Goal: Task Accomplishment & Management: Complete application form

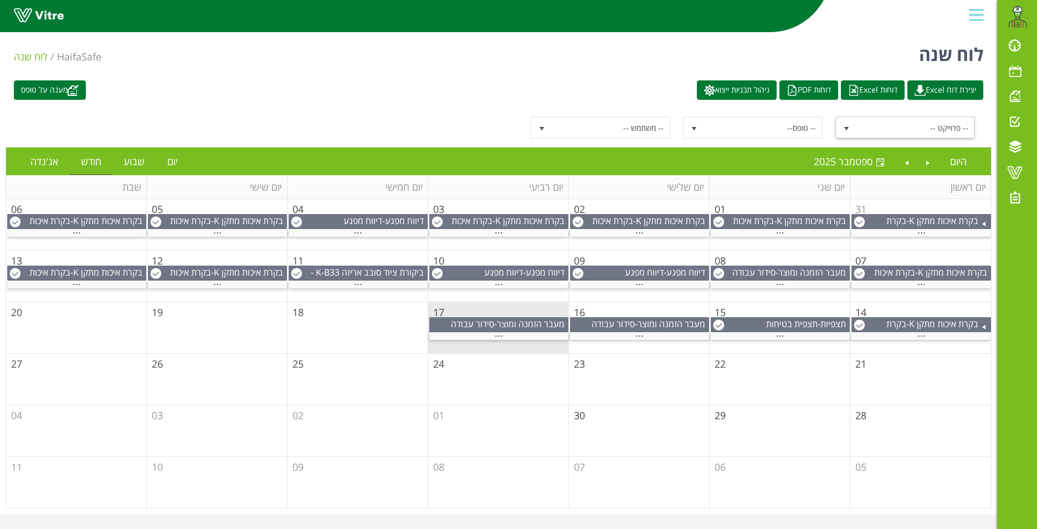
click at [845, 128] on span "select" at bounding box center [846, 128] width 9 height 9
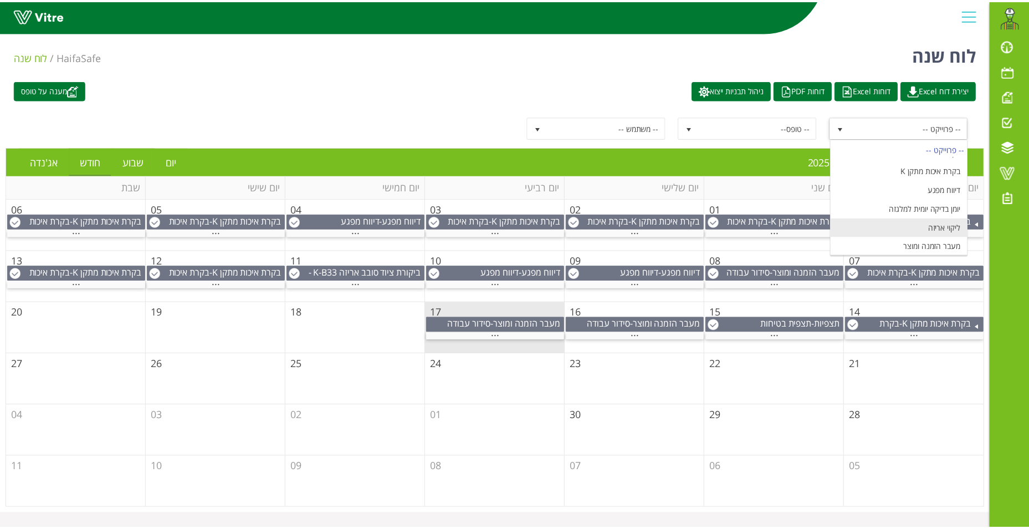
scroll to position [130, 0]
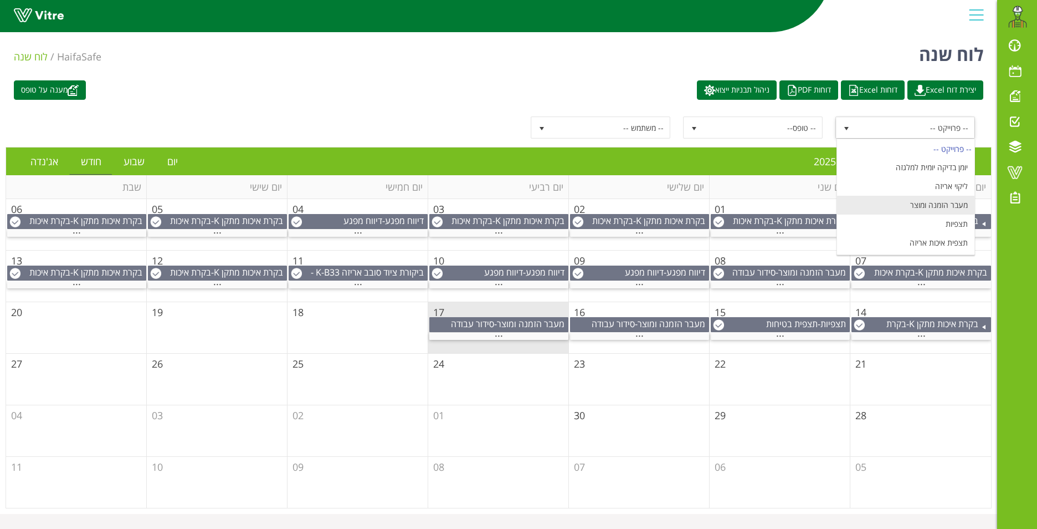
click at [941, 206] on li "מעבר הזמנה ומוצר" at bounding box center [905, 205] width 137 height 19
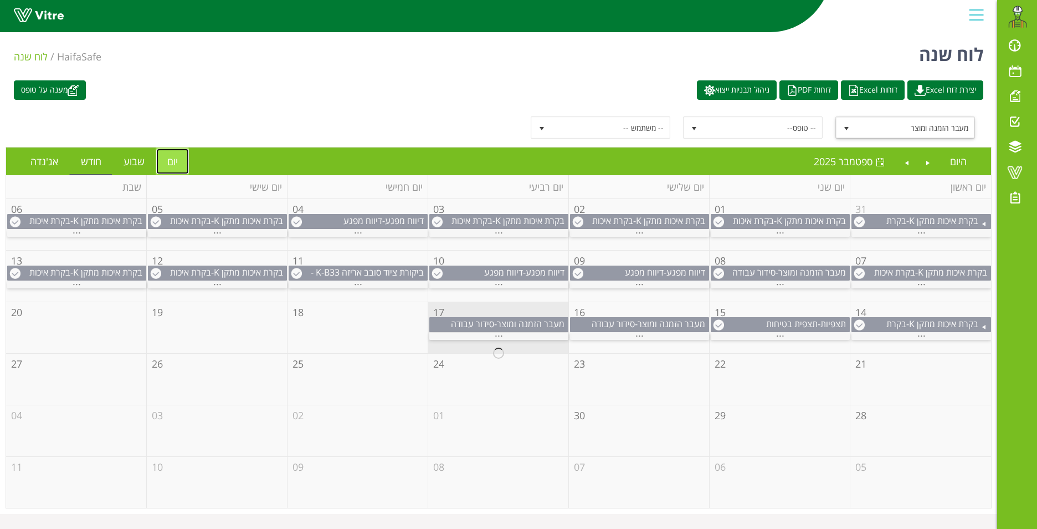
click at [167, 158] on link "יום" at bounding box center [172, 161] width 33 height 25
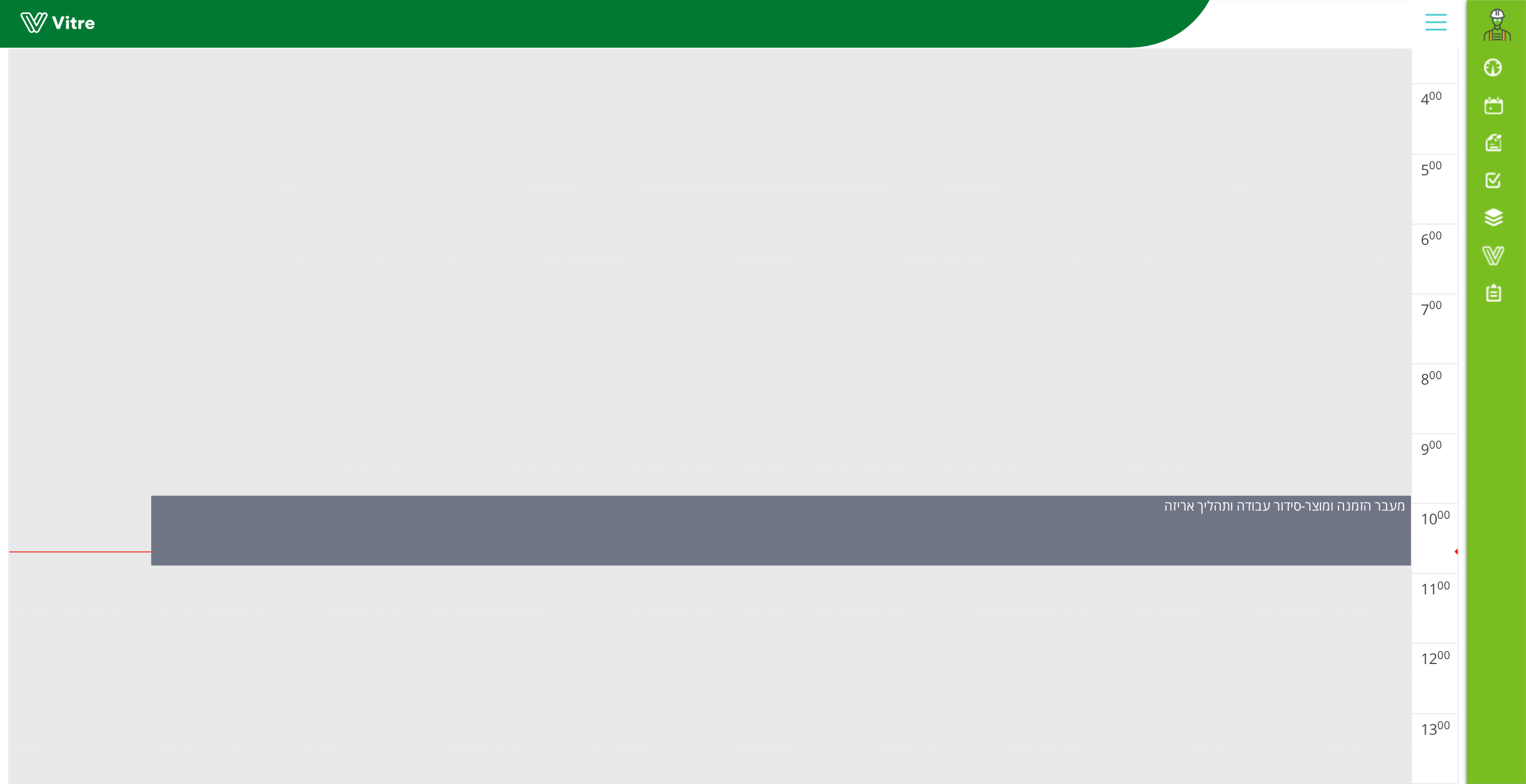
scroll to position [328, 0]
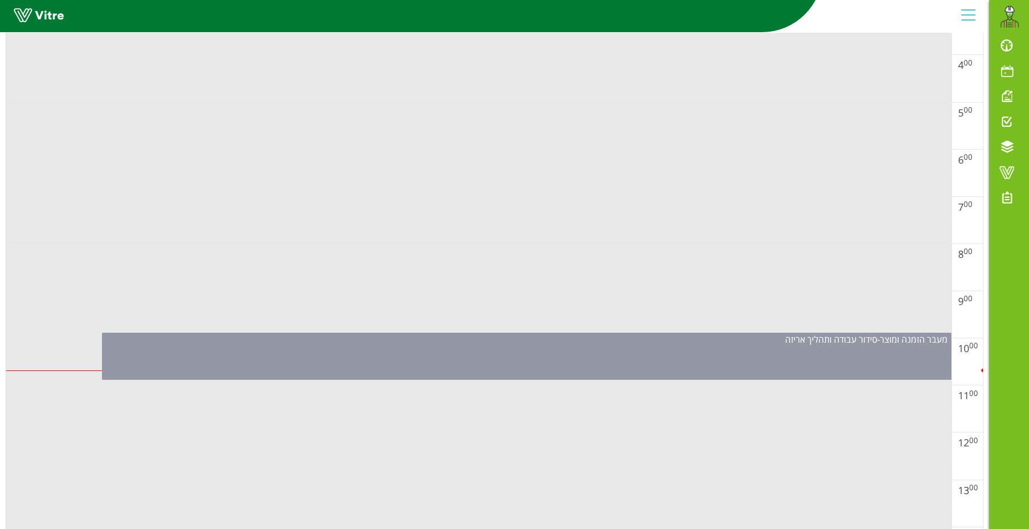
click at [790, 345] on span "סידור עבודה ותהליך אריזה" at bounding box center [831, 339] width 92 height 12
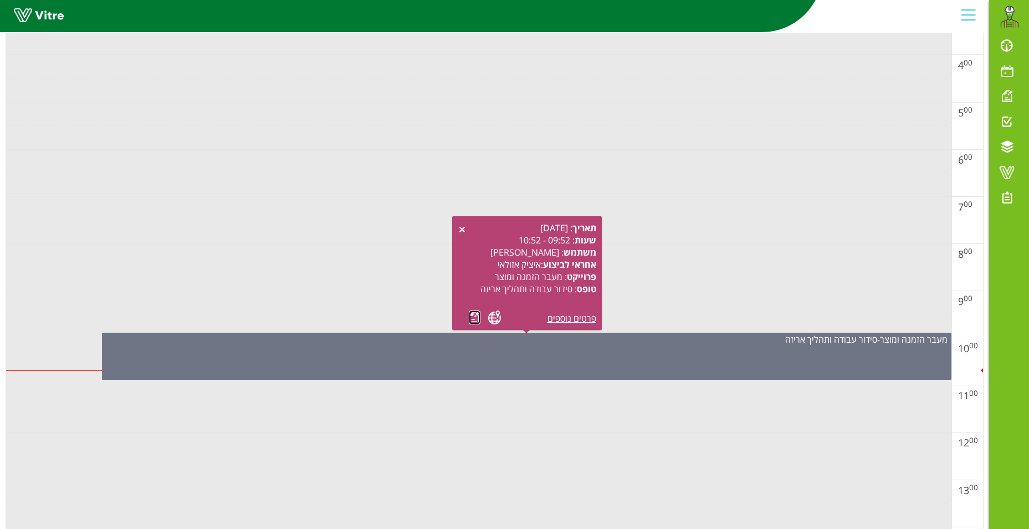
click at [471, 319] on link at bounding box center [475, 317] width 12 height 14
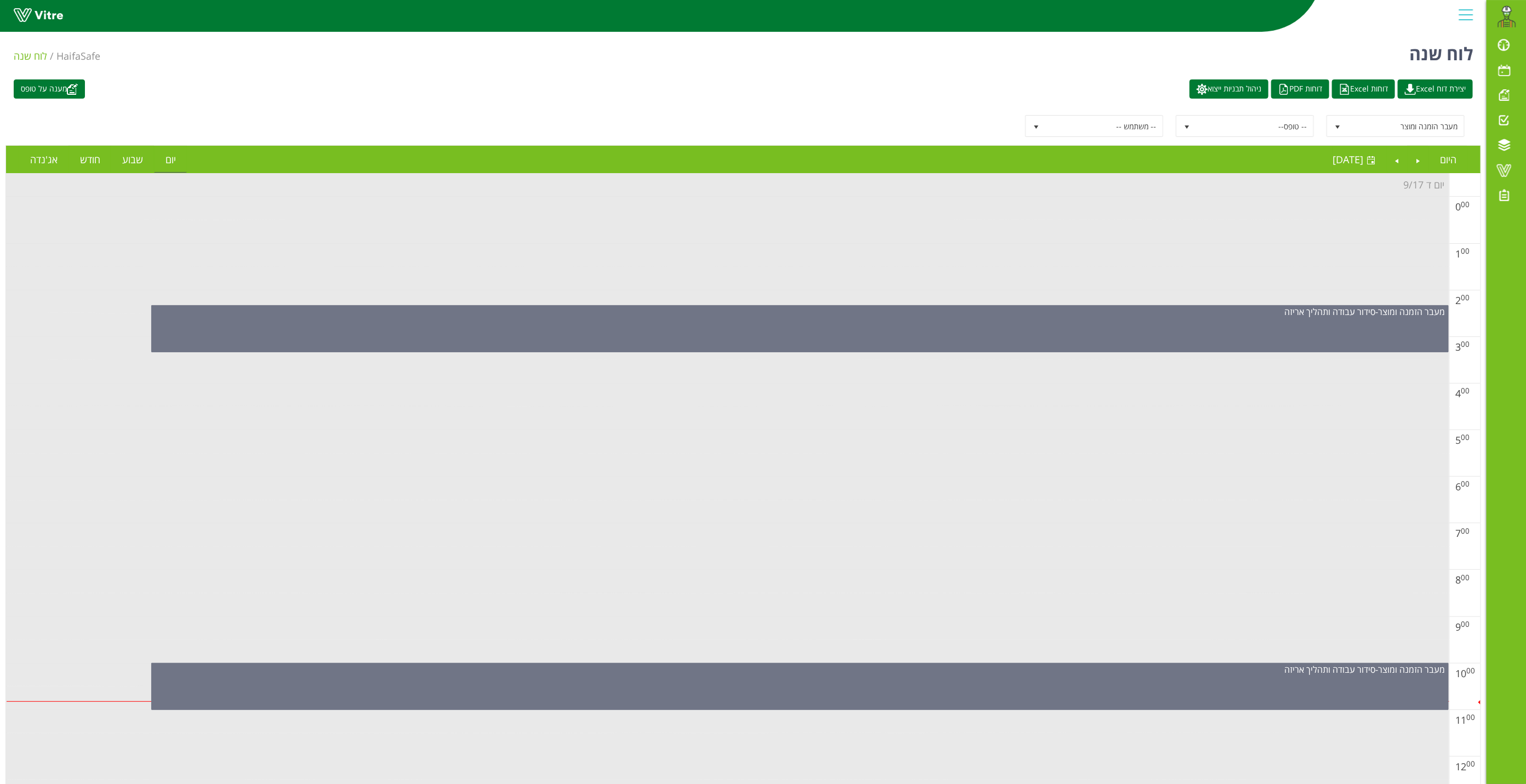
scroll to position [82, 0]
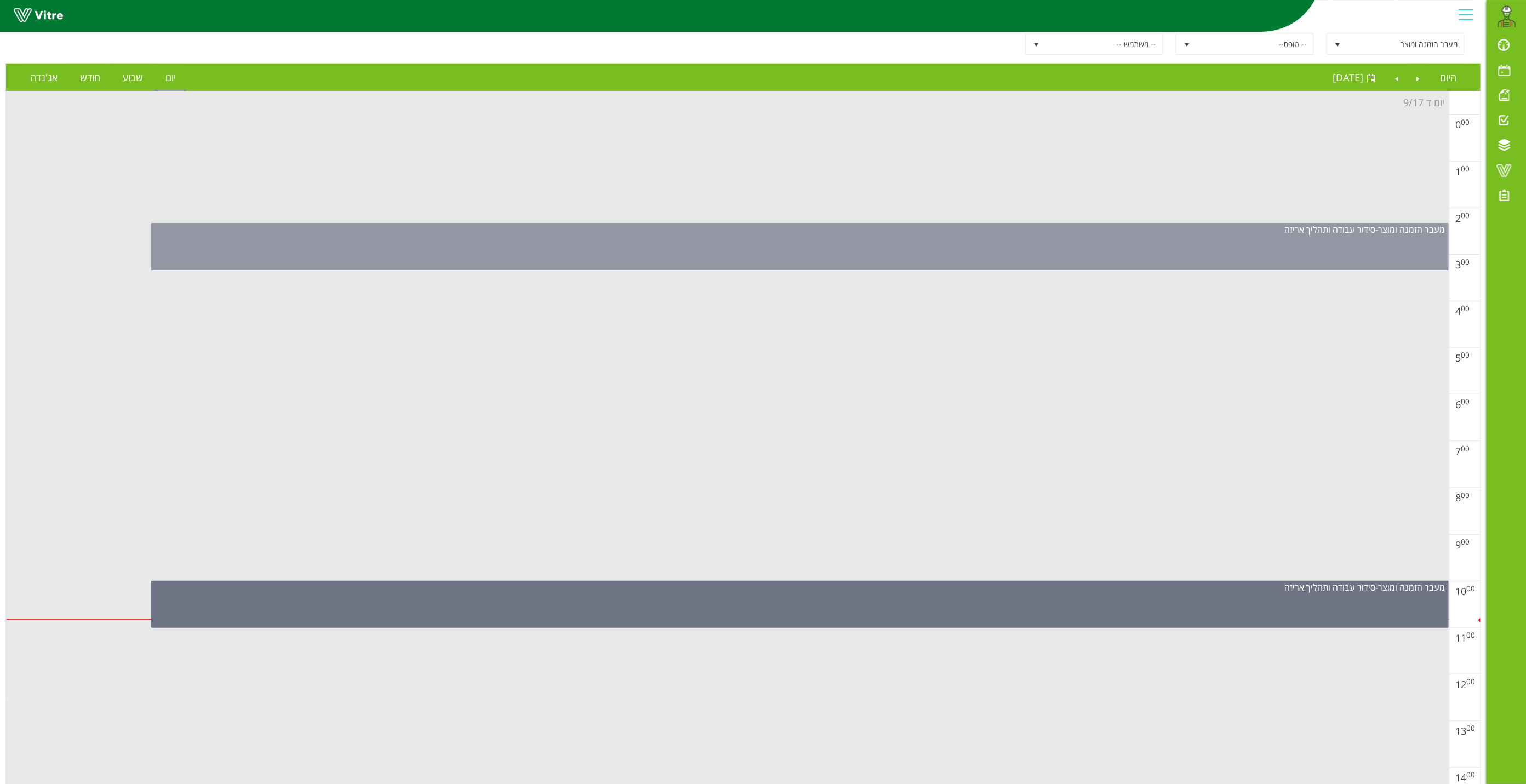
click at [889, 230] on div "מעבר הזמנה ומוצר - סידור עבודה ותהליך אריזה" at bounding box center [799, 229] width 1297 height 12
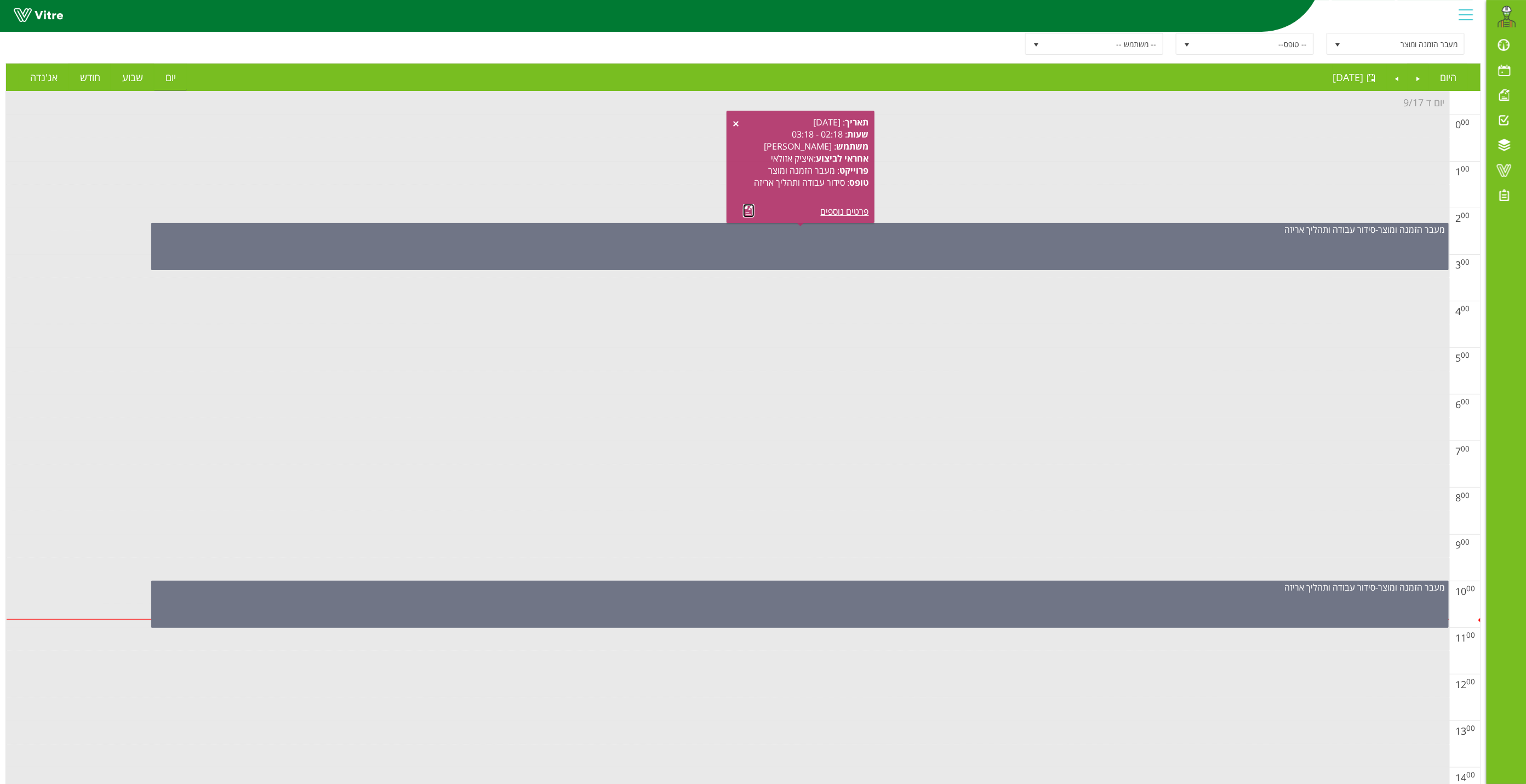
click at [745, 211] on link at bounding box center [749, 211] width 12 height 14
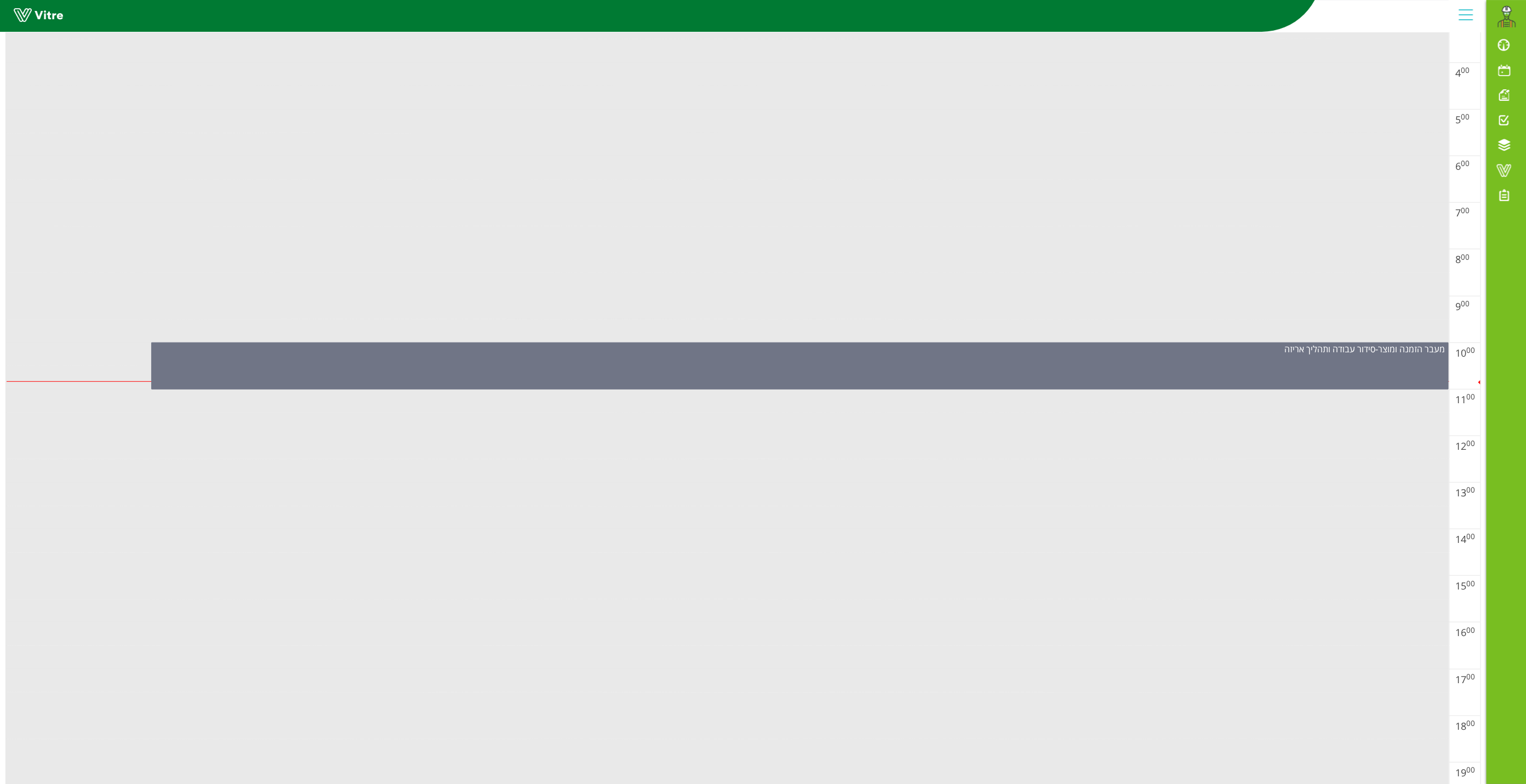
scroll to position [0, 0]
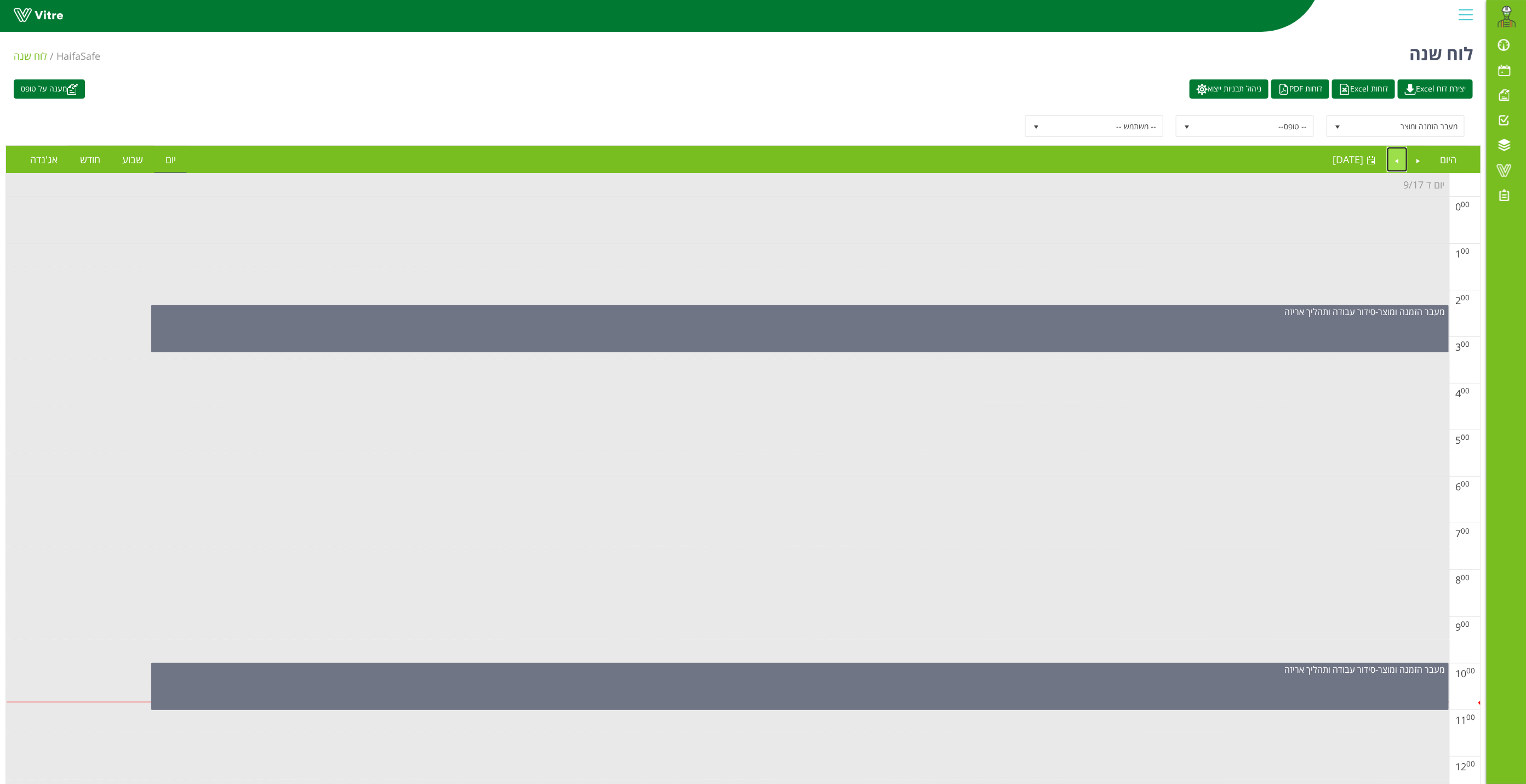
click at [1026, 160] on link "Next" at bounding box center [1396, 159] width 21 height 25
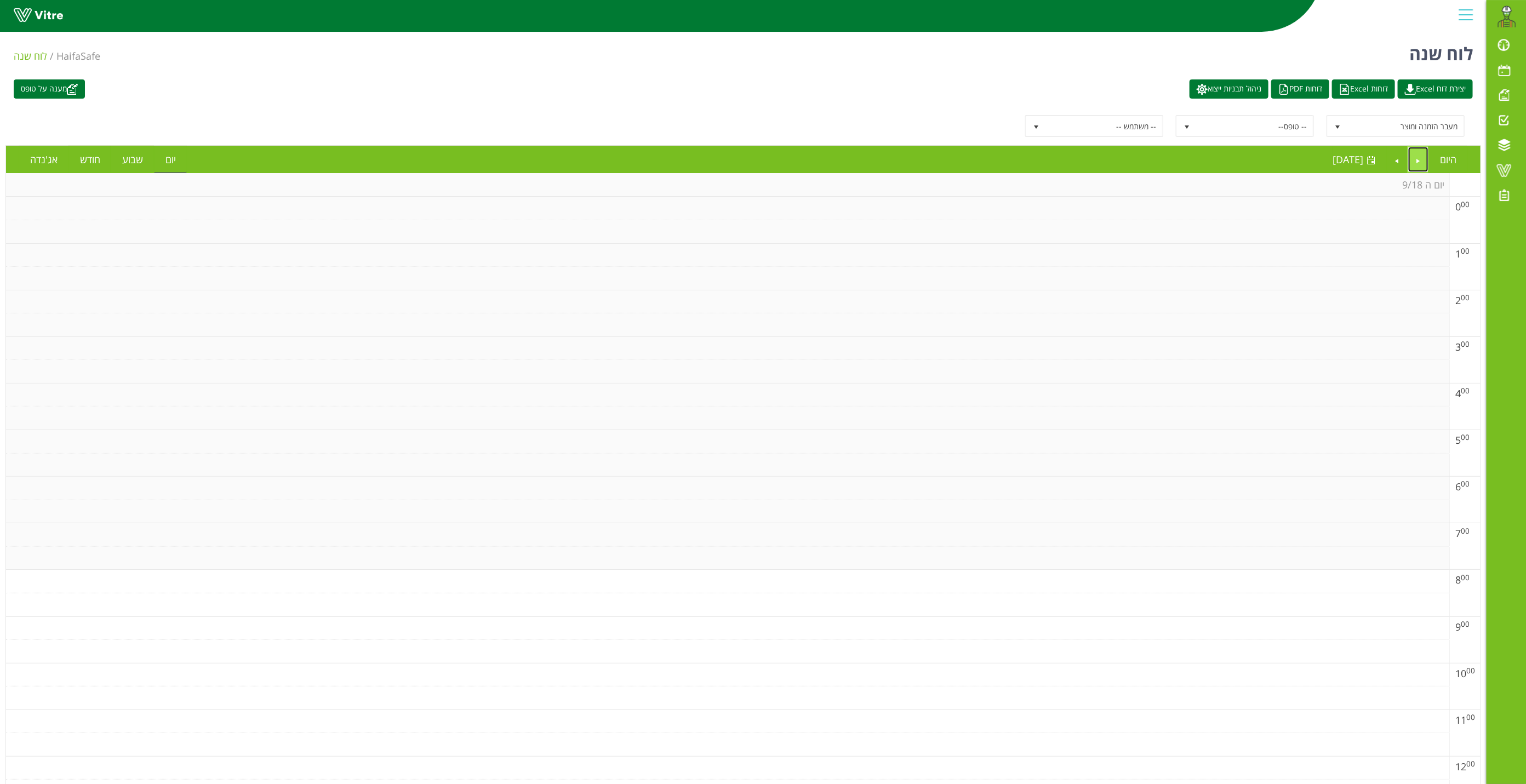
click at [1026, 158] on link "Previous" at bounding box center [1418, 159] width 21 height 25
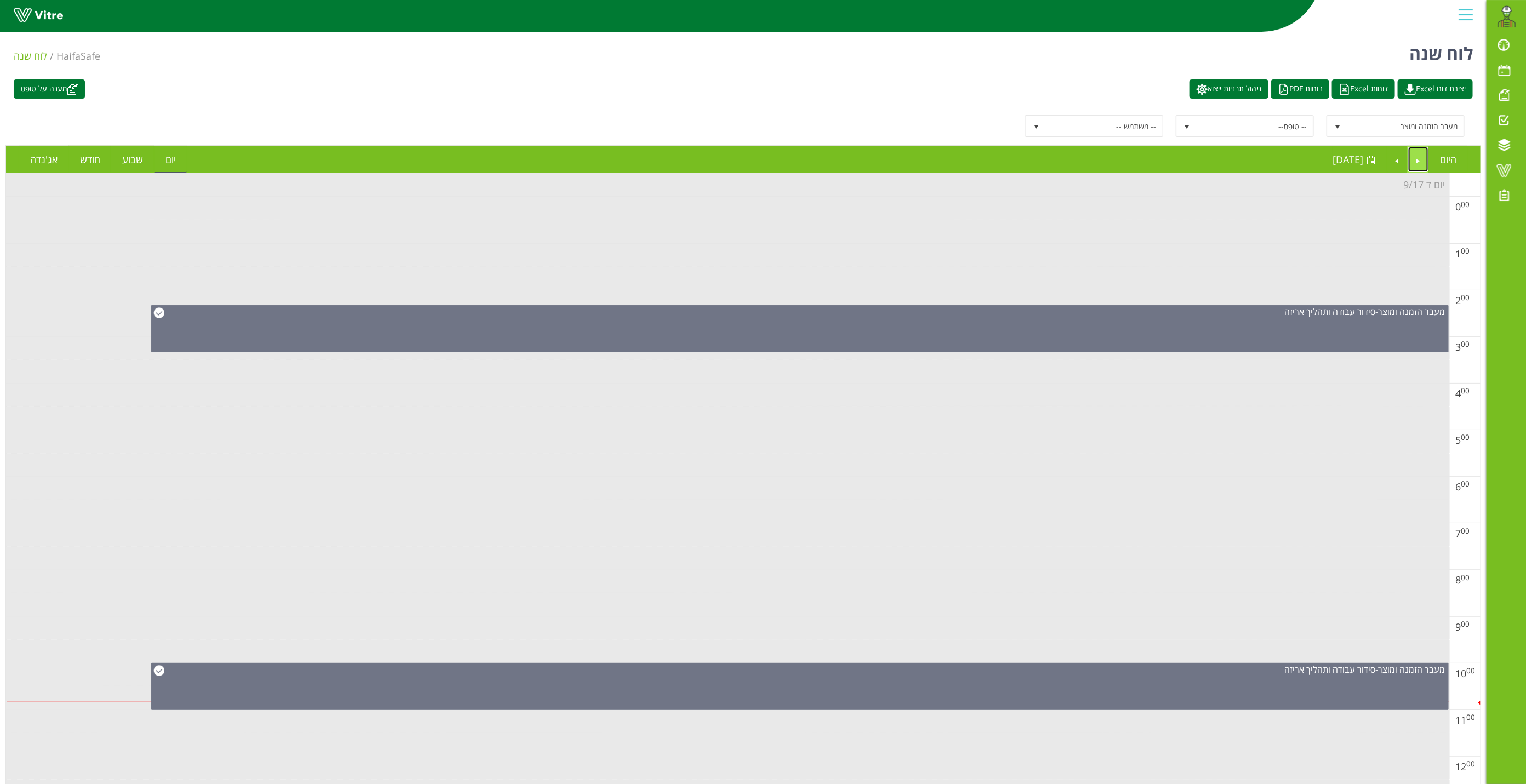
click at [1026, 163] on link "Previous" at bounding box center [1418, 159] width 21 height 25
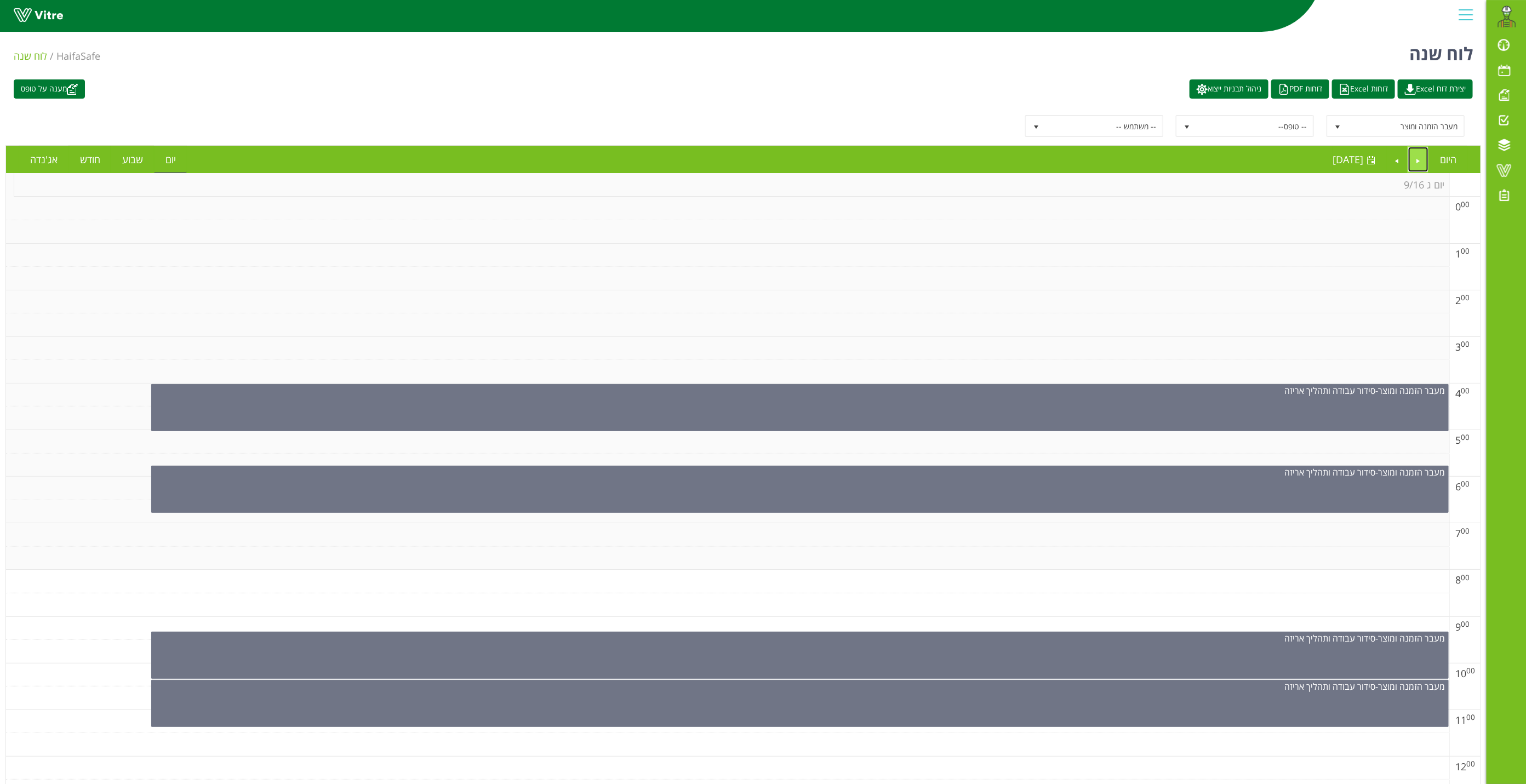
click at [1026, 163] on link "Previous" at bounding box center [1418, 159] width 21 height 25
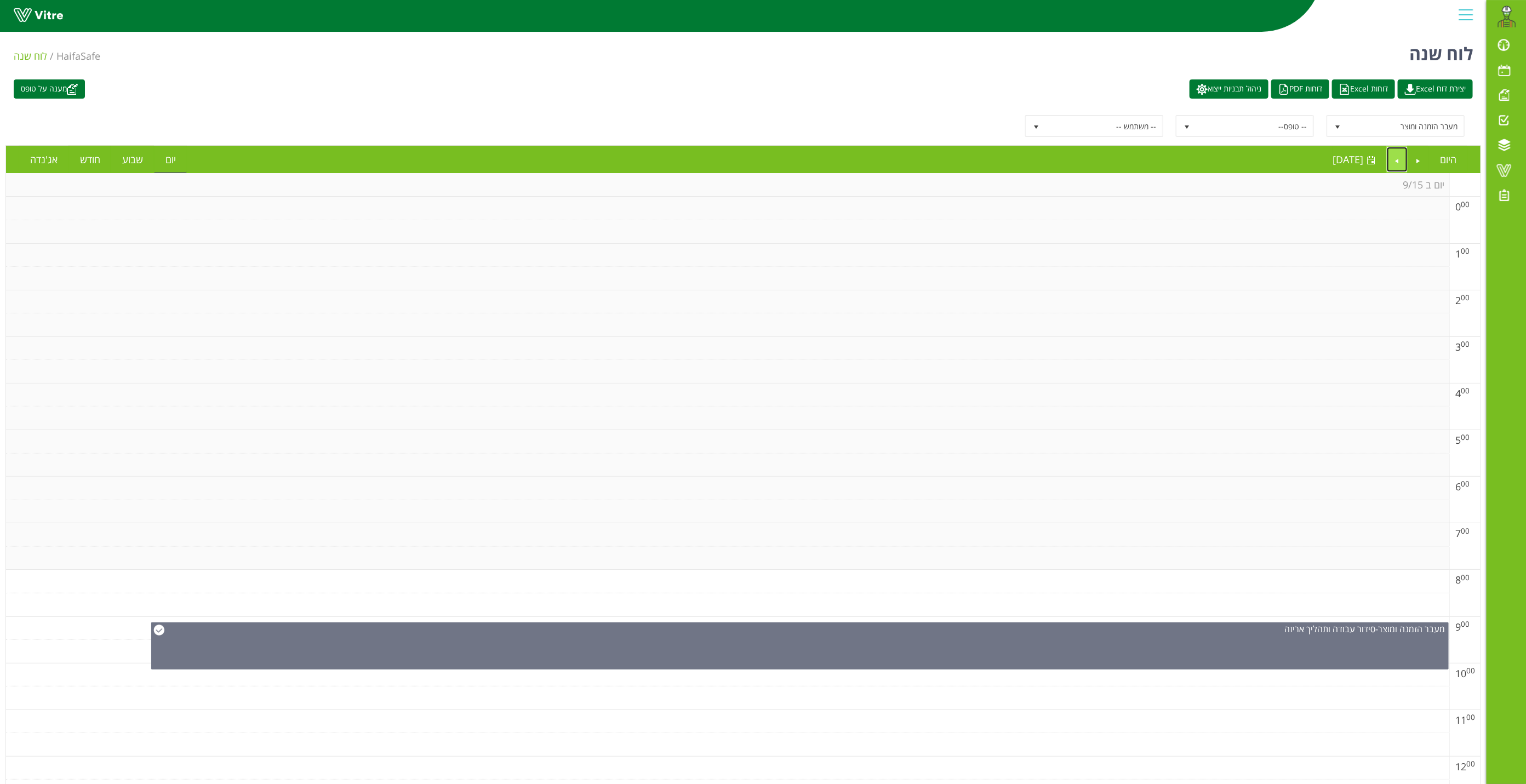
click at [1026, 161] on link "Next" at bounding box center [1396, 159] width 21 height 25
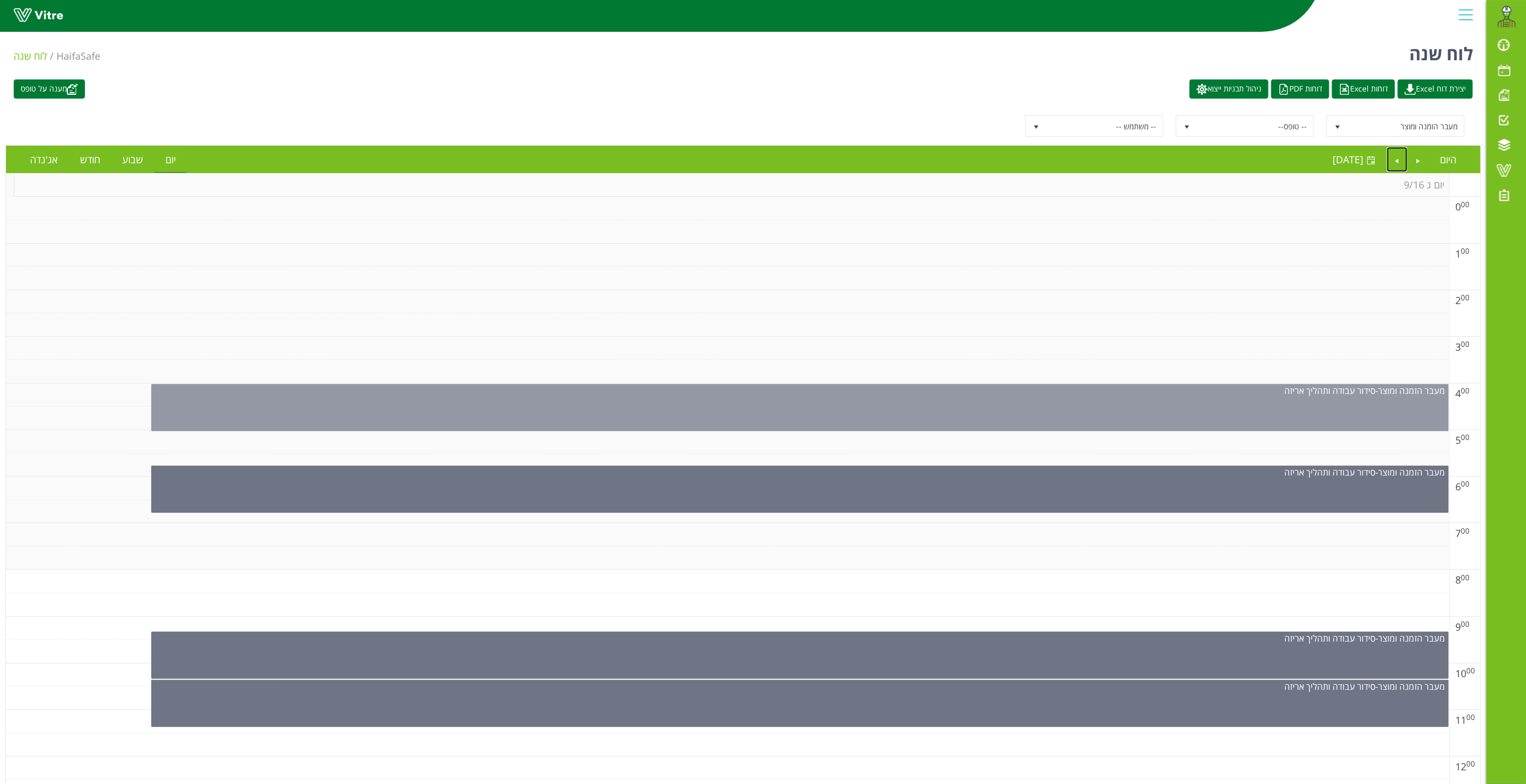
click at [865, 419] on div "מעבר הזמנה ומוצר - סידור עבודה ותהליך אריזה" at bounding box center [800, 407] width 1298 height 47
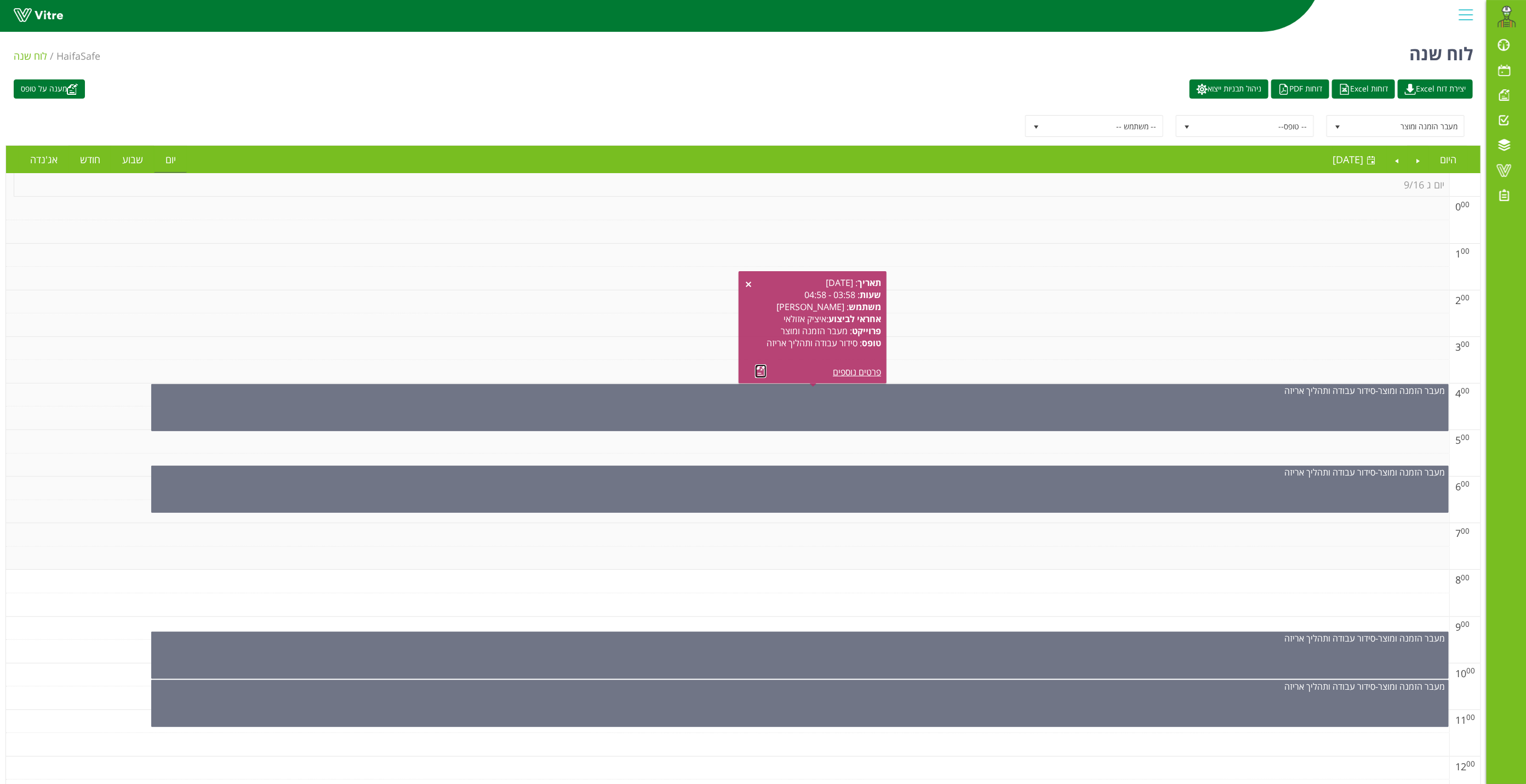
click at [761, 372] on link at bounding box center [762, 371] width 12 height 14
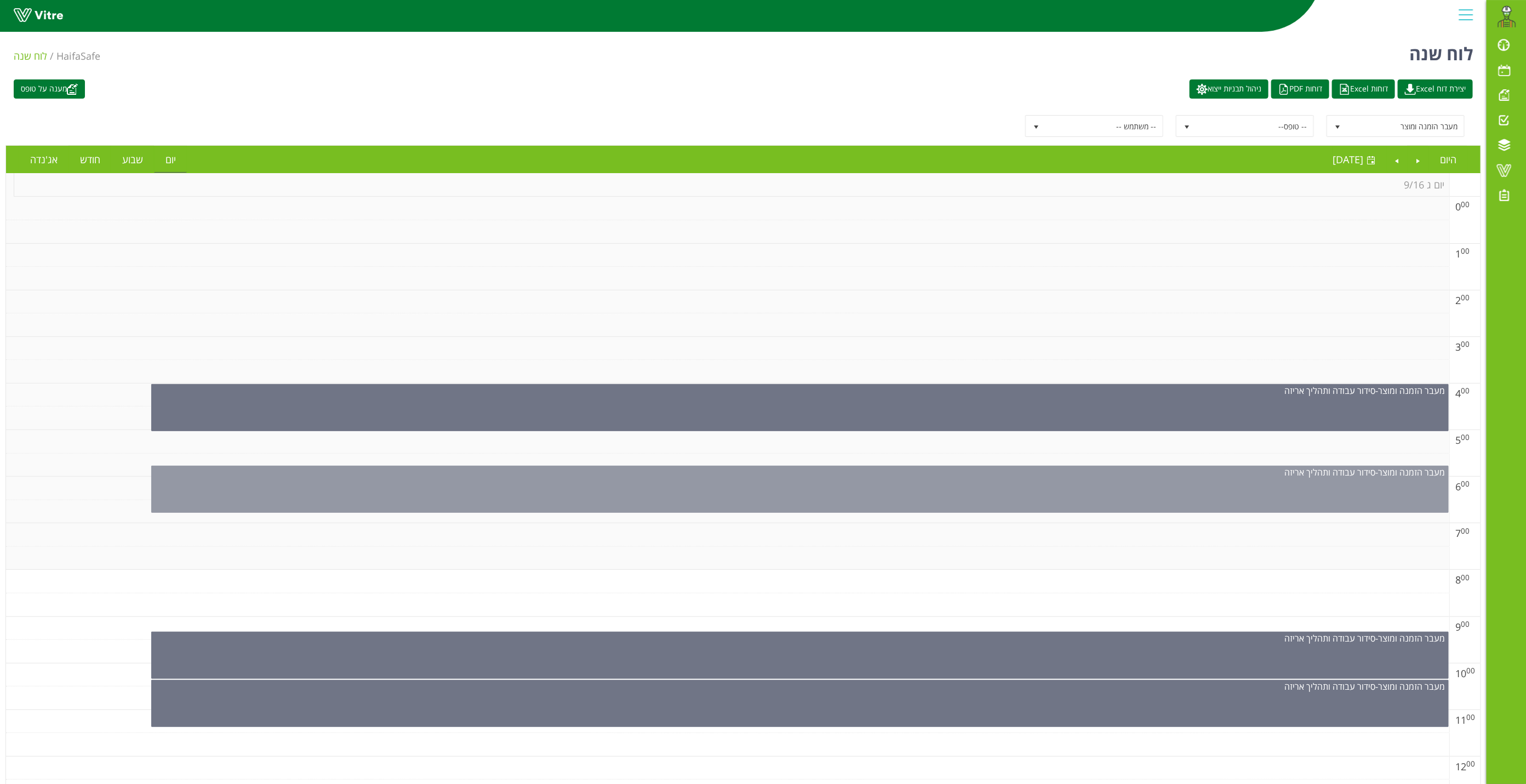
click at [723, 491] on div "מעבר הזמנה ומוצר - סידור עבודה ותהליך אריזה" at bounding box center [800, 489] width 1298 height 47
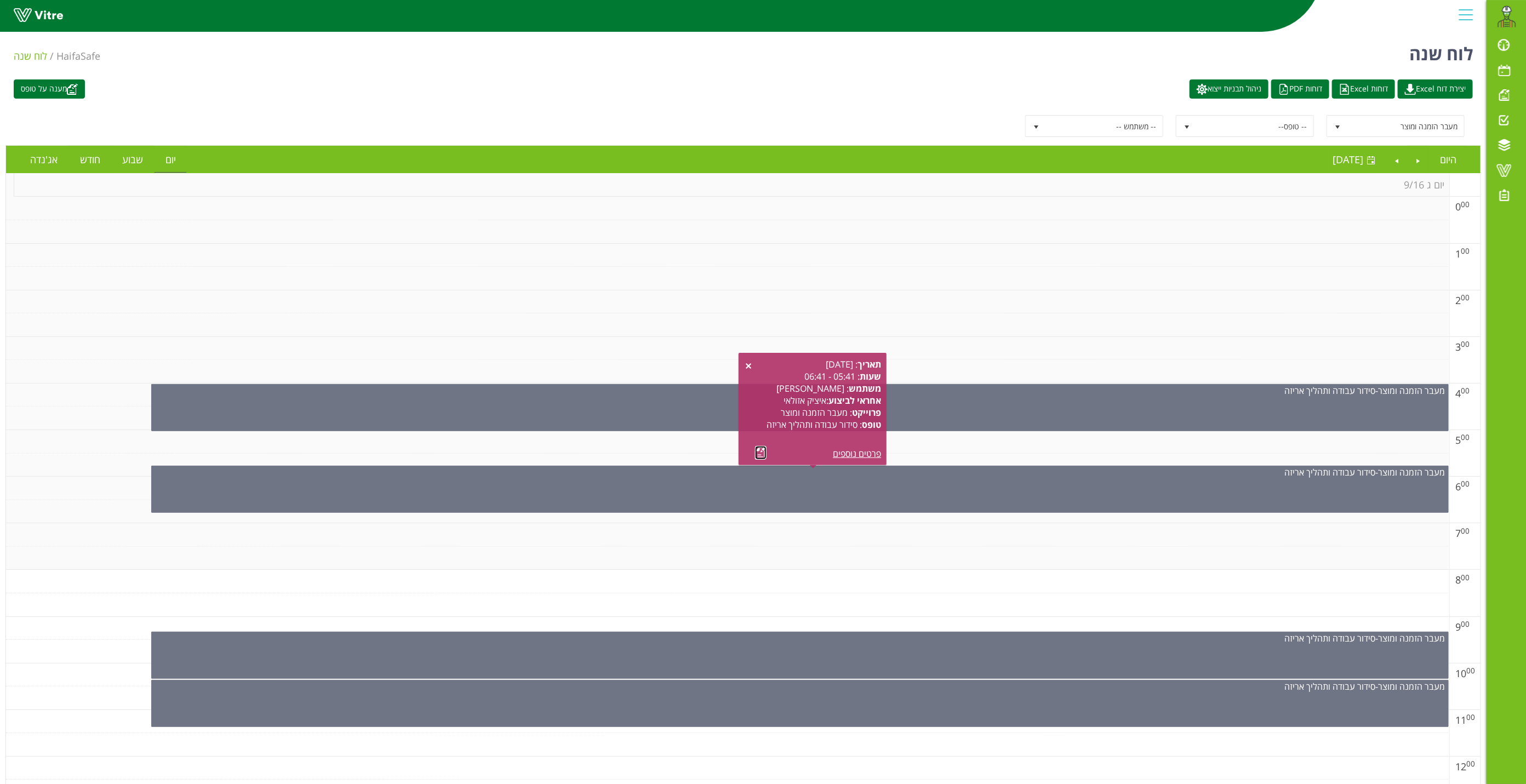
click at [759, 454] on link at bounding box center [762, 453] width 12 height 14
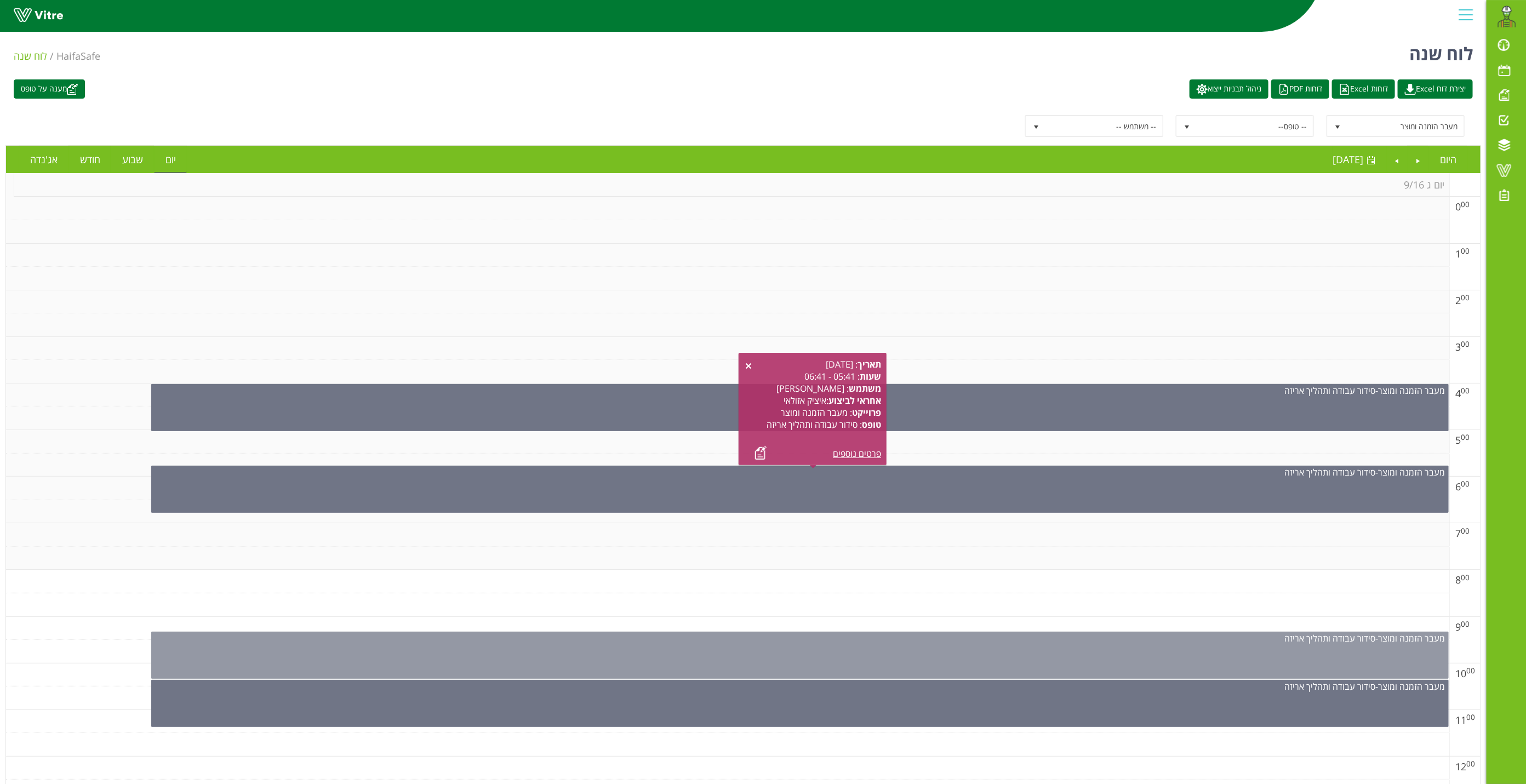
click at [776, 522] on div "מעבר הזמנה ומוצר - סידור עבודה ותהליך אריזה" at bounding box center [799, 638] width 1297 height 12
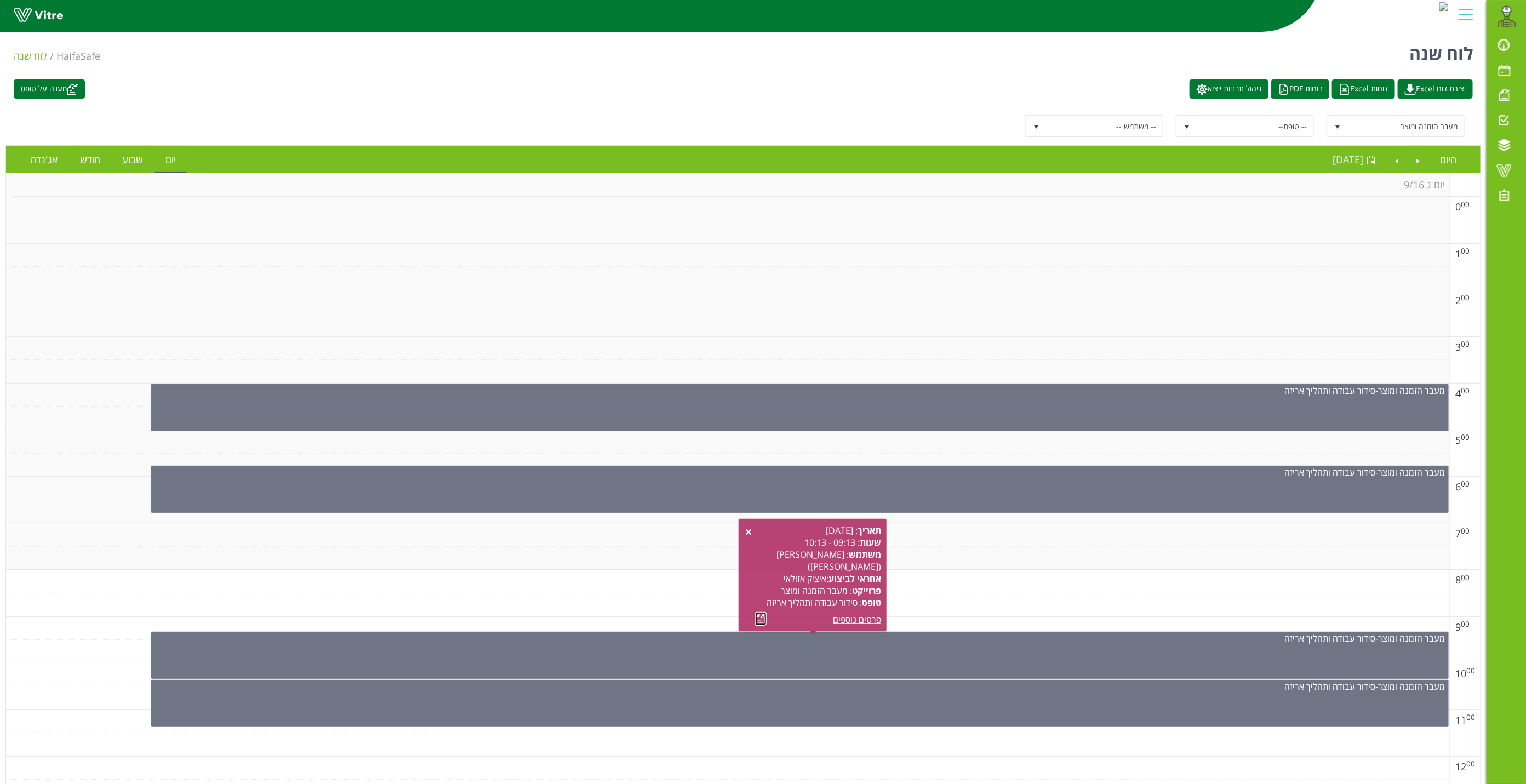
click at [759, 522] on link at bounding box center [762, 619] width 12 height 14
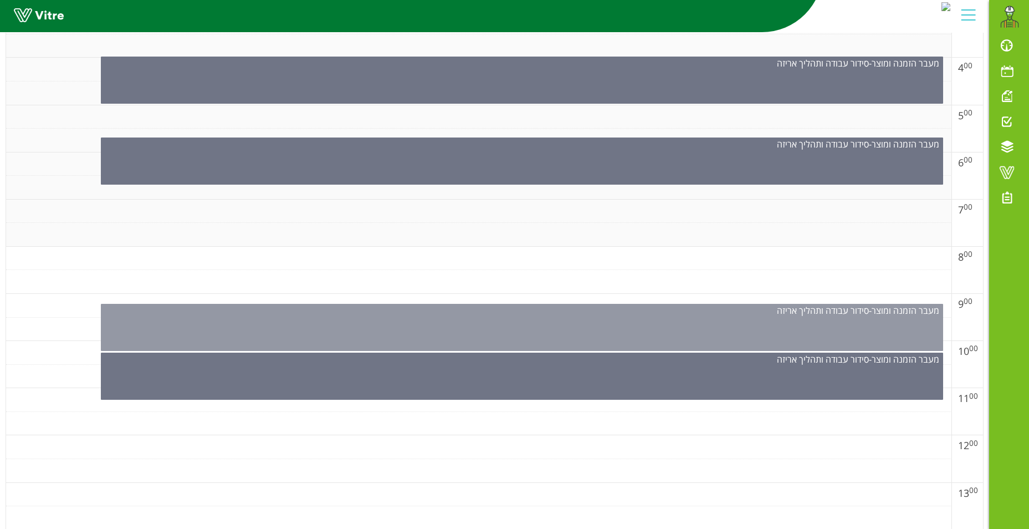
scroll to position [332, 0]
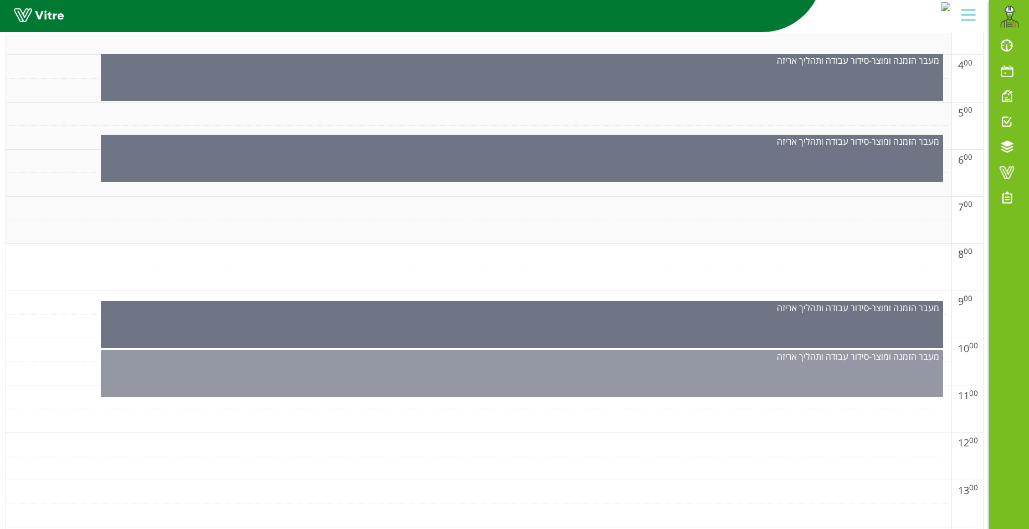
click at [575, 376] on div "מעבר הזמנה ומוצר - סידור עבודה ותהליך אריזה" at bounding box center [522, 373] width 842 height 47
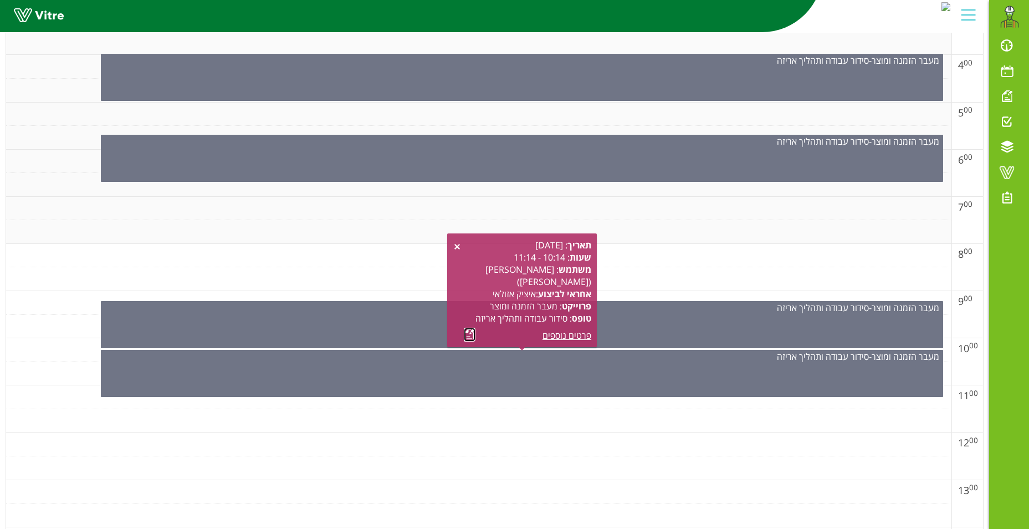
click at [468, 335] on link at bounding box center [470, 334] width 12 height 14
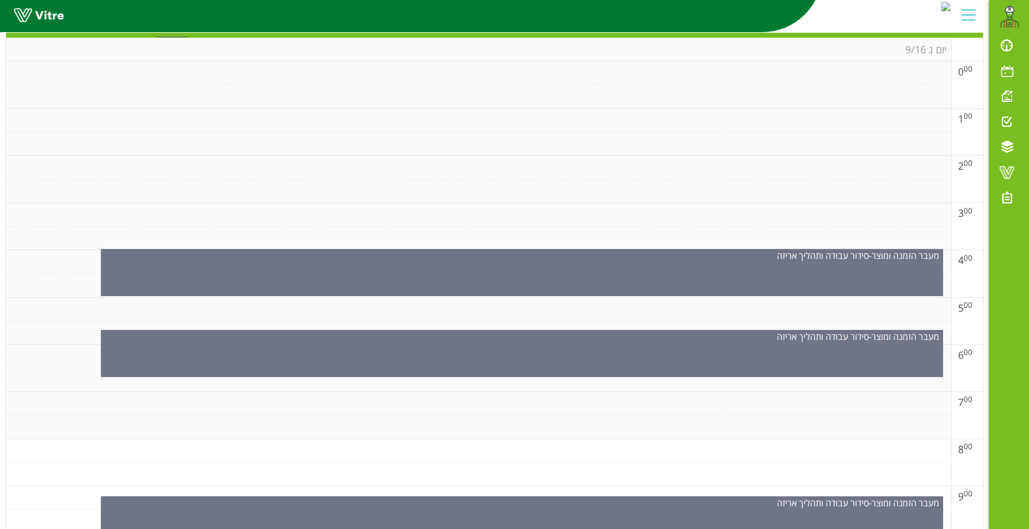
scroll to position [0, 0]
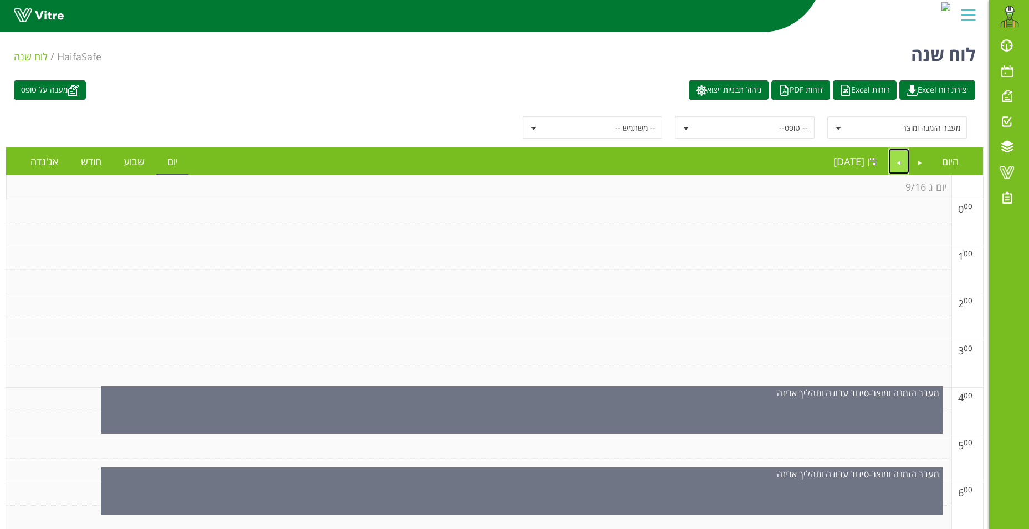
click at [898, 159] on link "Next" at bounding box center [898, 161] width 21 height 25
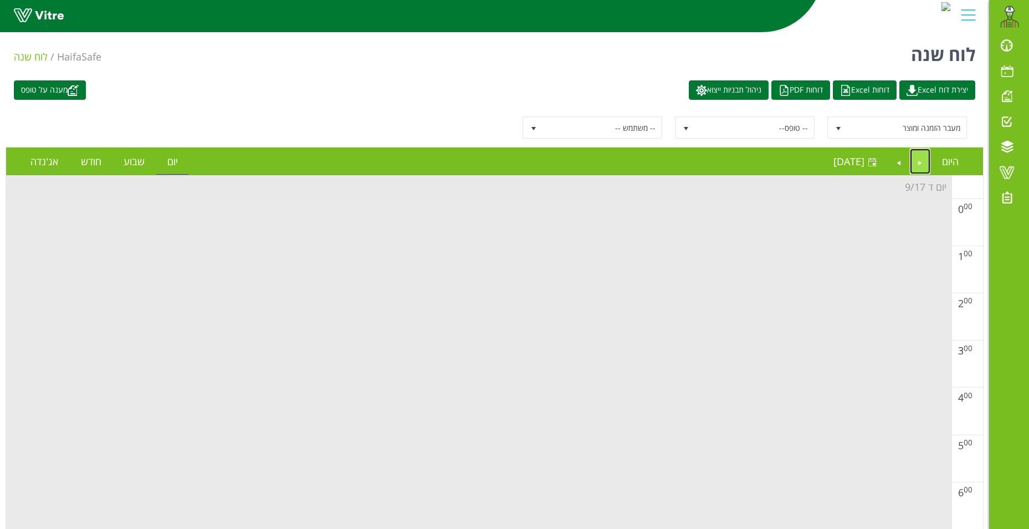
click at [917, 162] on link "Previous" at bounding box center [920, 161] width 21 height 25
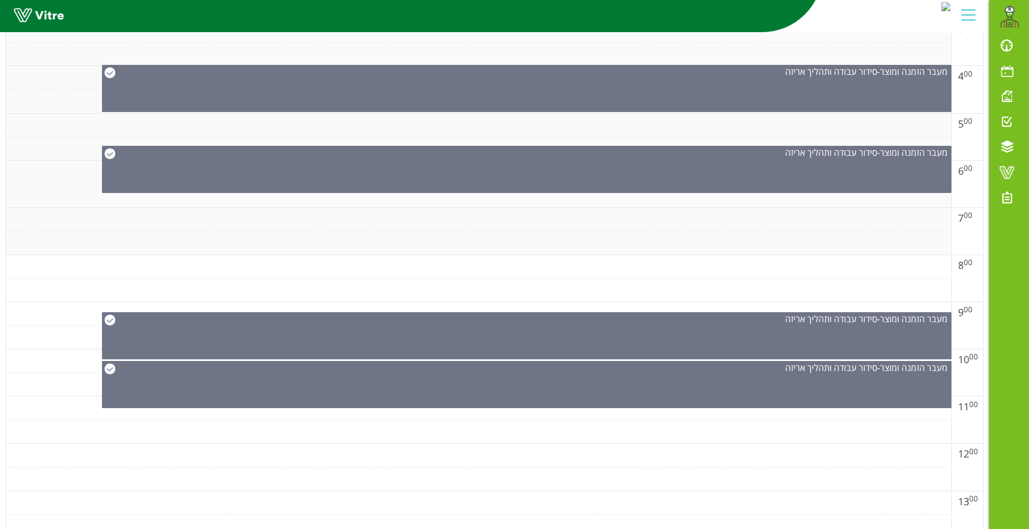
scroll to position [88, 0]
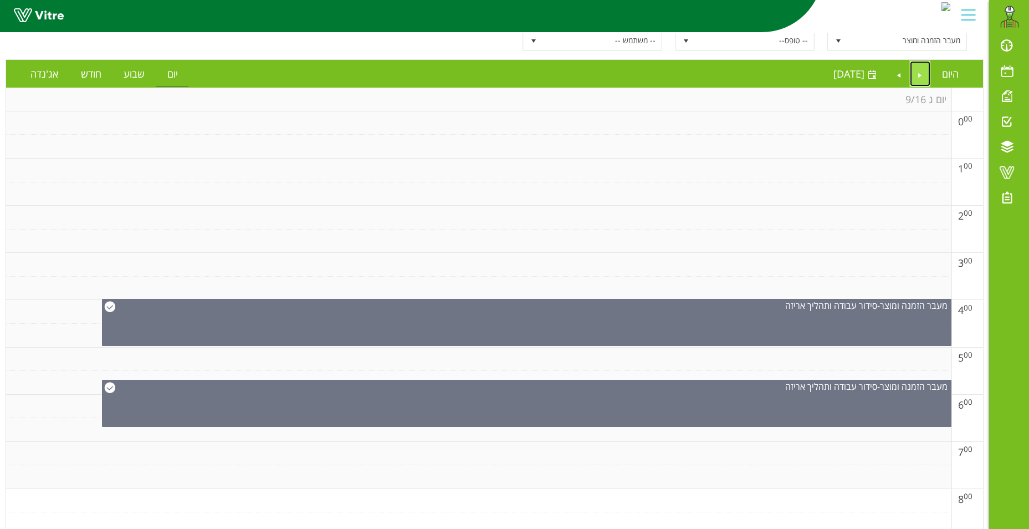
click at [924, 73] on link "Previous" at bounding box center [920, 73] width 21 height 25
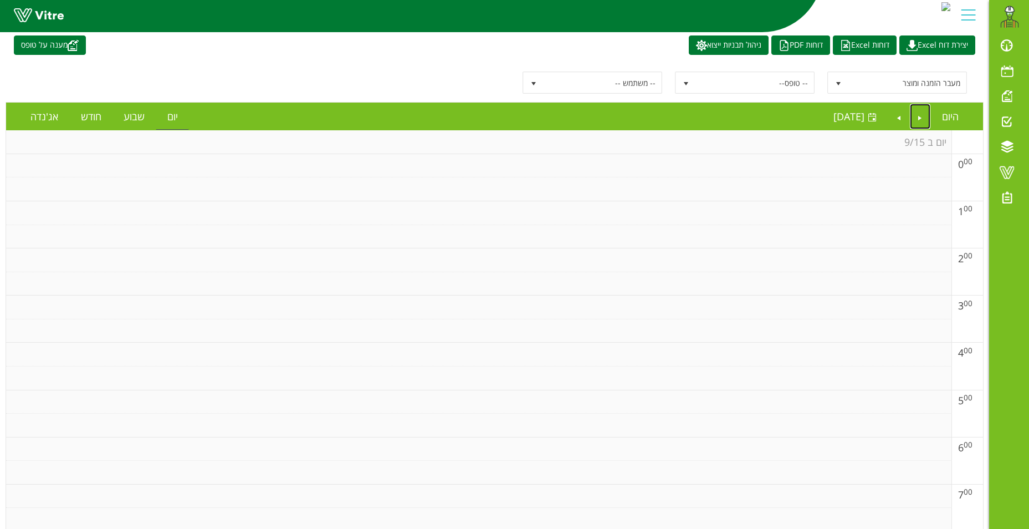
scroll to position [0, 0]
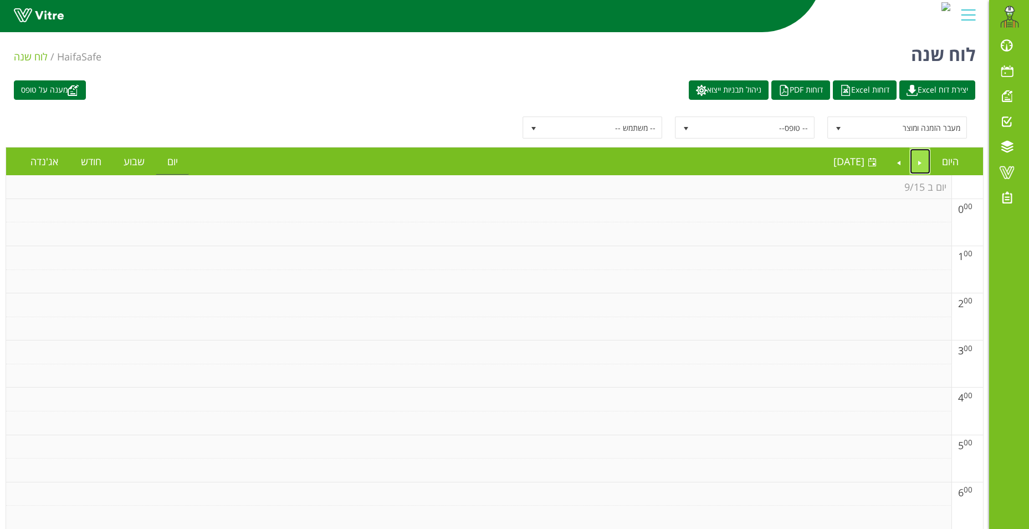
click at [925, 160] on link "Previous" at bounding box center [920, 161] width 21 height 25
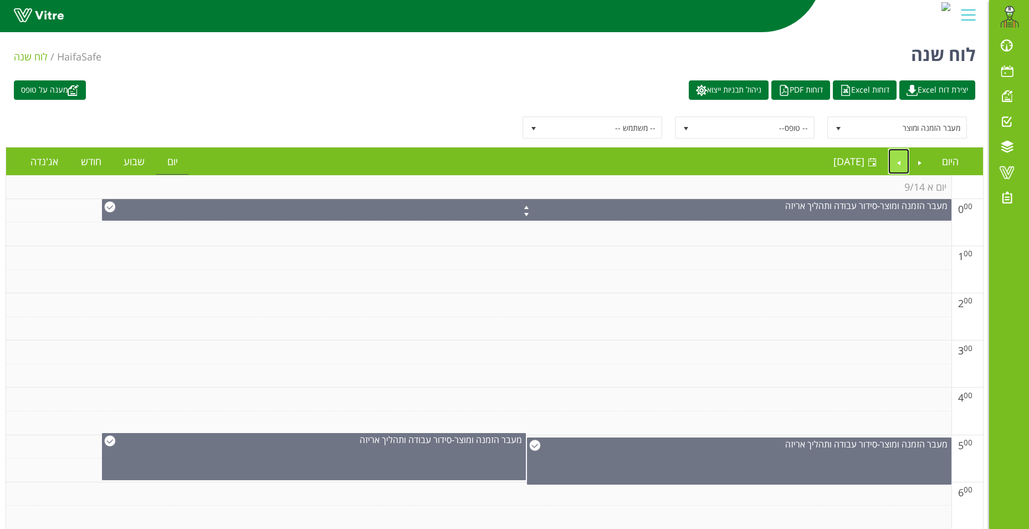
click at [900, 161] on link "Next" at bounding box center [898, 161] width 21 height 25
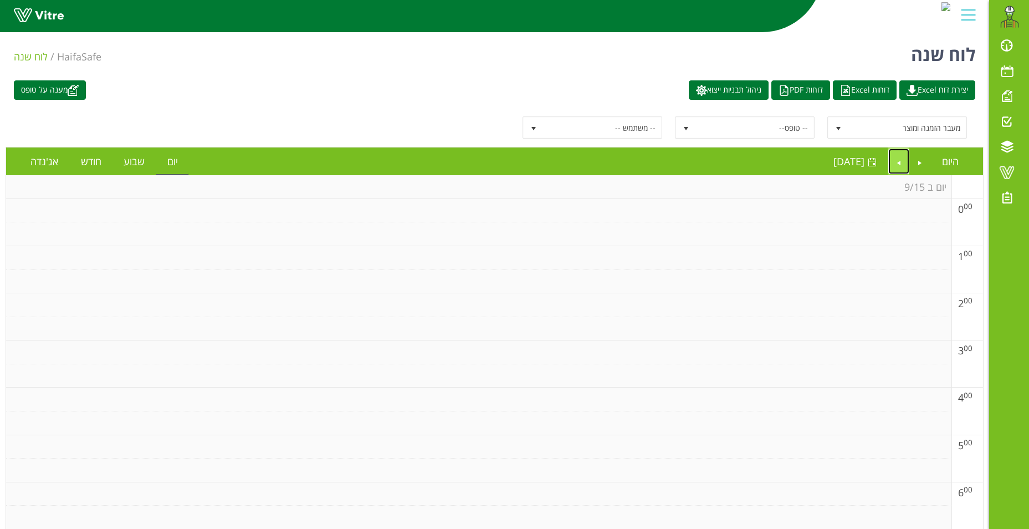
click at [900, 161] on link "Next" at bounding box center [898, 161] width 21 height 25
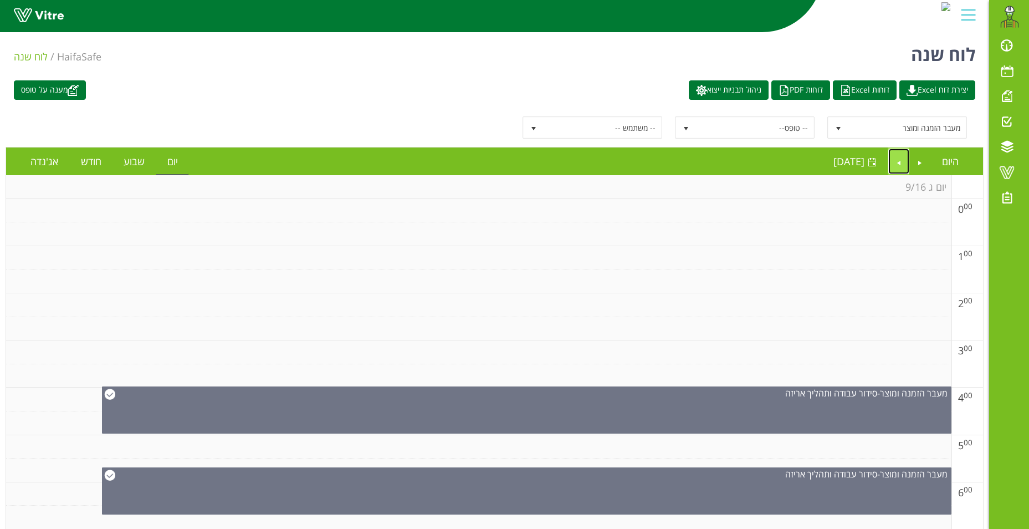
click at [896, 149] on link "Next" at bounding box center [898, 161] width 21 height 25
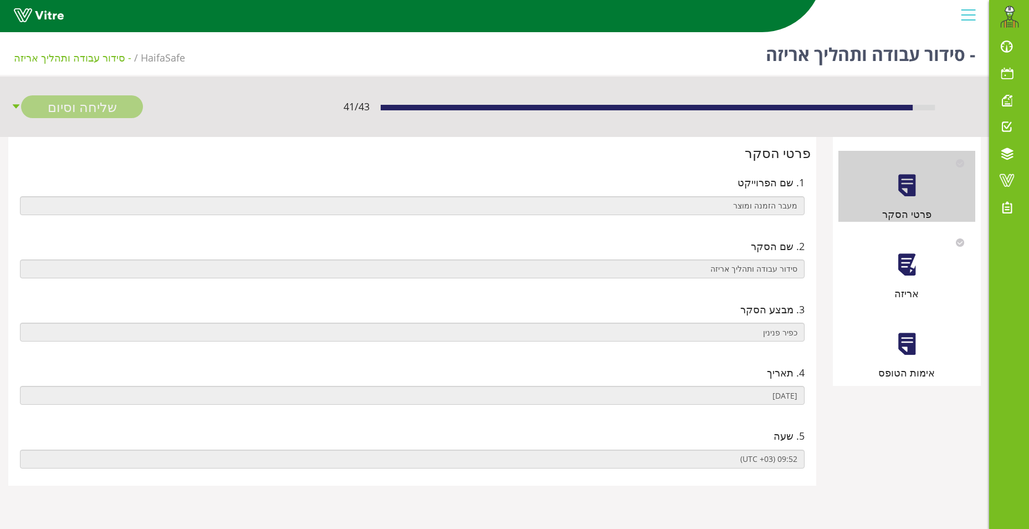
click at [899, 264] on div at bounding box center [906, 264] width 25 height 25
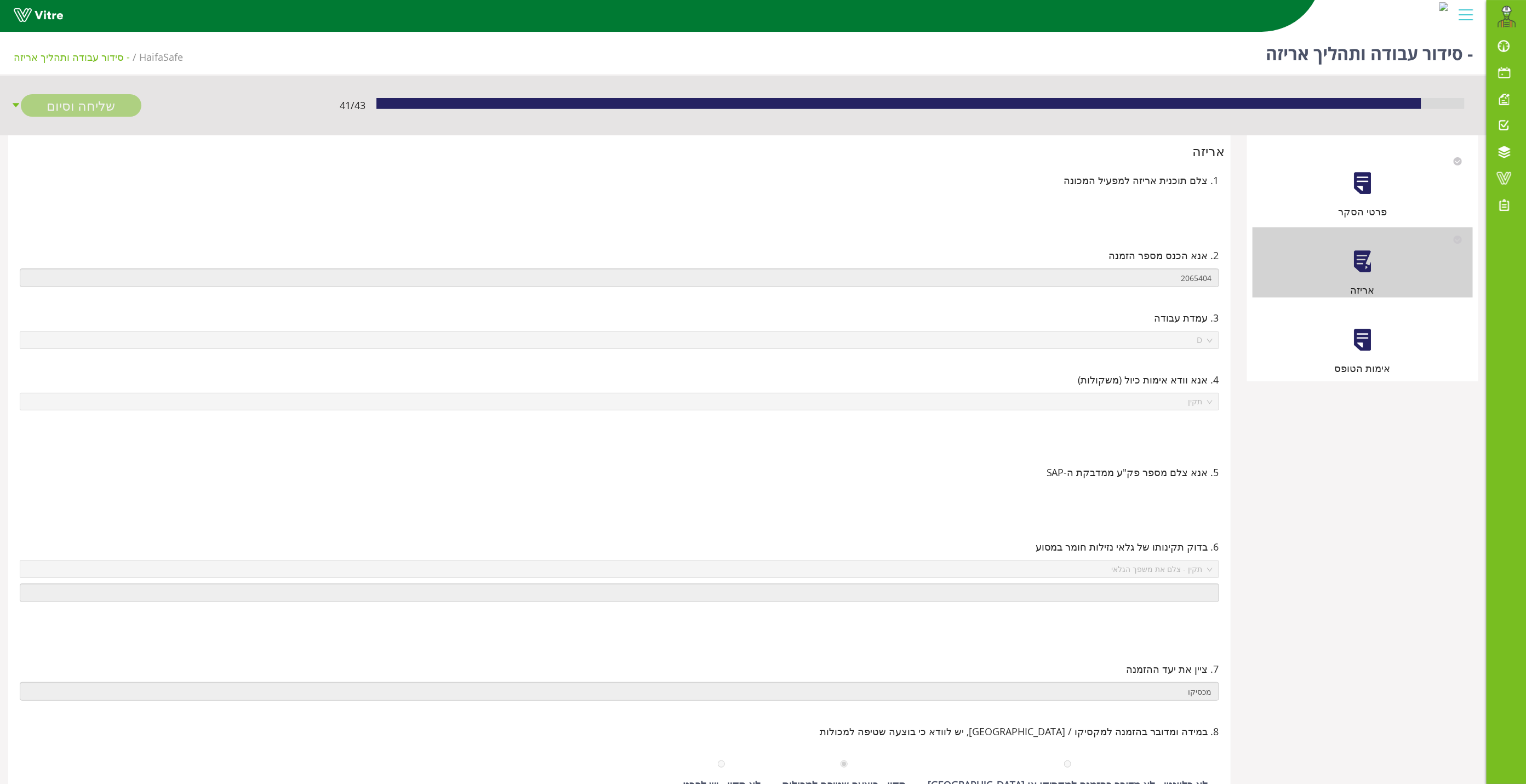
click at [1026, 350] on div "אימות הטופס" at bounding box center [1363, 340] width 221 height 70
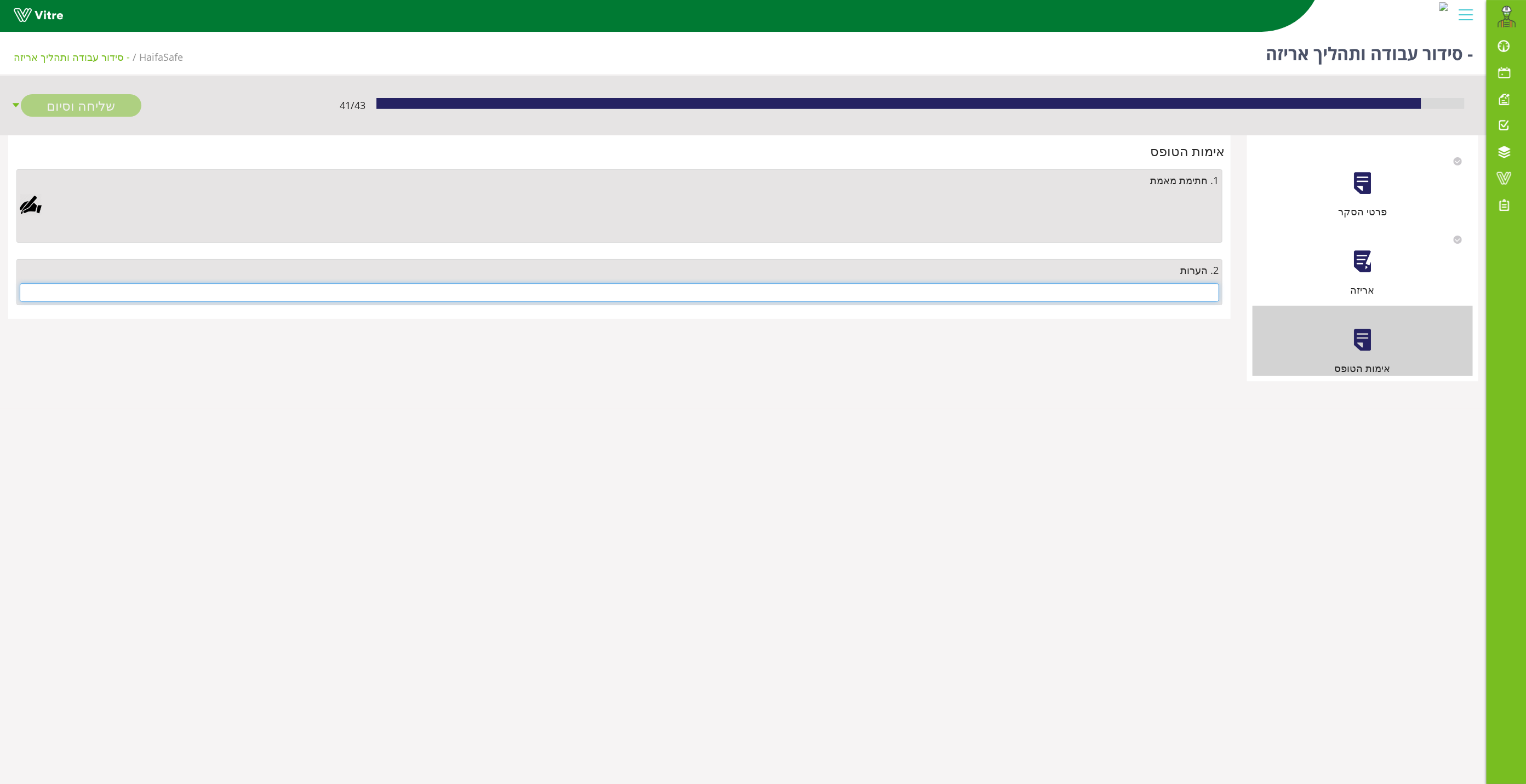
click at [1026, 298] on input "text" at bounding box center [619, 292] width 1200 height 19
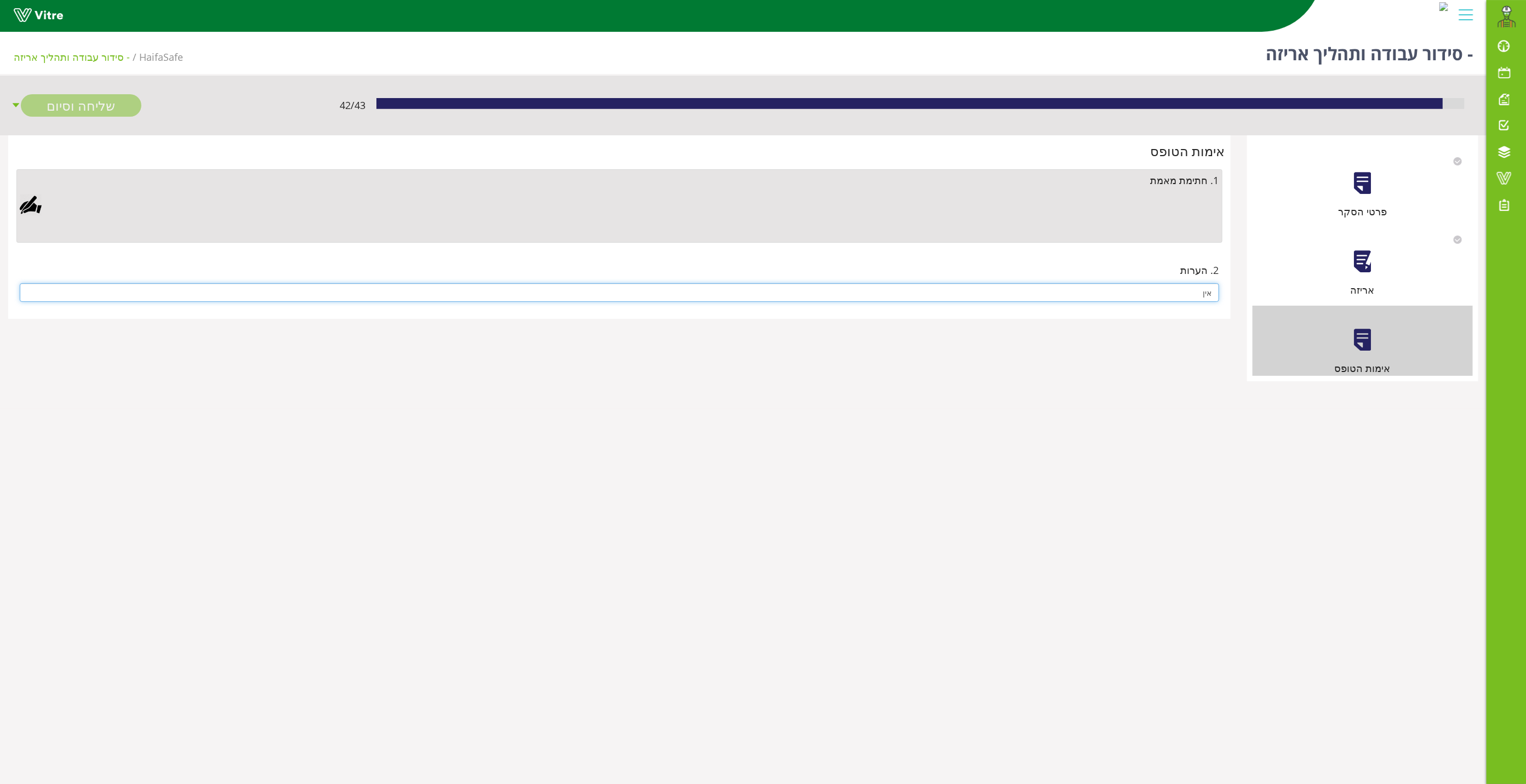
type input "אין"
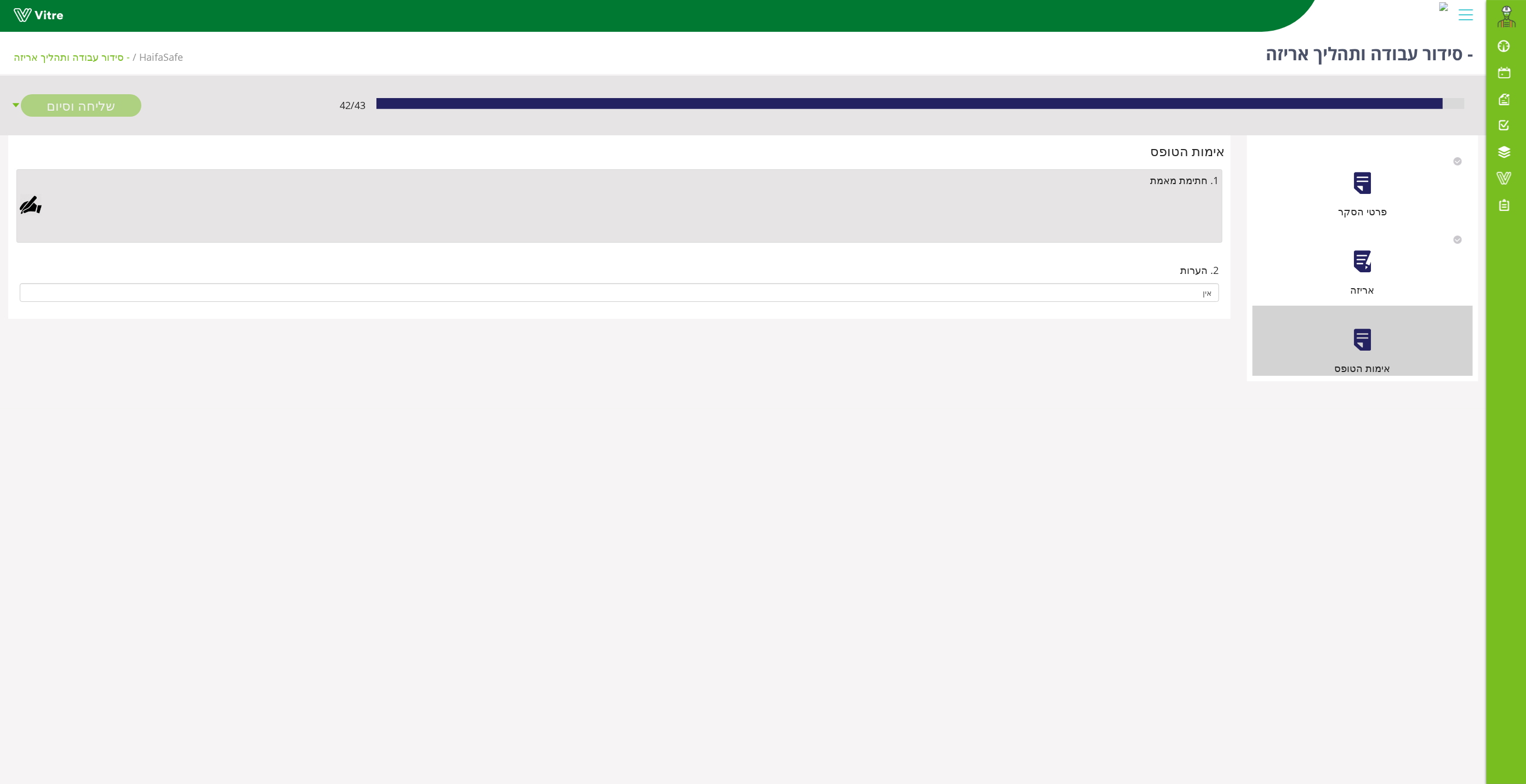
click at [22, 198] on div at bounding box center [31, 205] width 22 height 22
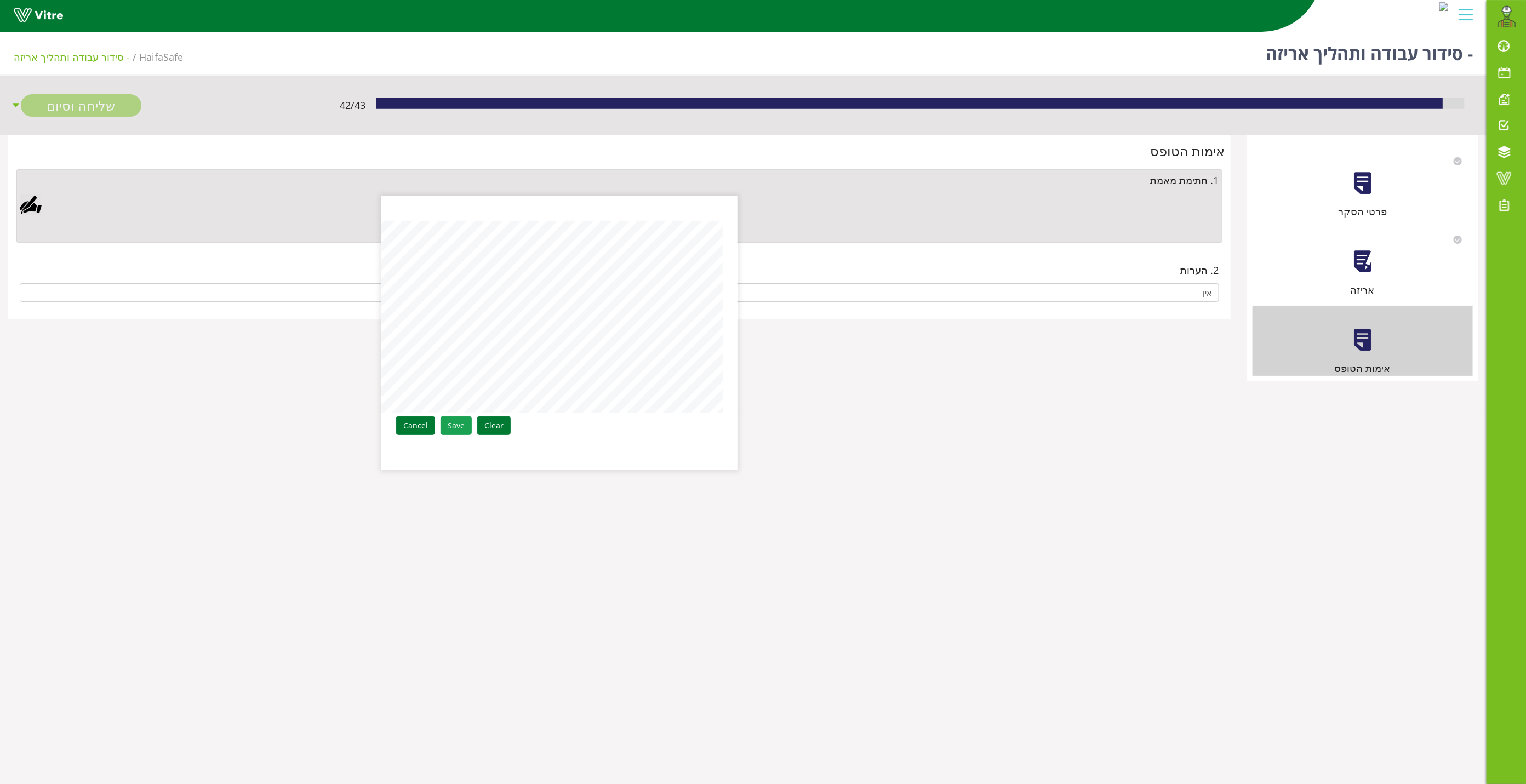
click at [458, 423] on link "Save" at bounding box center [457, 425] width 32 height 19
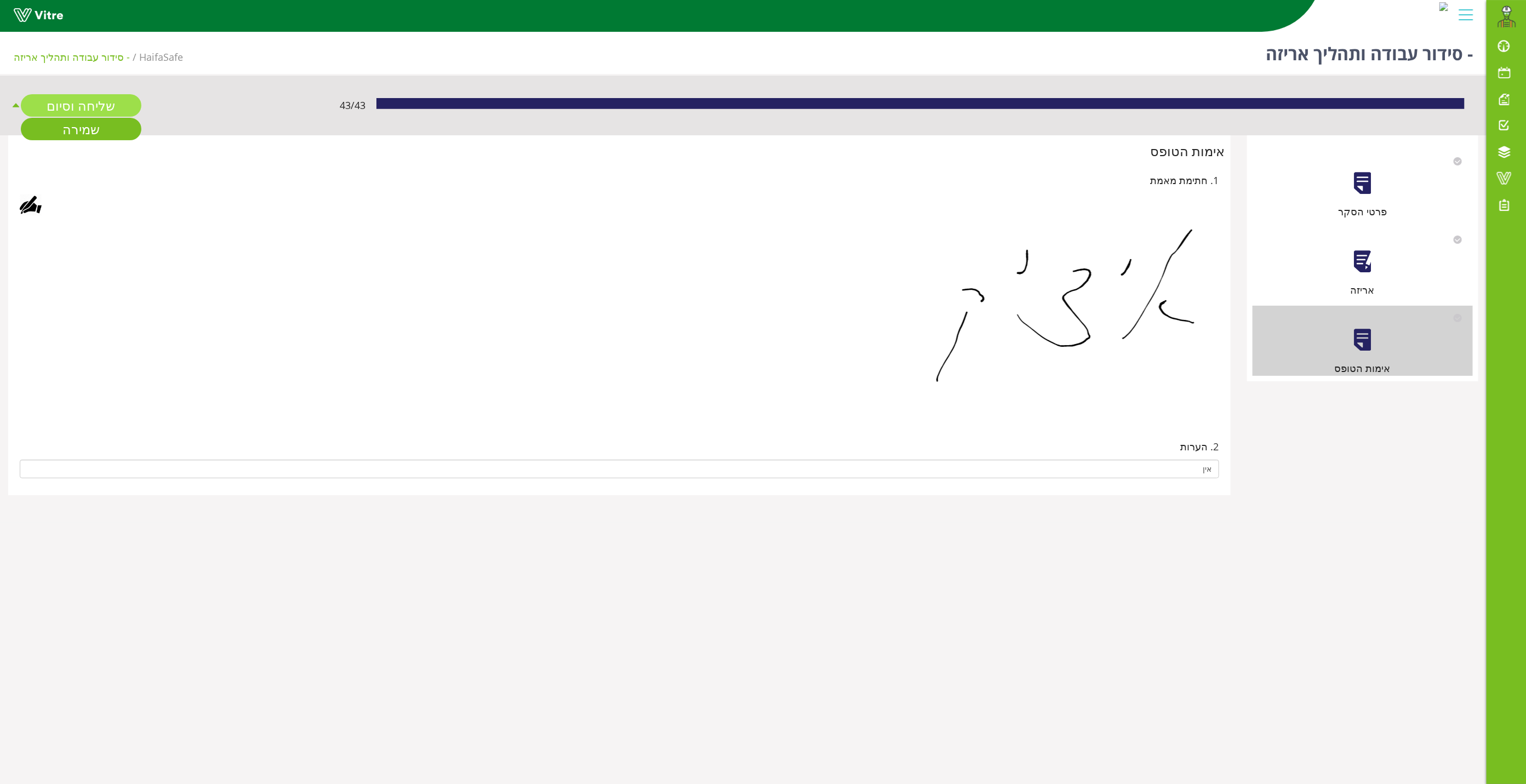
click at [82, 106] on link "שליחה וסיום" at bounding box center [81, 105] width 121 height 23
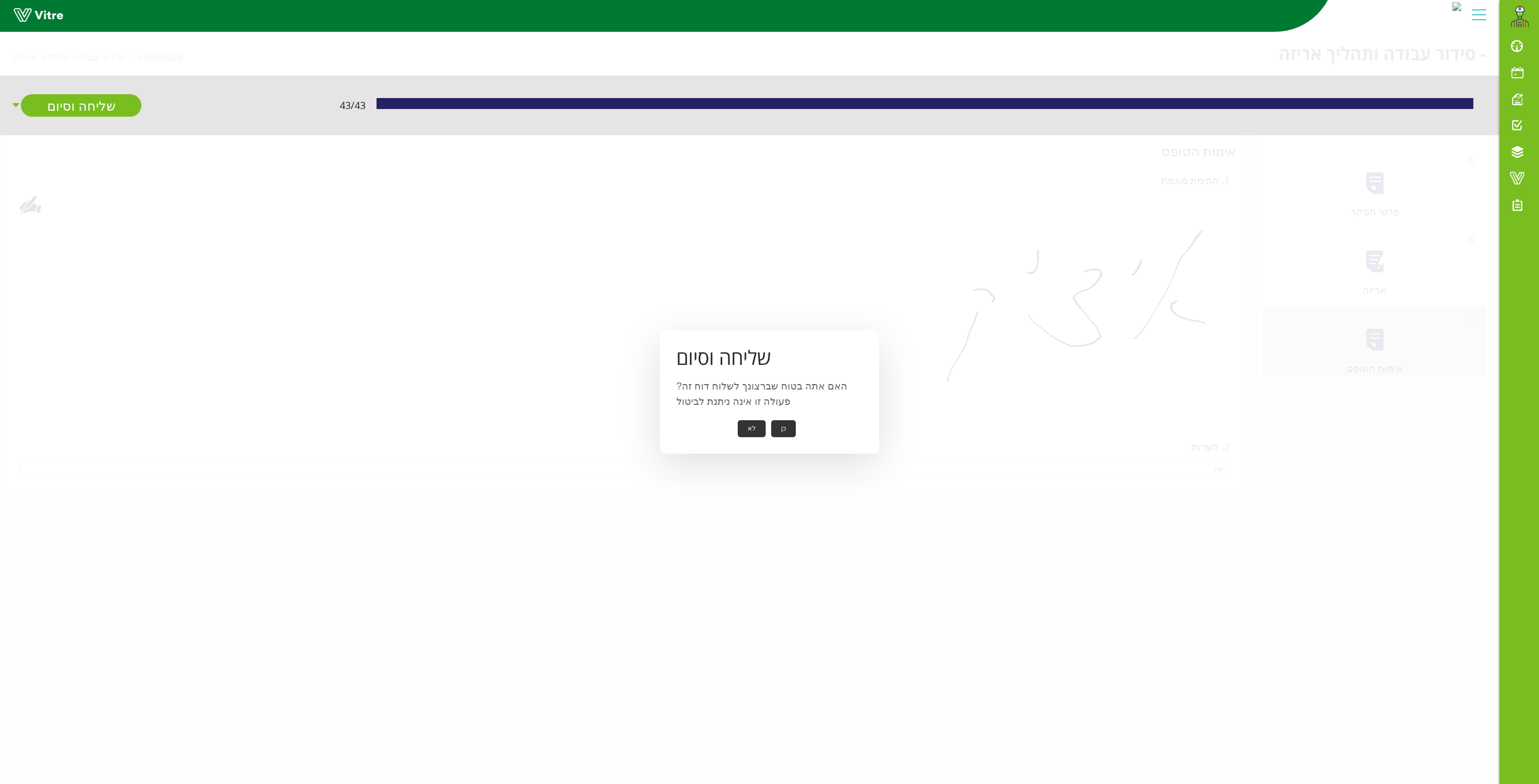
click at [779, 422] on button "כן" at bounding box center [783, 428] width 25 height 17
drag, startPoint x: 771, startPoint y: 427, endPoint x: 773, endPoint y: 419, distance: 8.2
click at [773, 419] on button "אישור" at bounding box center [767, 420] width 37 height 17
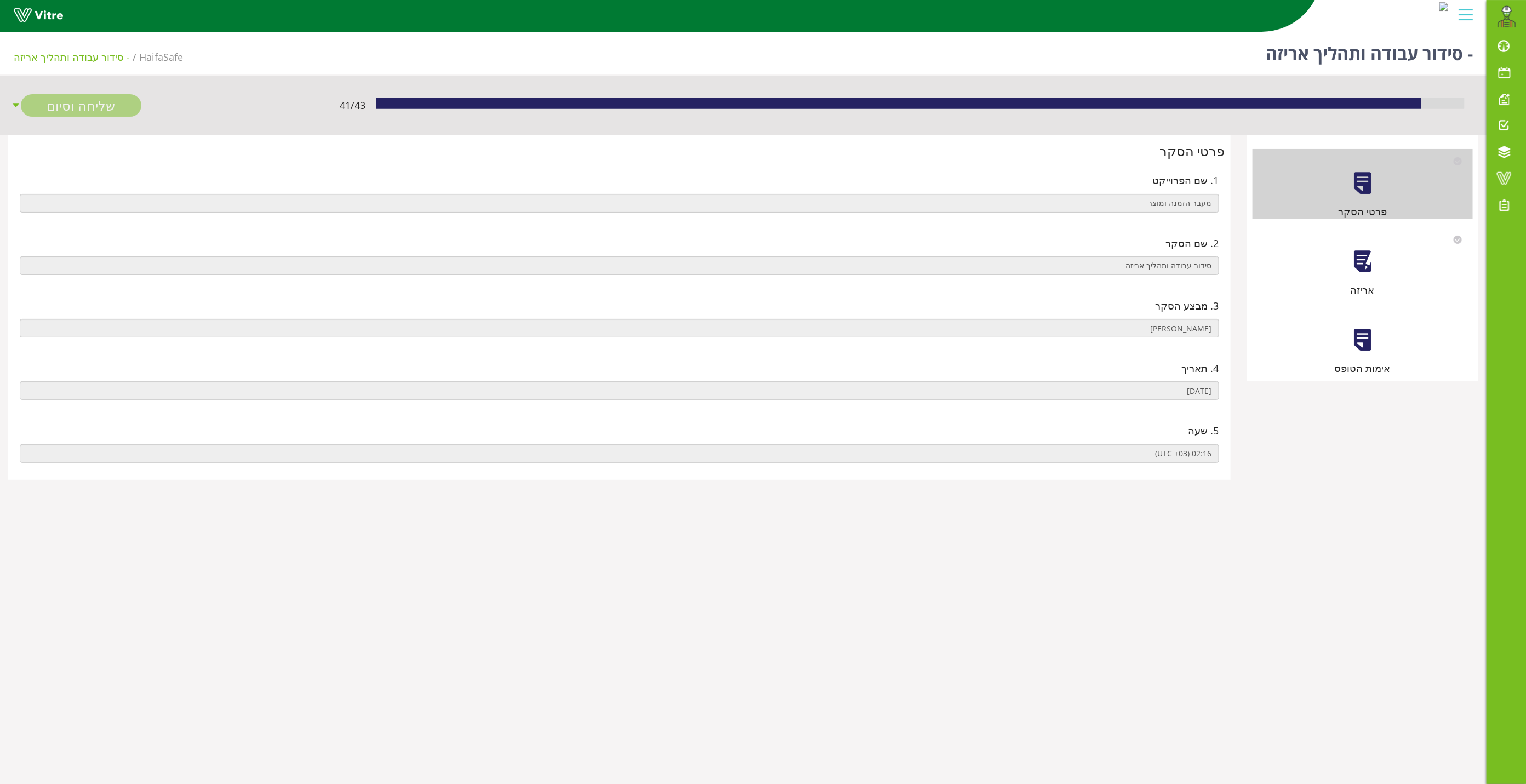
click at [1356, 260] on div at bounding box center [1362, 261] width 25 height 25
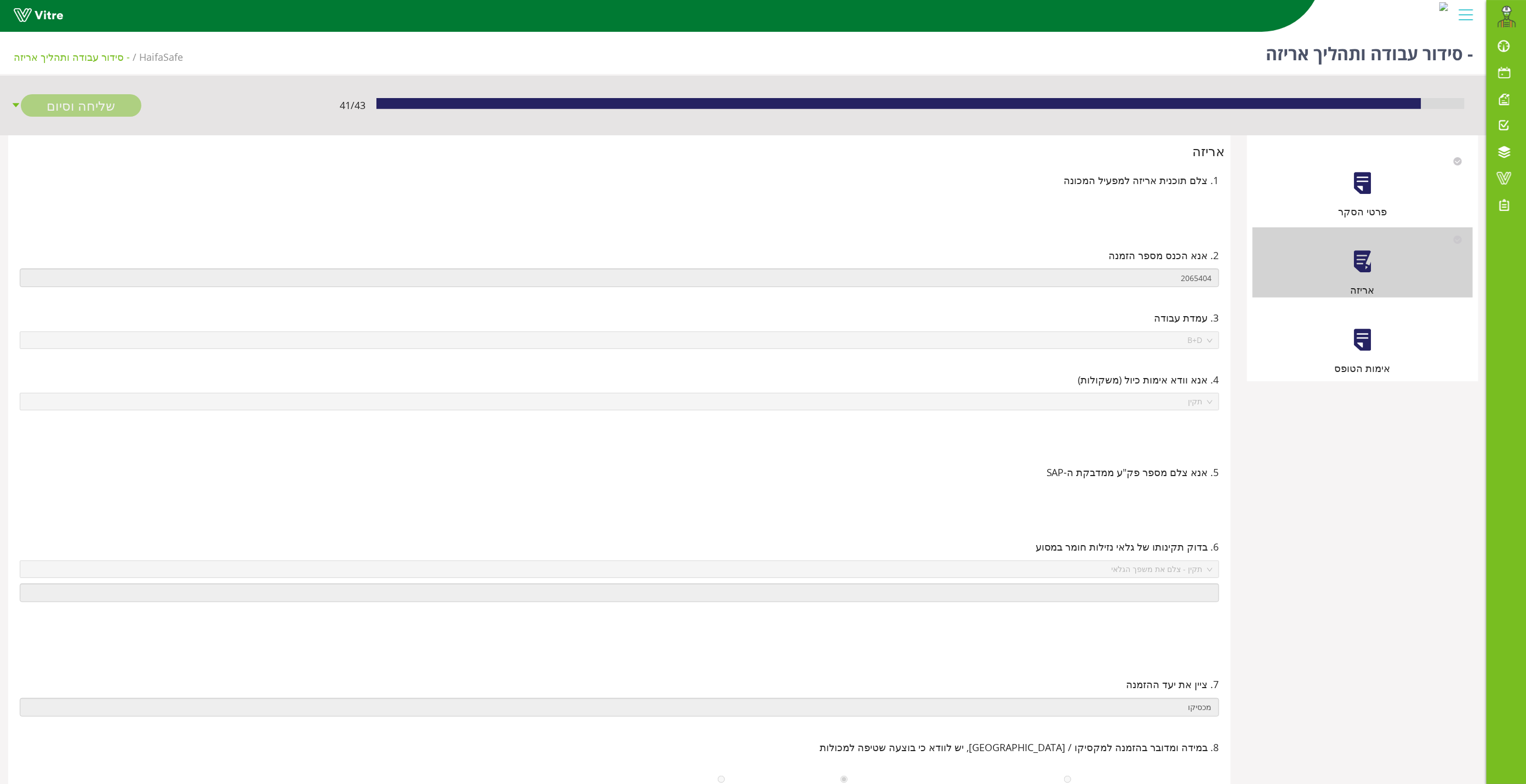
click at [1351, 347] on div at bounding box center [1362, 339] width 25 height 25
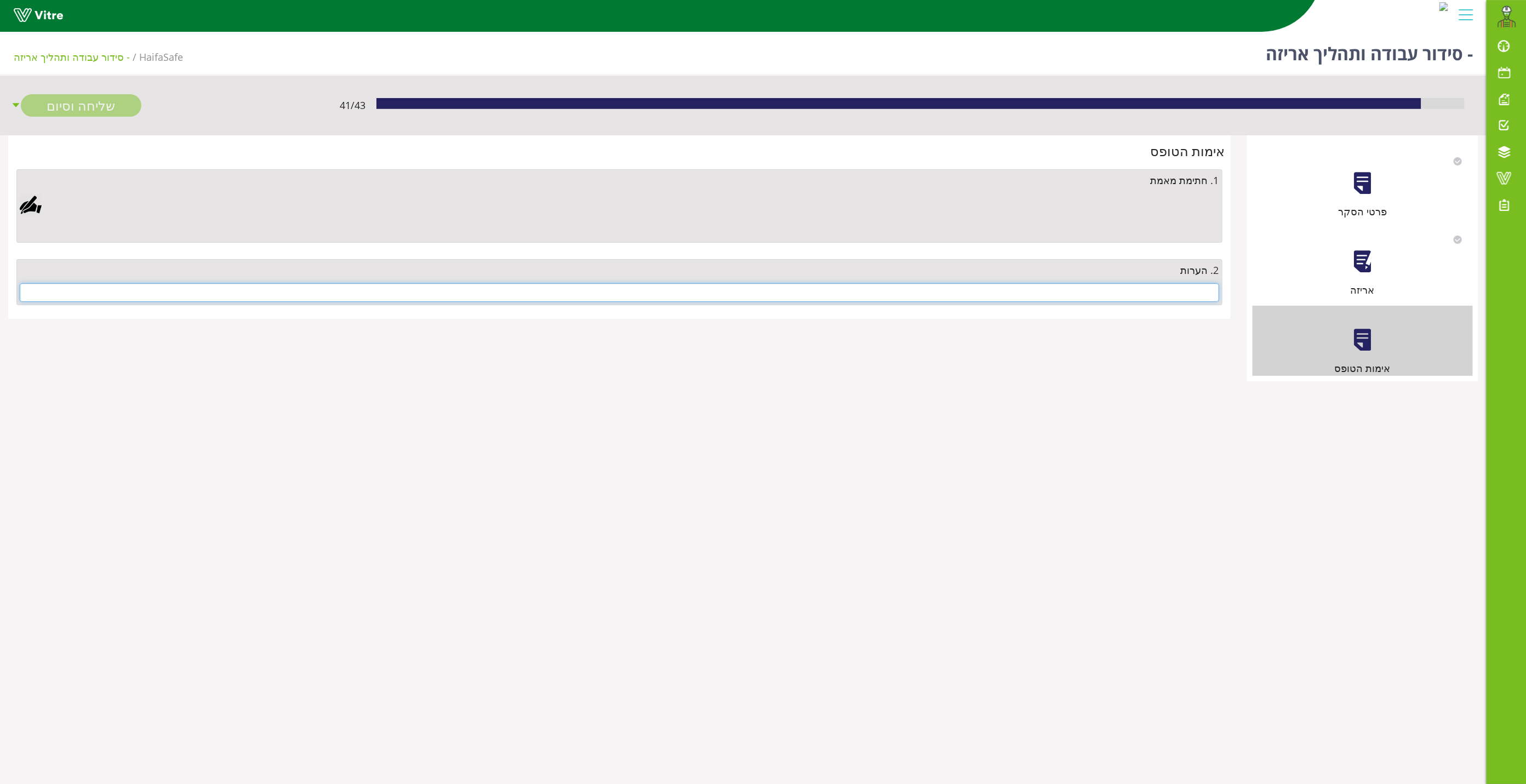
click at [1171, 300] on input "text" at bounding box center [619, 292] width 1200 height 19
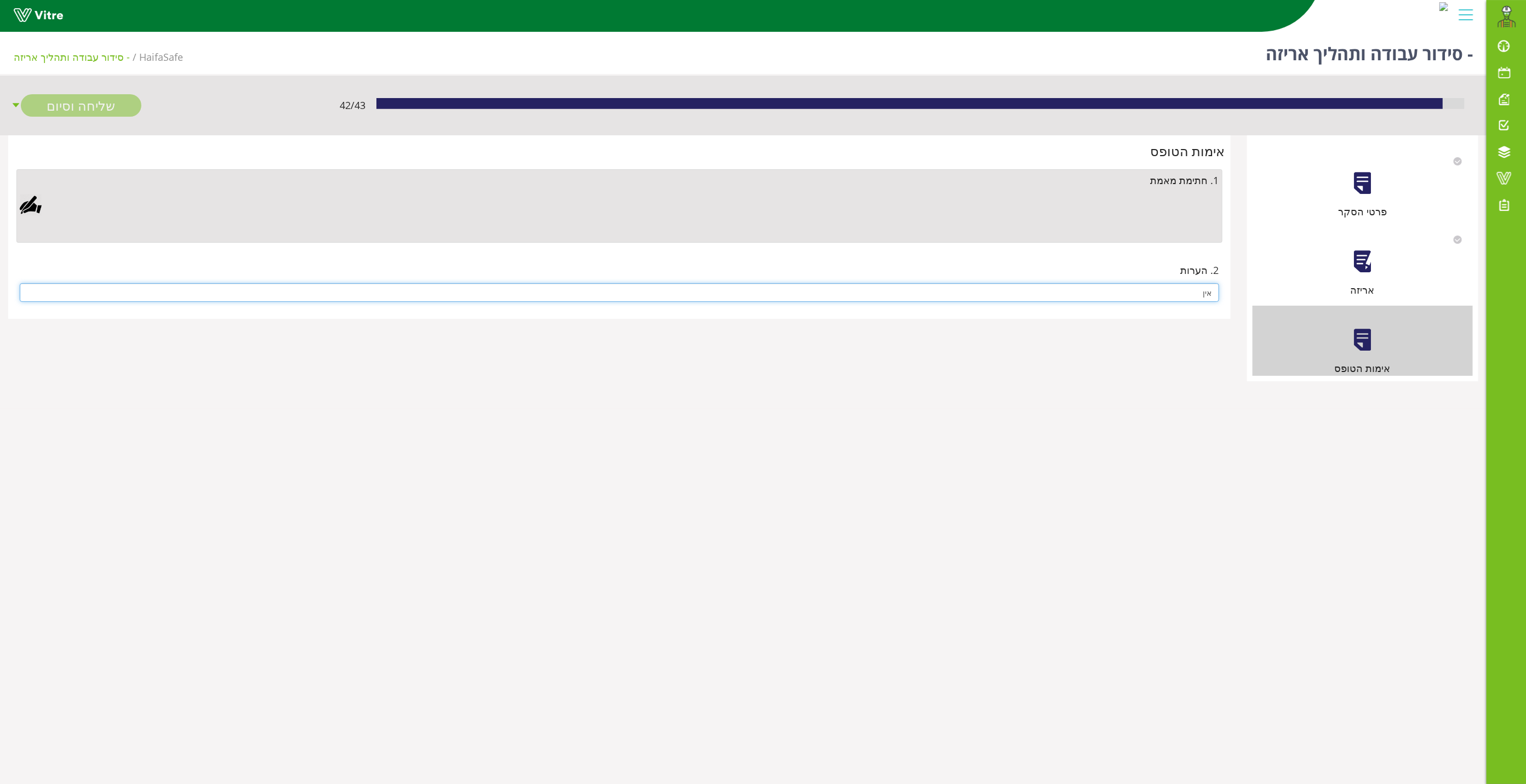
type input "אין"
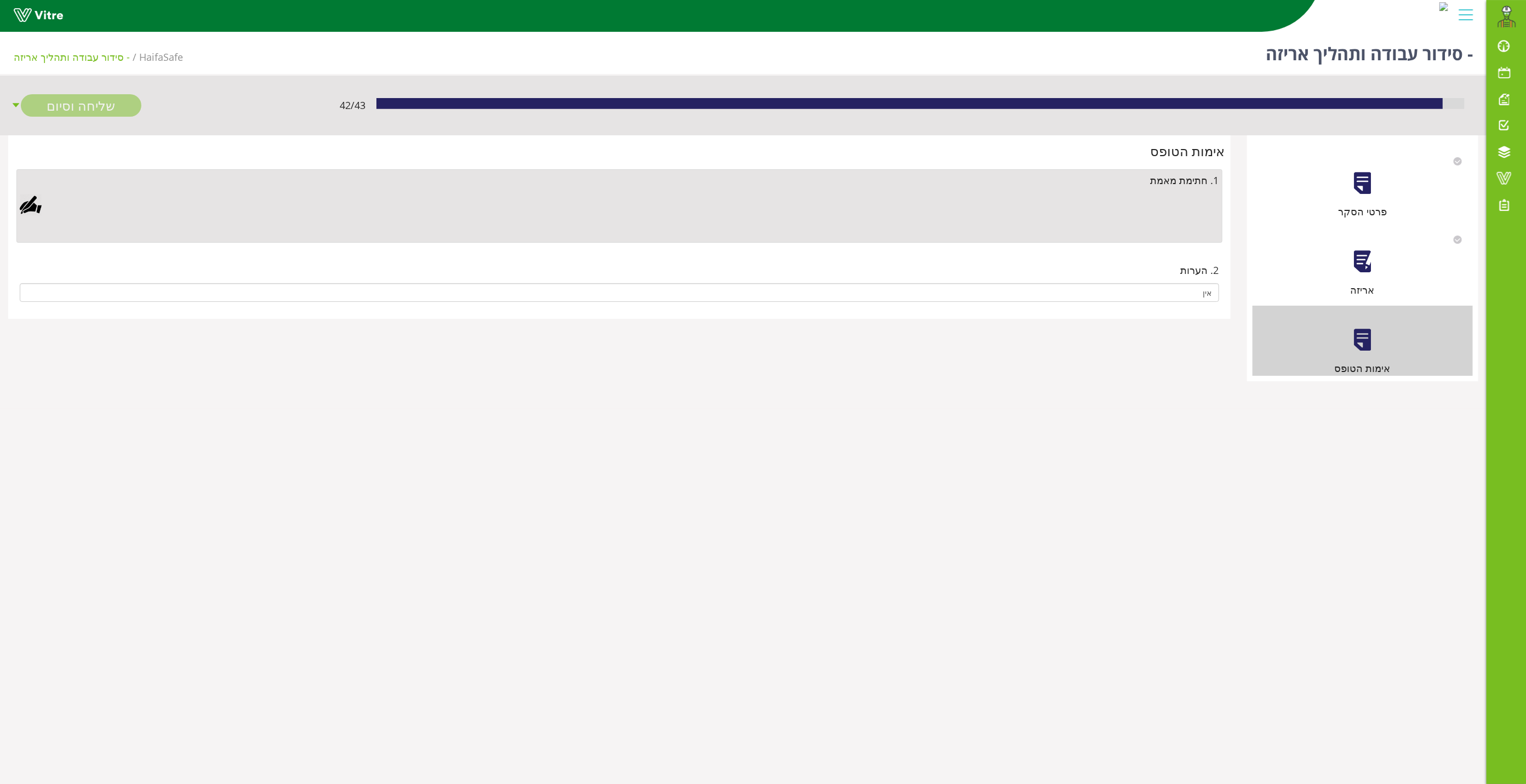
click at [32, 209] on div at bounding box center [31, 205] width 22 height 22
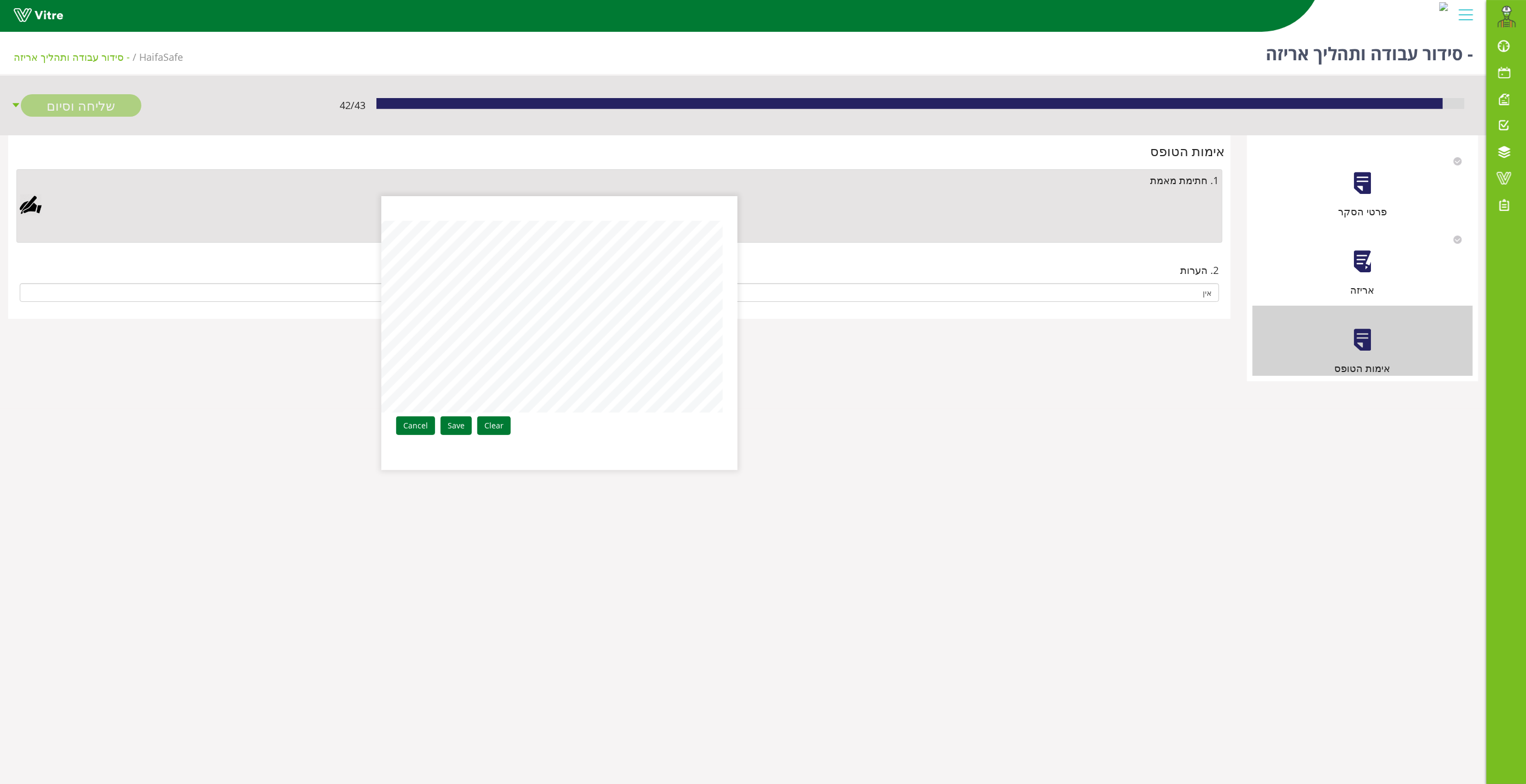
drag, startPoint x: 456, startPoint y: 432, endPoint x: 459, endPoint y: 426, distance: 6.7
click at [455, 431] on link "Save" at bounding box center [457, 425] width 32 height 19
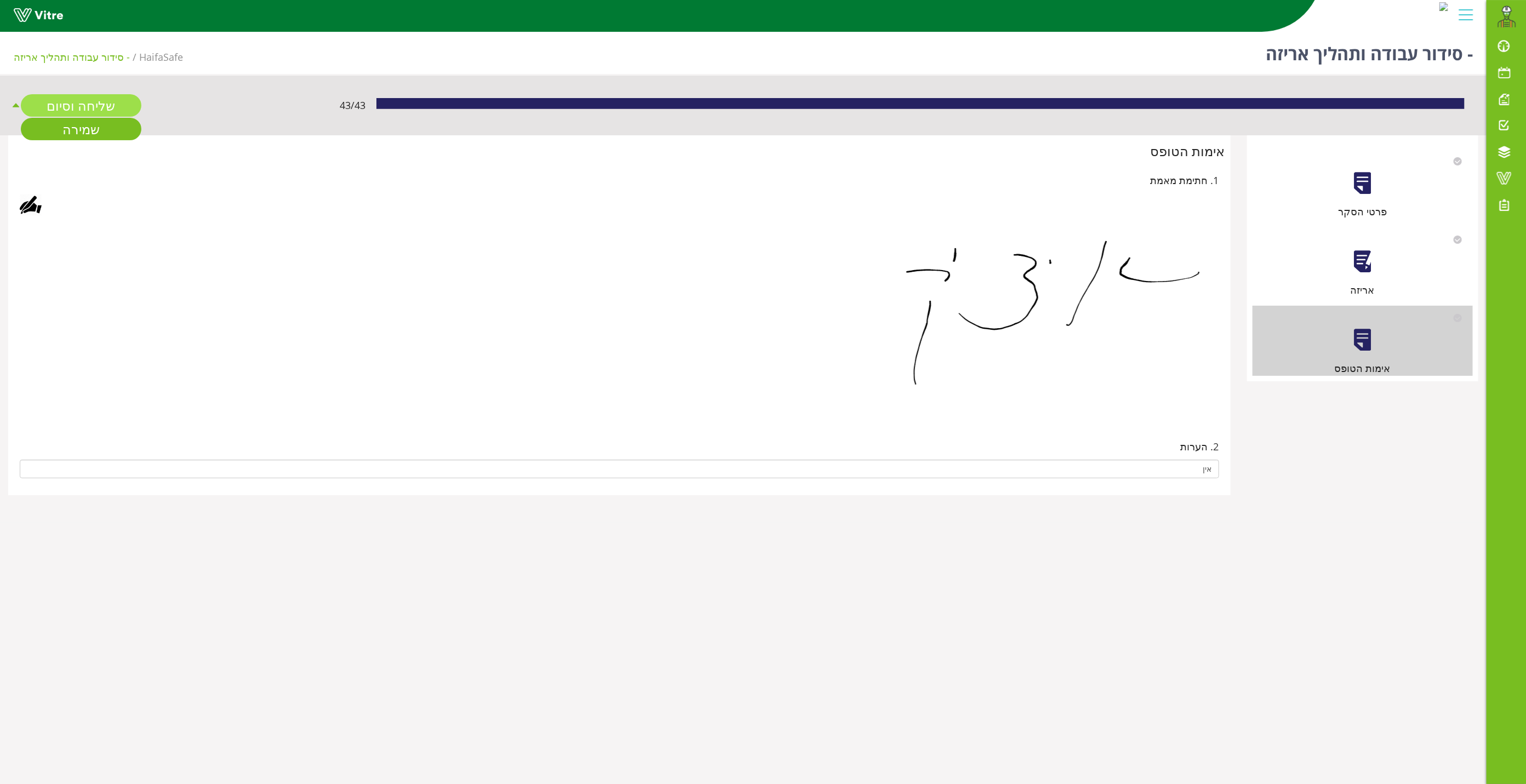
click at [103, 99] on link "שליחה וסיום" at bounding box center [81, 105] width 121 height 23
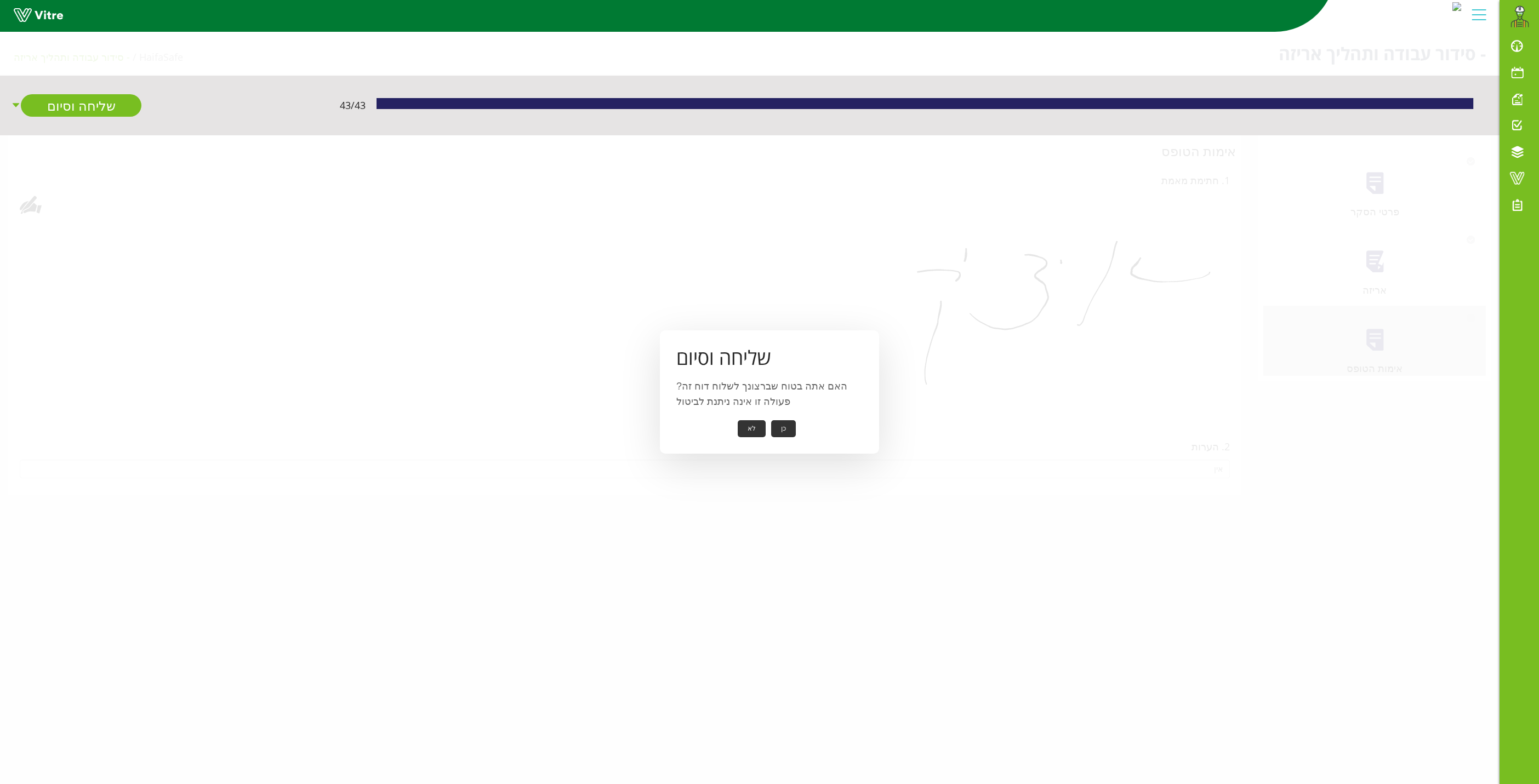
drag, startPoint x: 796, startPoint y: 434, endPoint x: 783, endPoint y: 424, distance: 16.4
click at [788, 429] on div "כן לא" at bounding box center [770, 428] width 186 height 17
click at [783, 423] on button "כן" at bounding box center [783, 428] width 25 height 17
click at [776, 414] on button "אישור" at bounding box center [767, 420] width 37 height 17
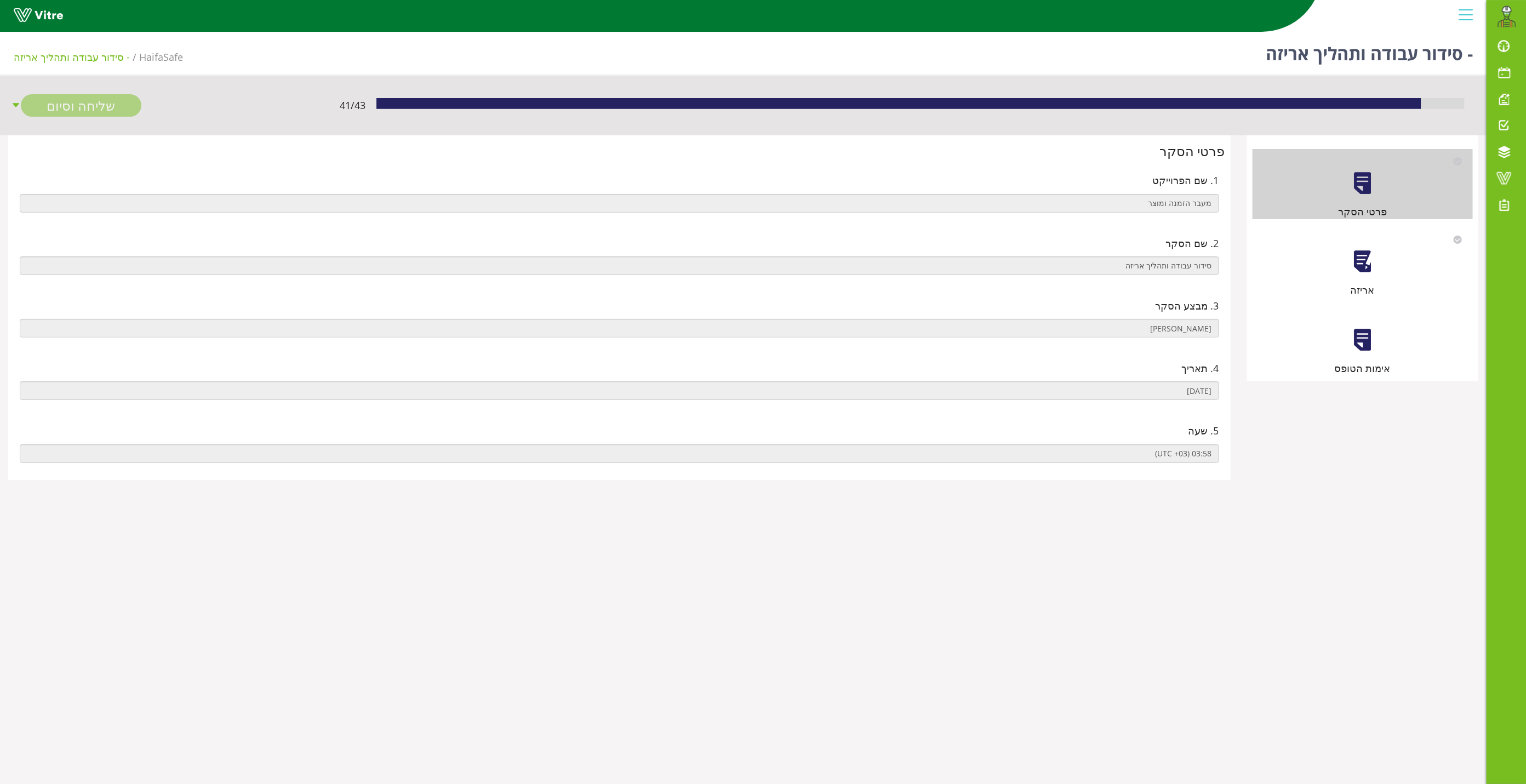
click at [1362, 255] on div at bounding box center [1362, 261] width 25 height 25
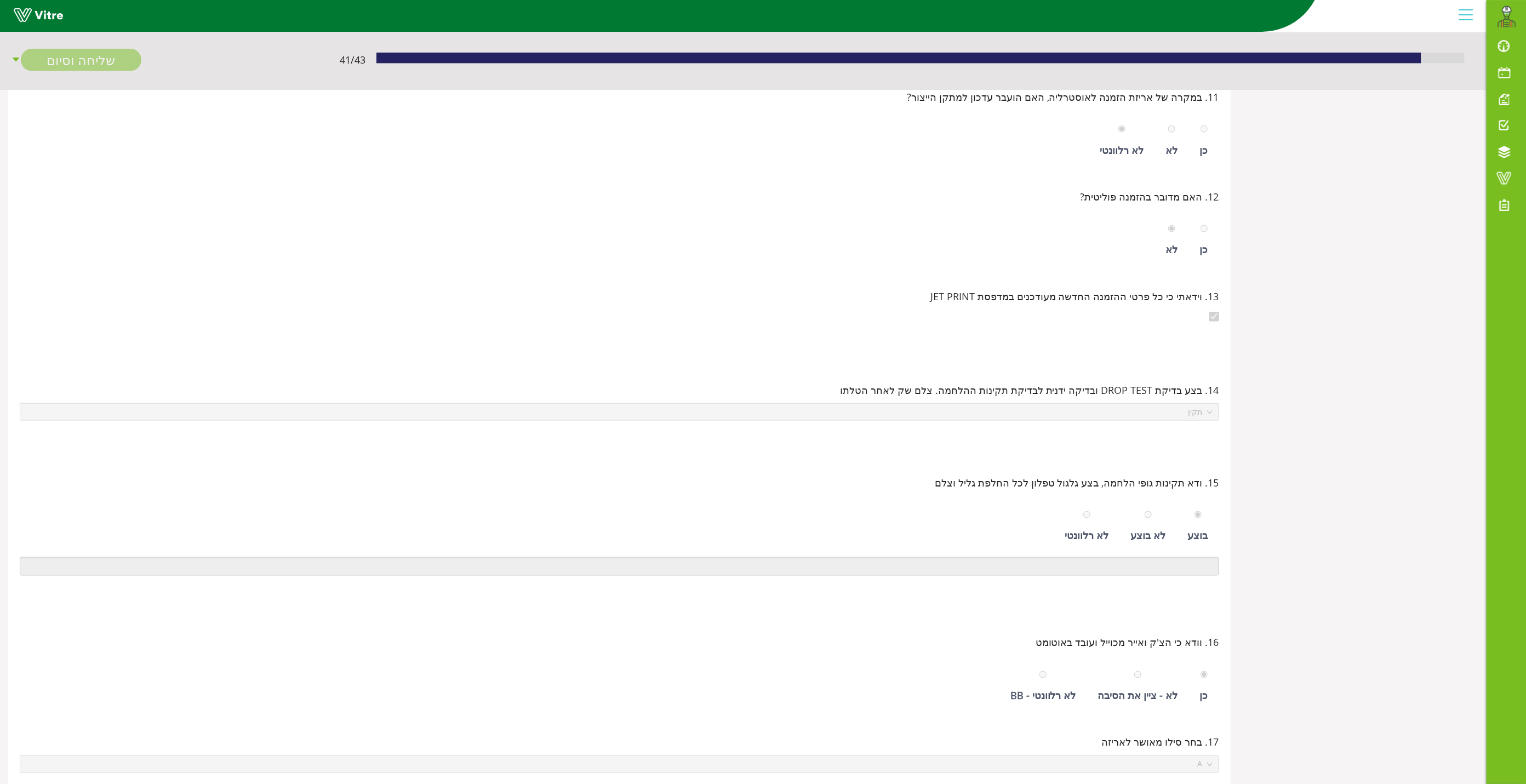
scroll to position [16, 0]
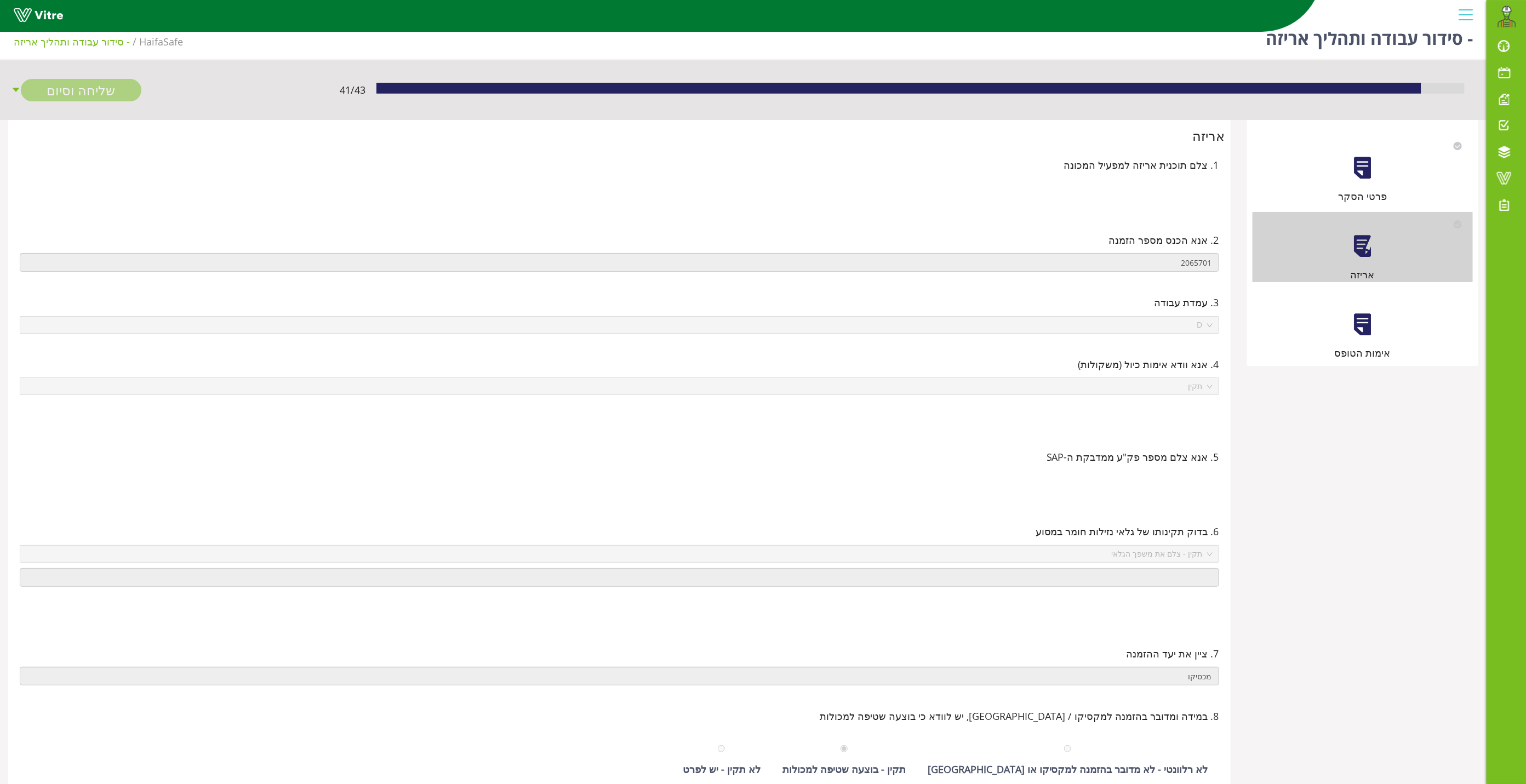
click at [1361, 325] on div at bounding box center [1362, 324] width 25 height 25
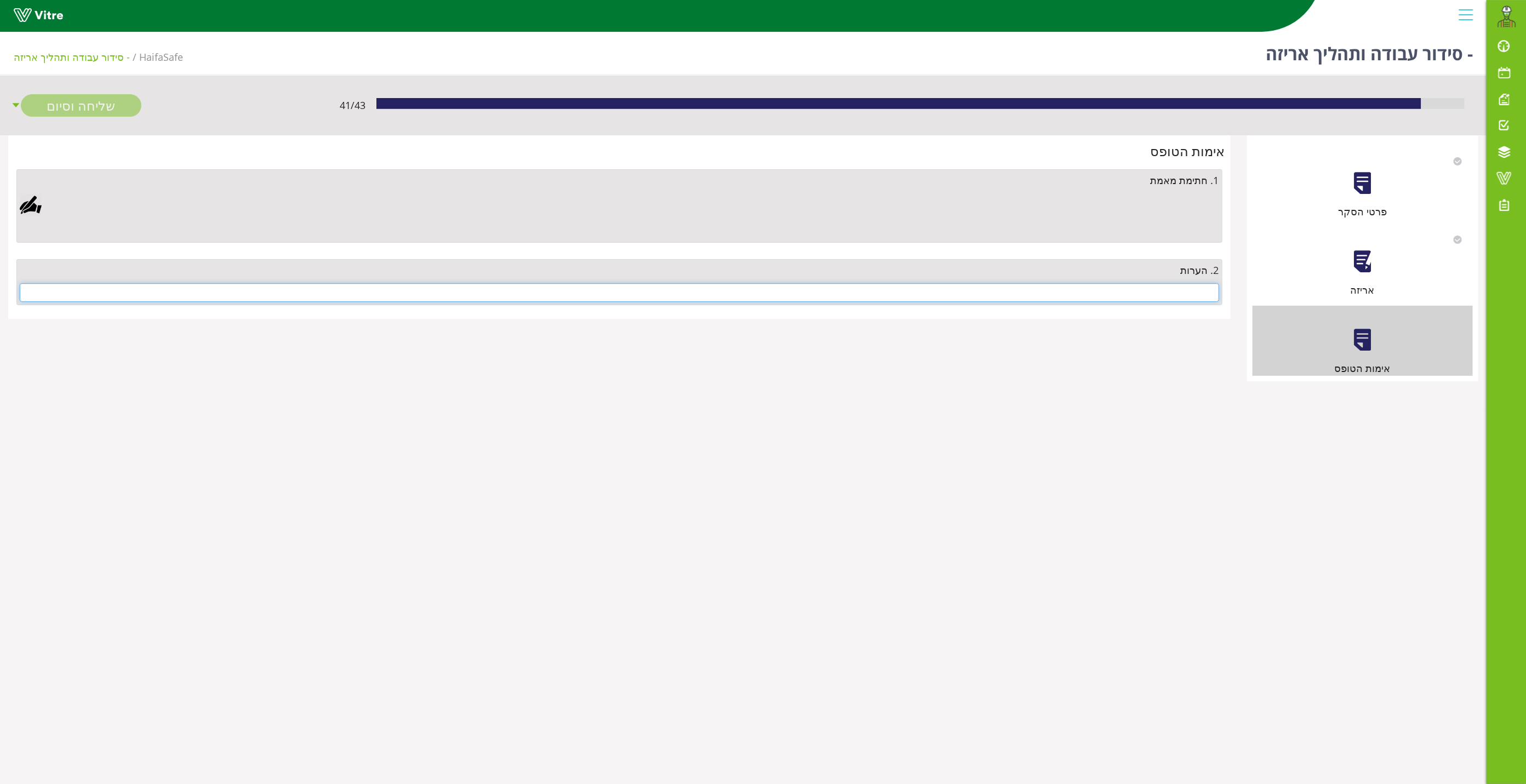
click at [1169, 295] on input "text" at bounding box center [619, 292] width 1200 height 19
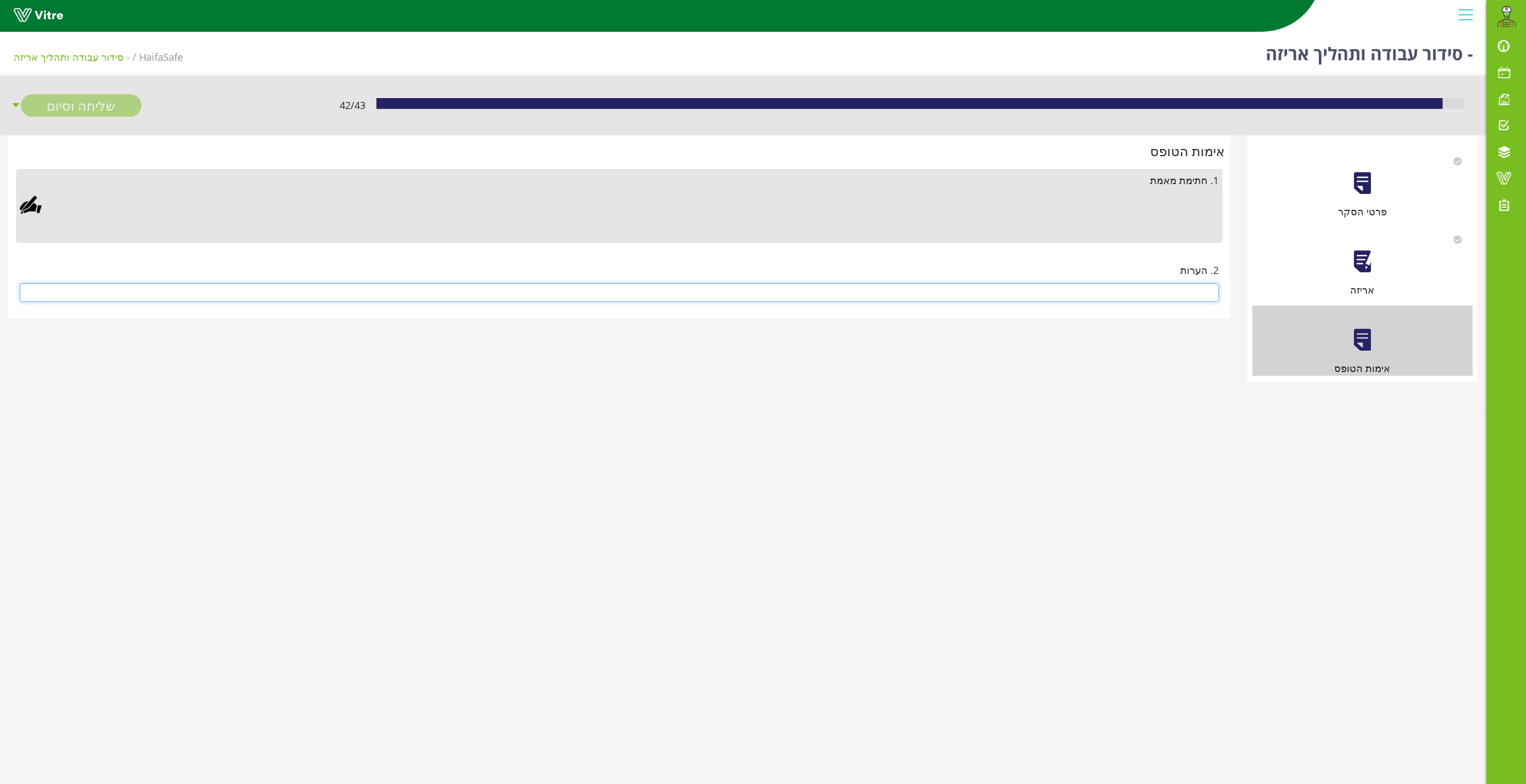
click at [1174, 293] on input "text" at bounding box center [619, 292] width 1200 height 19
type input "אין"
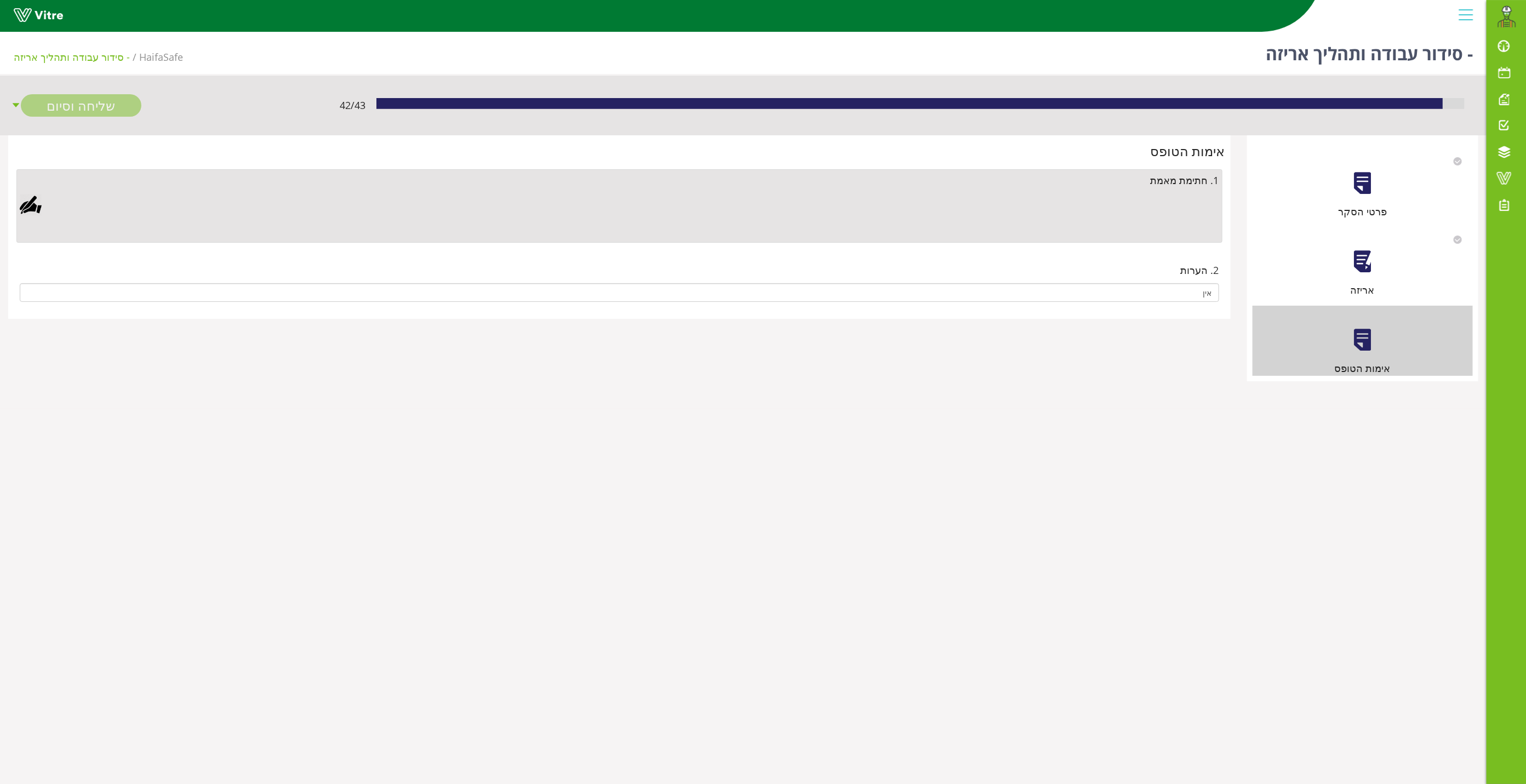
click at [30, 201] on div at bounding box center [31, 205] width 22 height 22
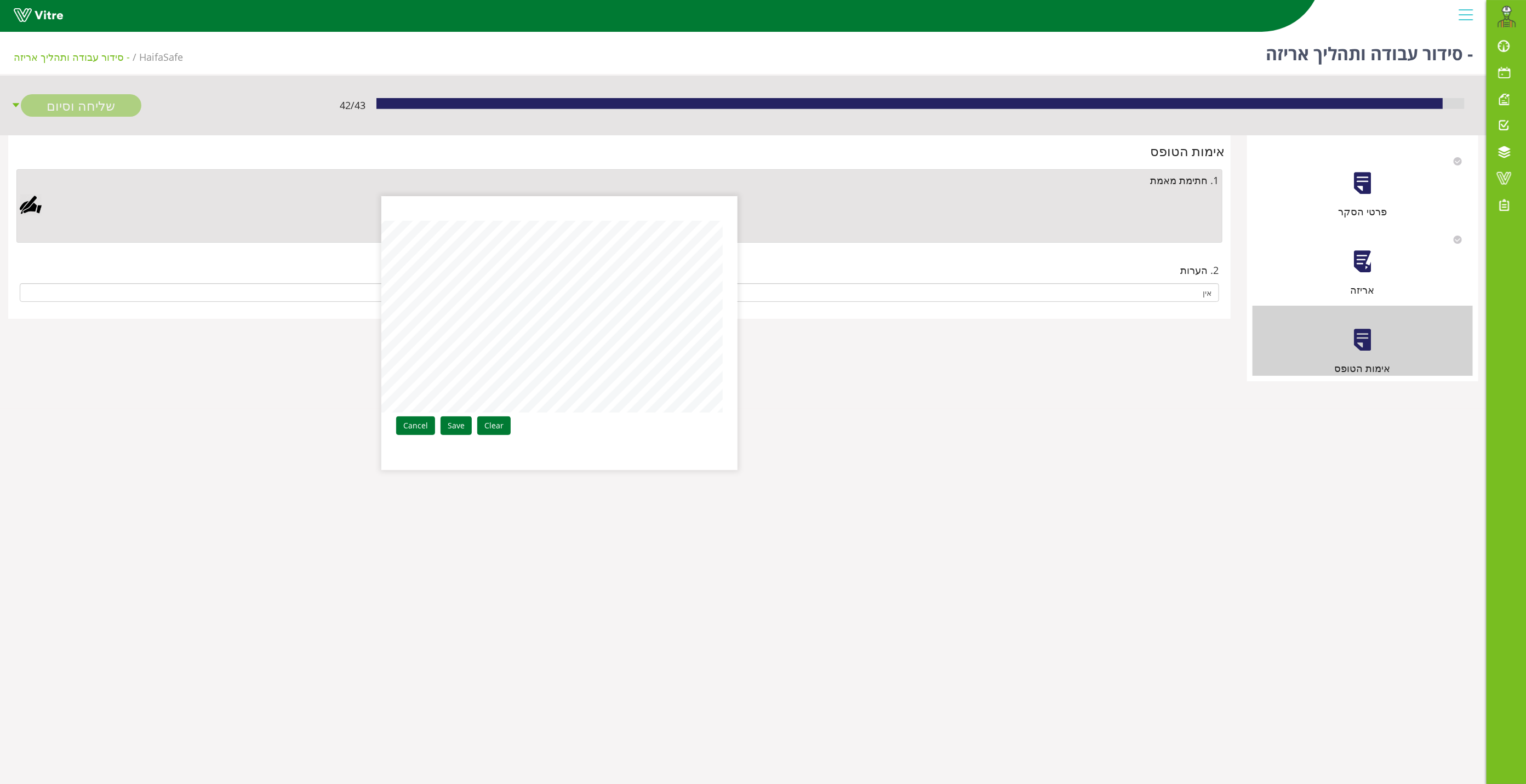
click at [627, 317] on div "Clear Save Cancel" at bounding box center [560, 332] width 356 height 274
click at [449, 431] on link "Save" at bounding box center [457, 425] width 32 height 19
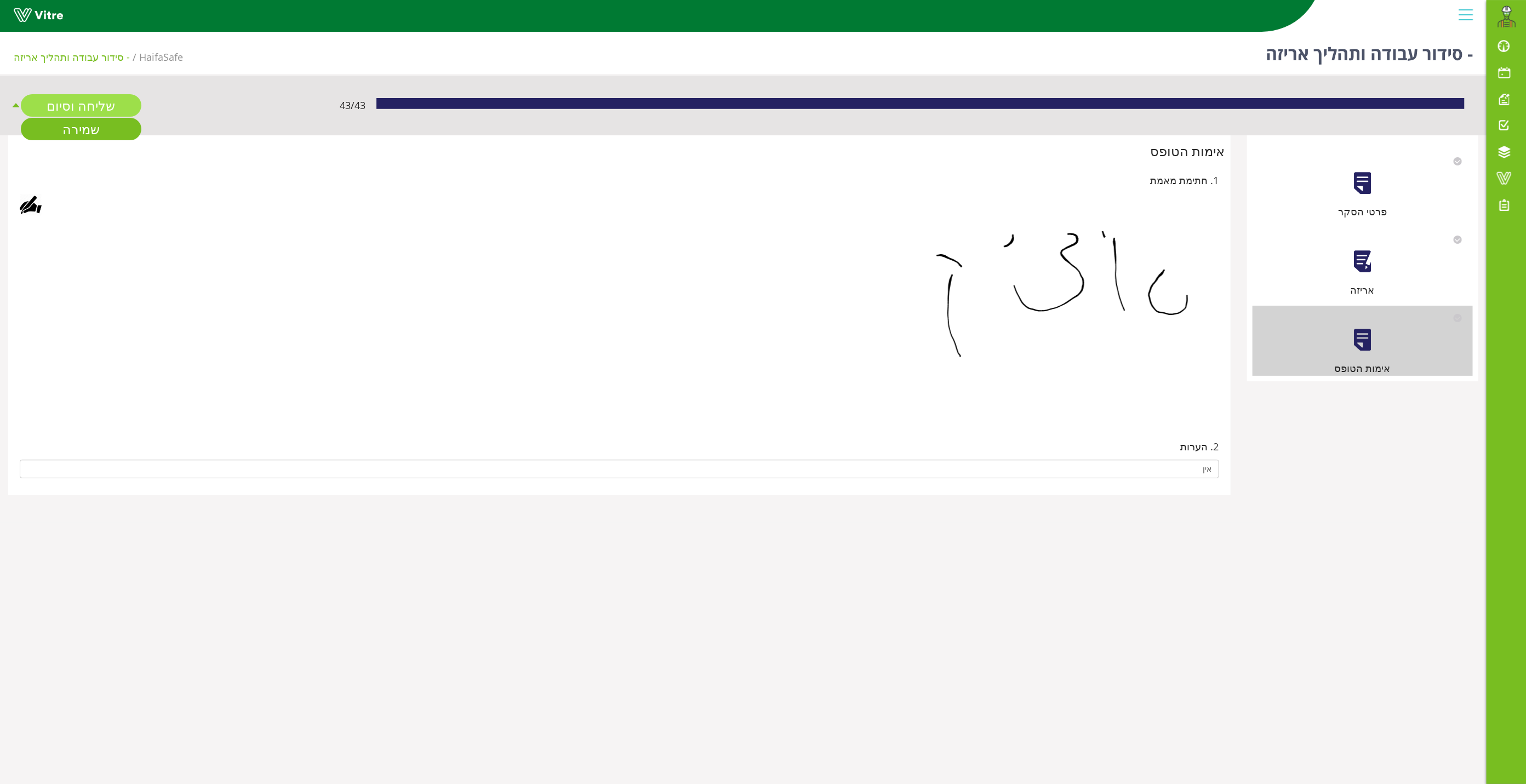
click at [99, 104] on link "שליחה וסיום" at bounding box center [81, 105] width 121 height 23
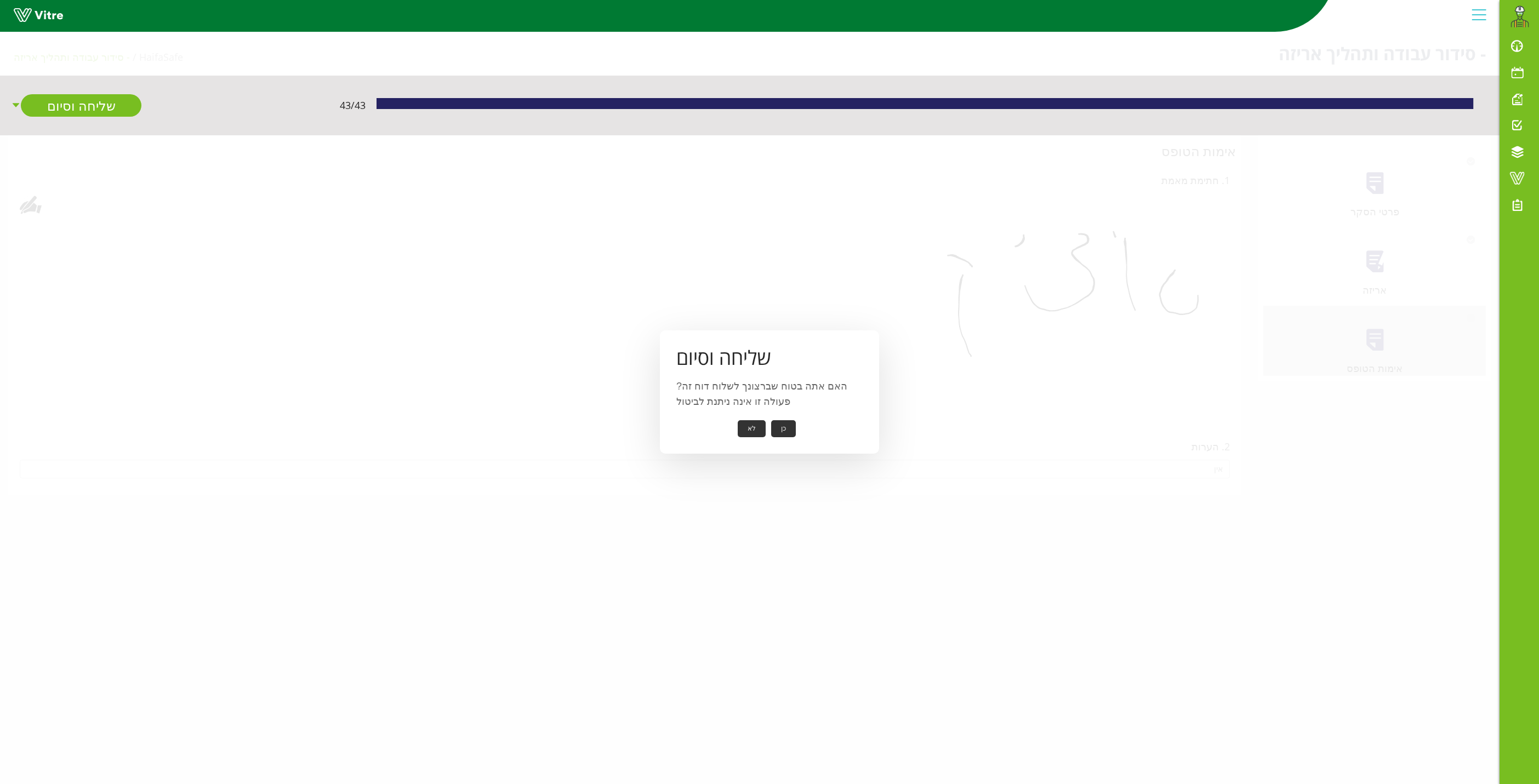
click at [779, 424] on button "כן" at bounding box center [783, 428] width 25 height 17
click at [767, 422] on button "אישור" at bounding box center [767, 420] width 37 height 17
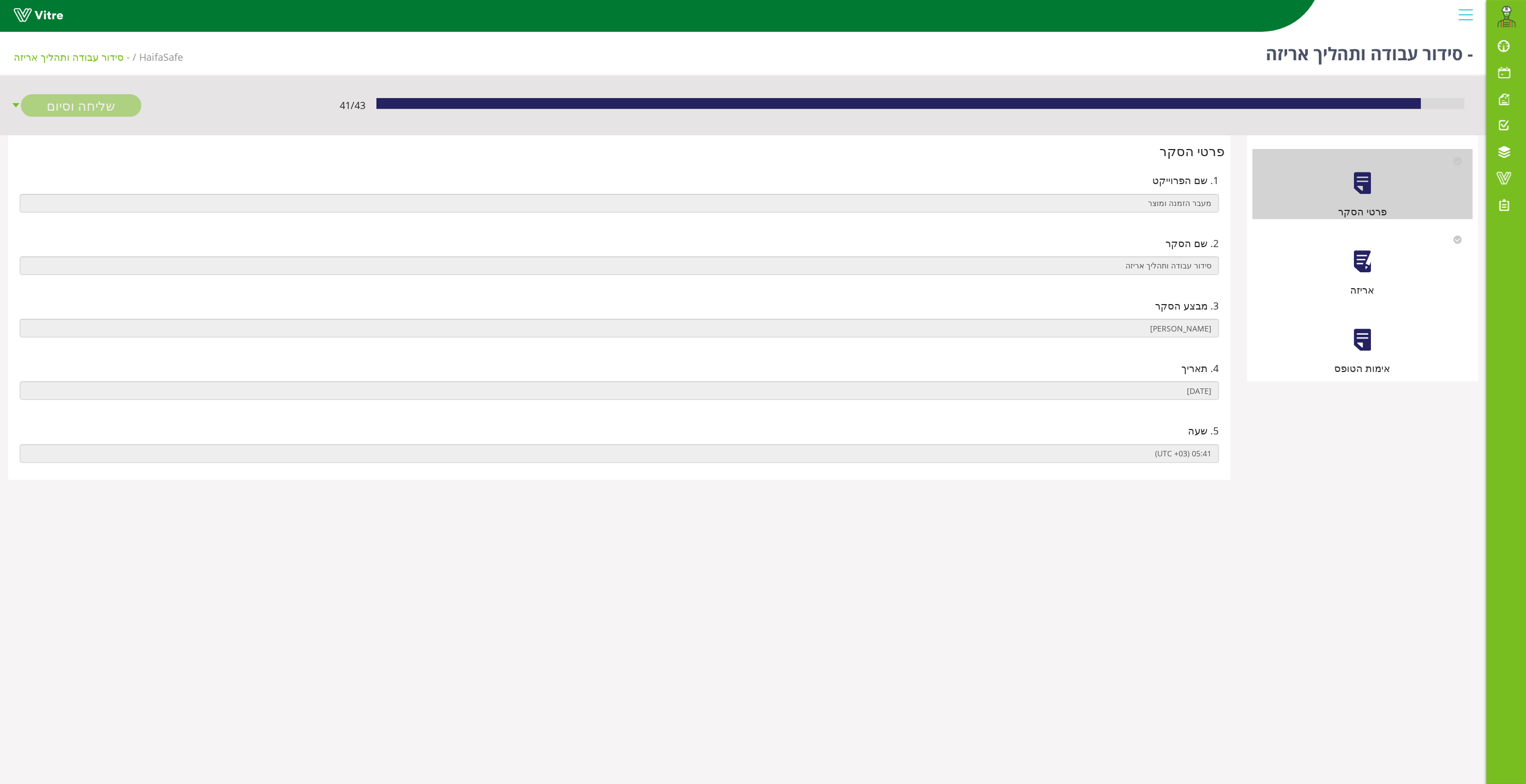
click at [1359, 258] on div at bounding box center [1362, 261] width 25 height 25
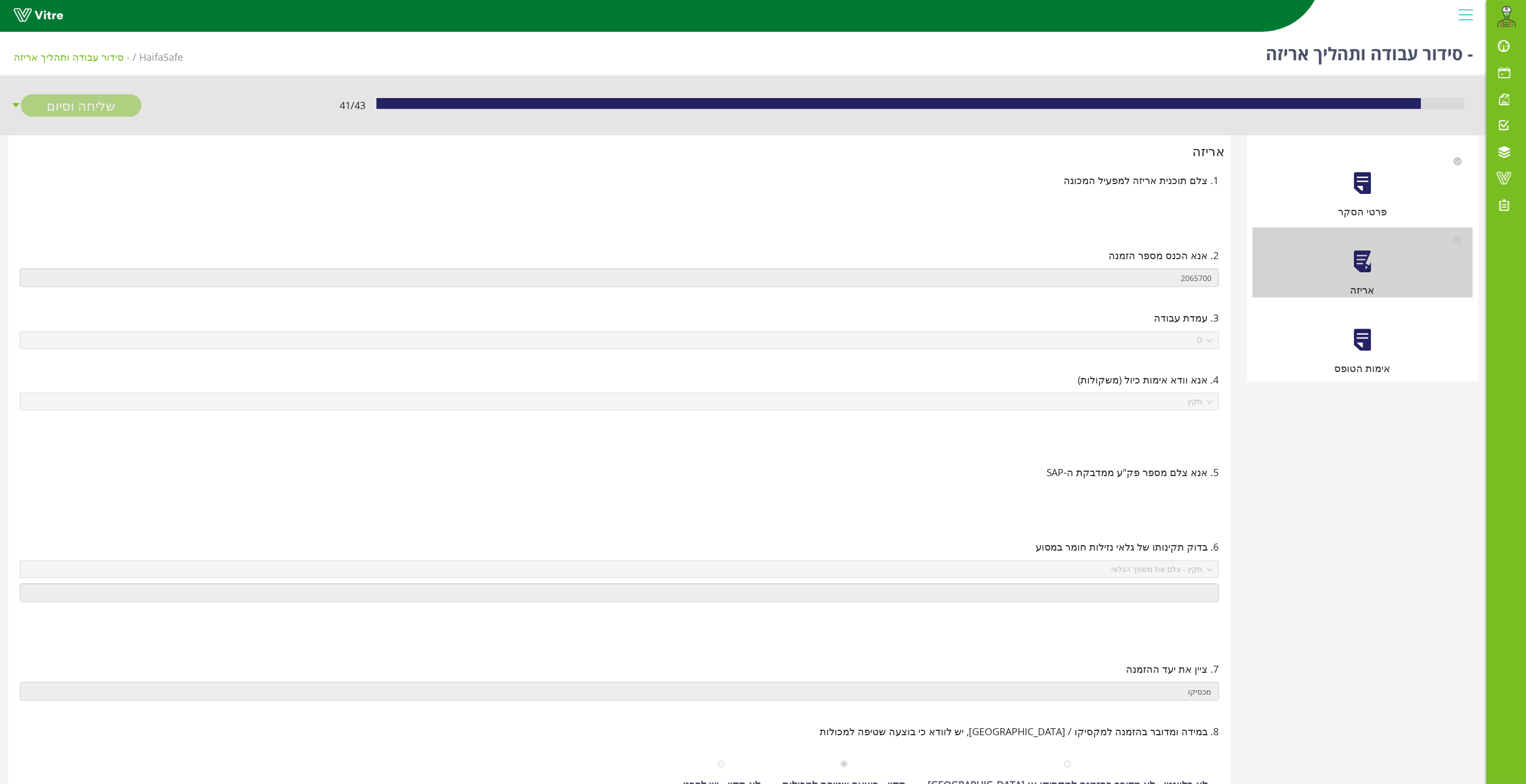
click at [1352, 377] on div "פרטי הסקר אריזה אימות הטופס" at bounding box center [1363, 258] width 231 height 246
drag, startPoint x: 1352, startPoint y: 377, endPoint x: 1329, endPoint y: 339, distance: 44.4
click at [1329, 339] on div "אימות הטופס" at bounding box center [1363, 340] width 221 height 70
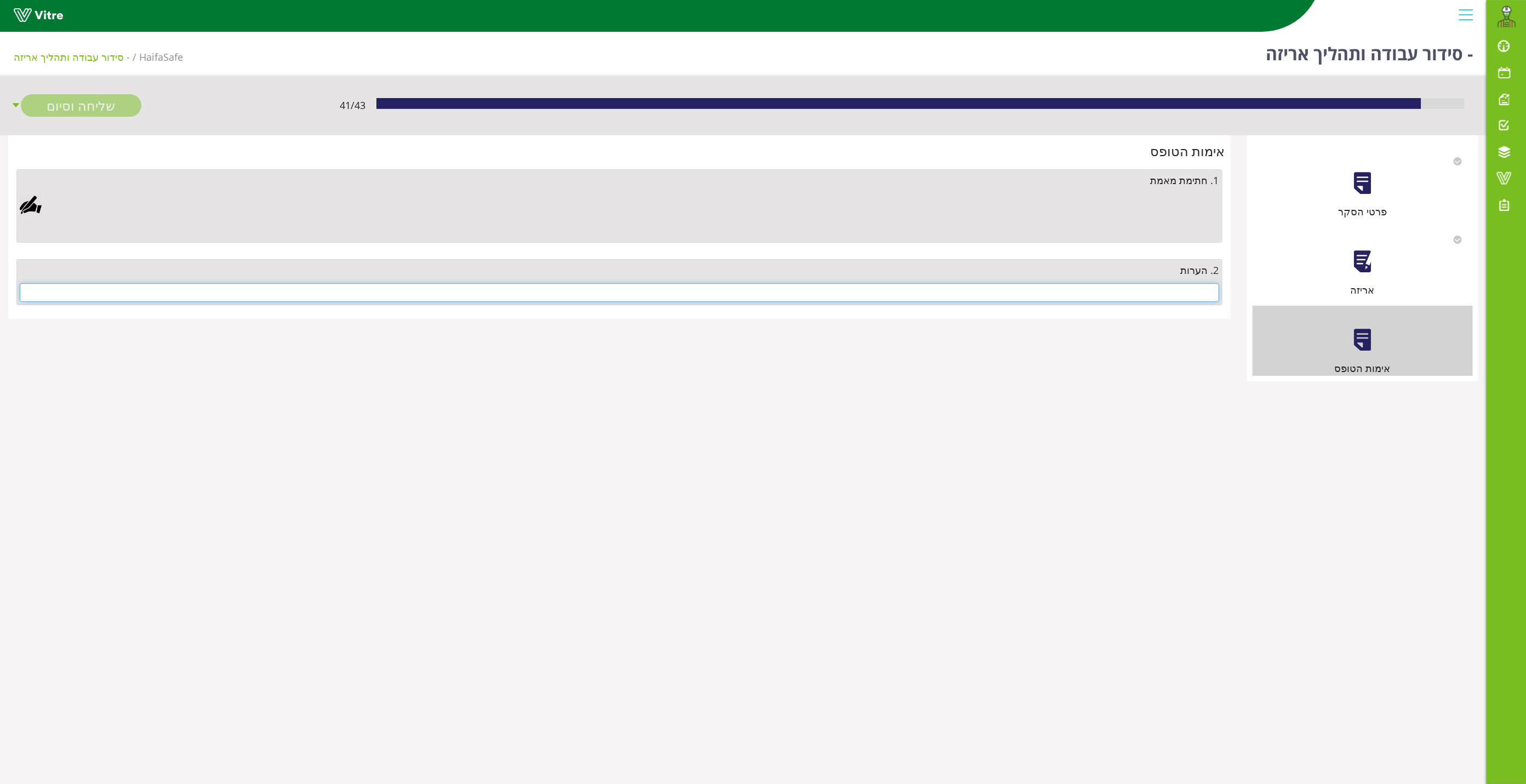
click at [1191, 298] on input "text" at bounding box center [619, 292] width 1200 height 19
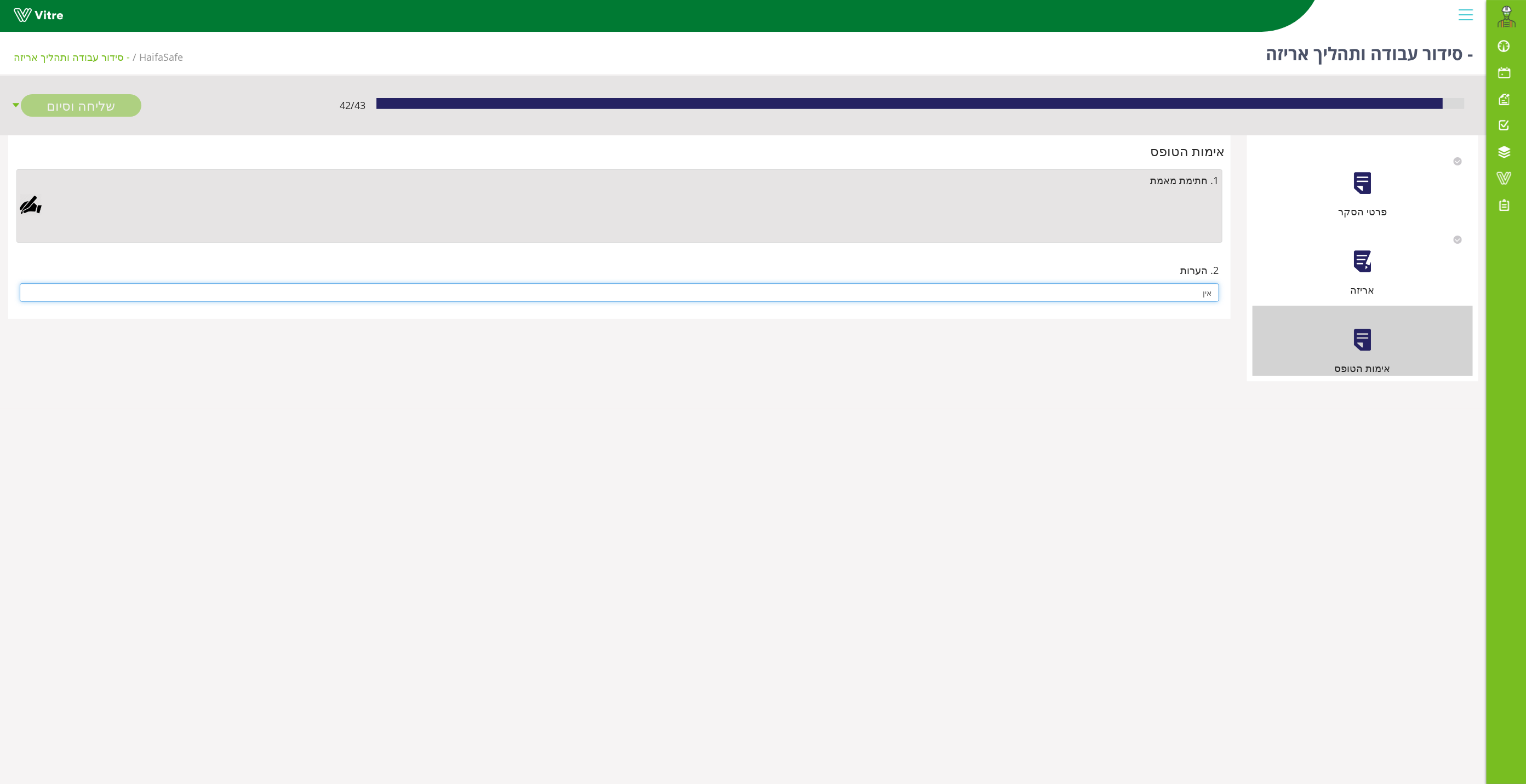
type input "אין"
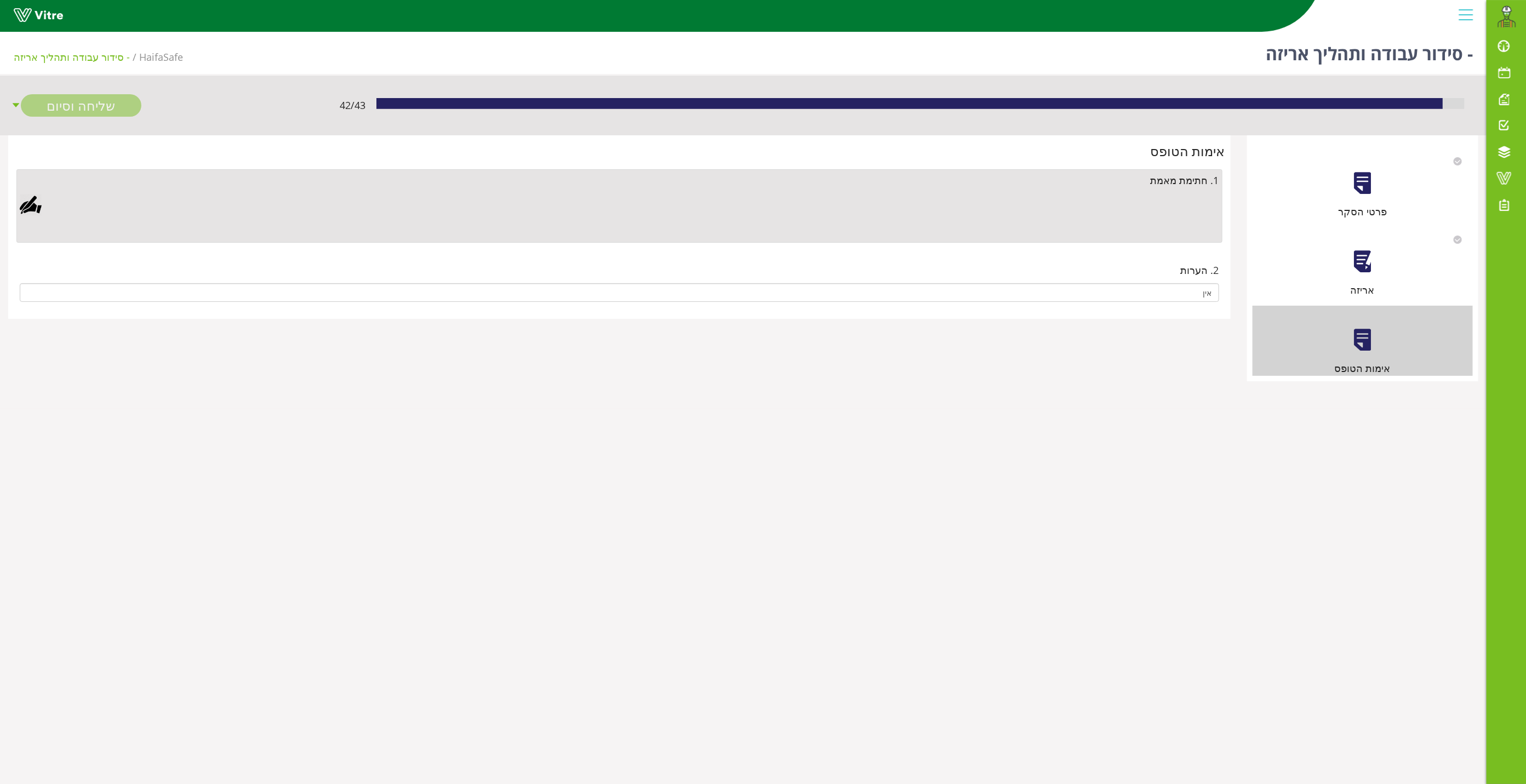
click at [32, 204] on div at bounding box center [31, 205] width 22 height 22
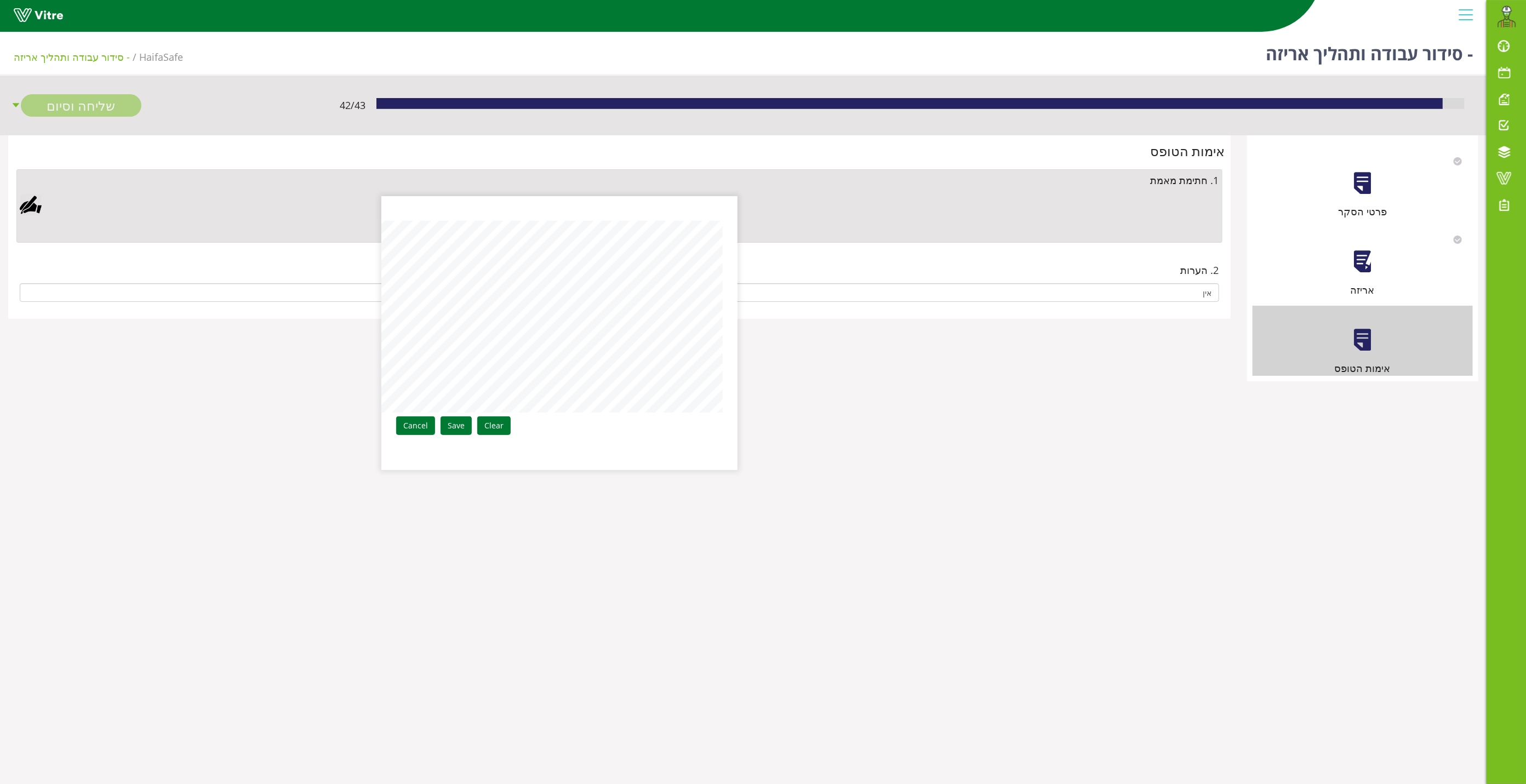
click at [426, 419] on div "Clear Save Cancel" at bounding box center [560, 332] width 356 height 274
drag, startPoint x: 452, startPoint y: 432, endPoint x: 450, endPoint y: 424, distance: 8.2
click at [449, 424] on link "Save" at bounding box center [457, 425] width 32 height 19
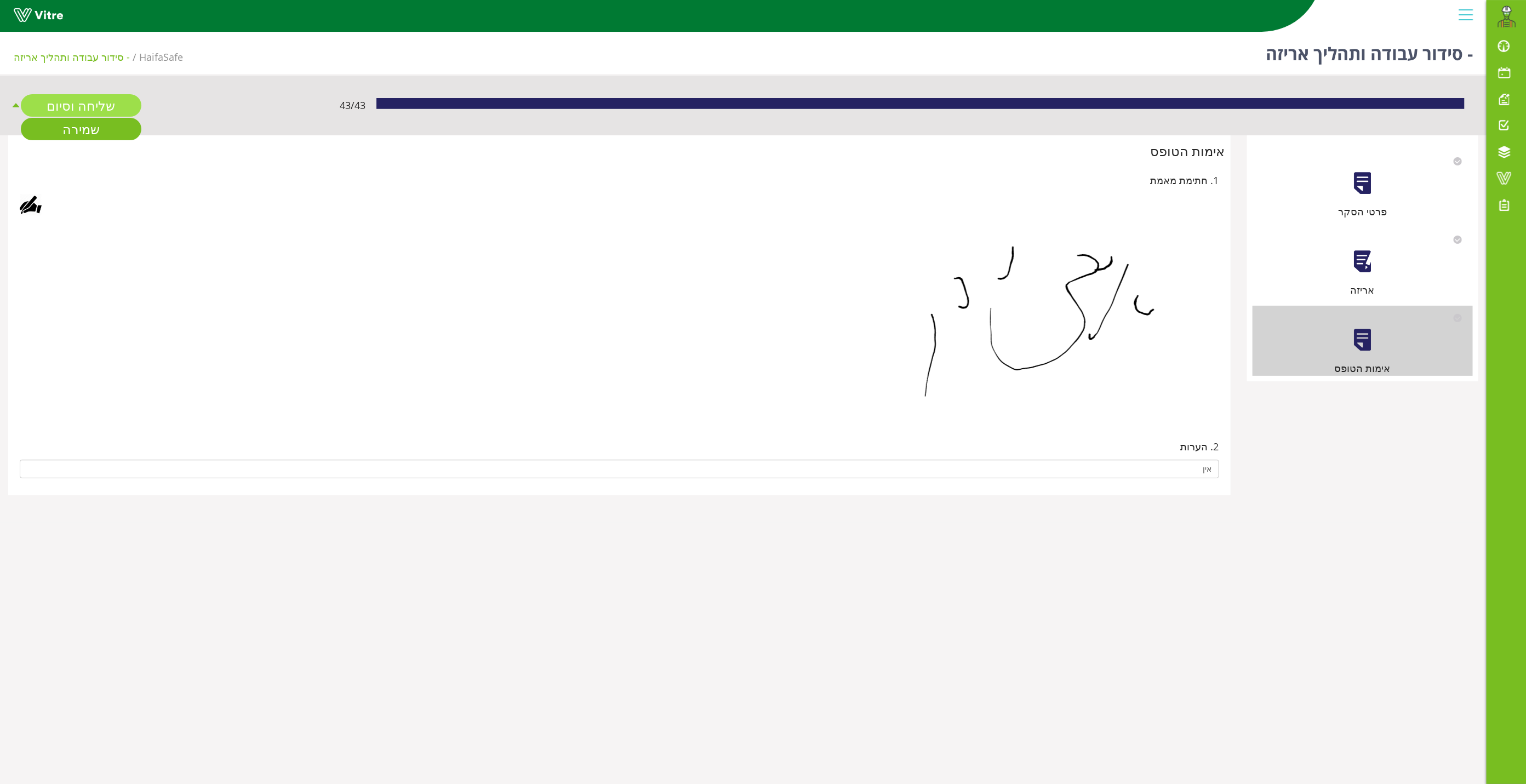
click at [103, 101] on link "שליחה וסיום" at bounding box center [81, 105] width 121 height 23
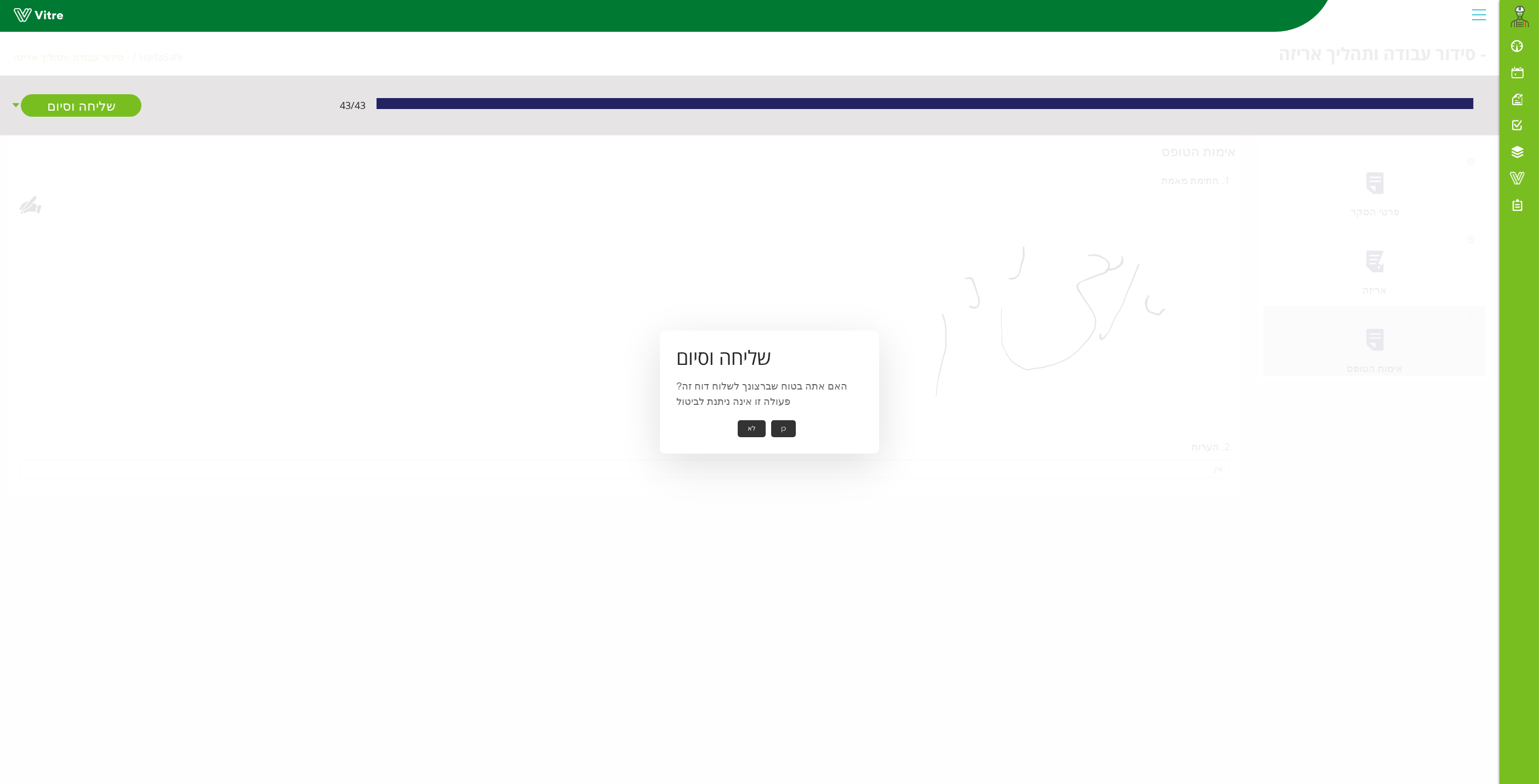
click at [788, 427] on button "כן" at bounding box center [783, 428] width 25 height 17
click at [763, 422] on button "אישור" at bounding box center [767, 420] width 37 height 17
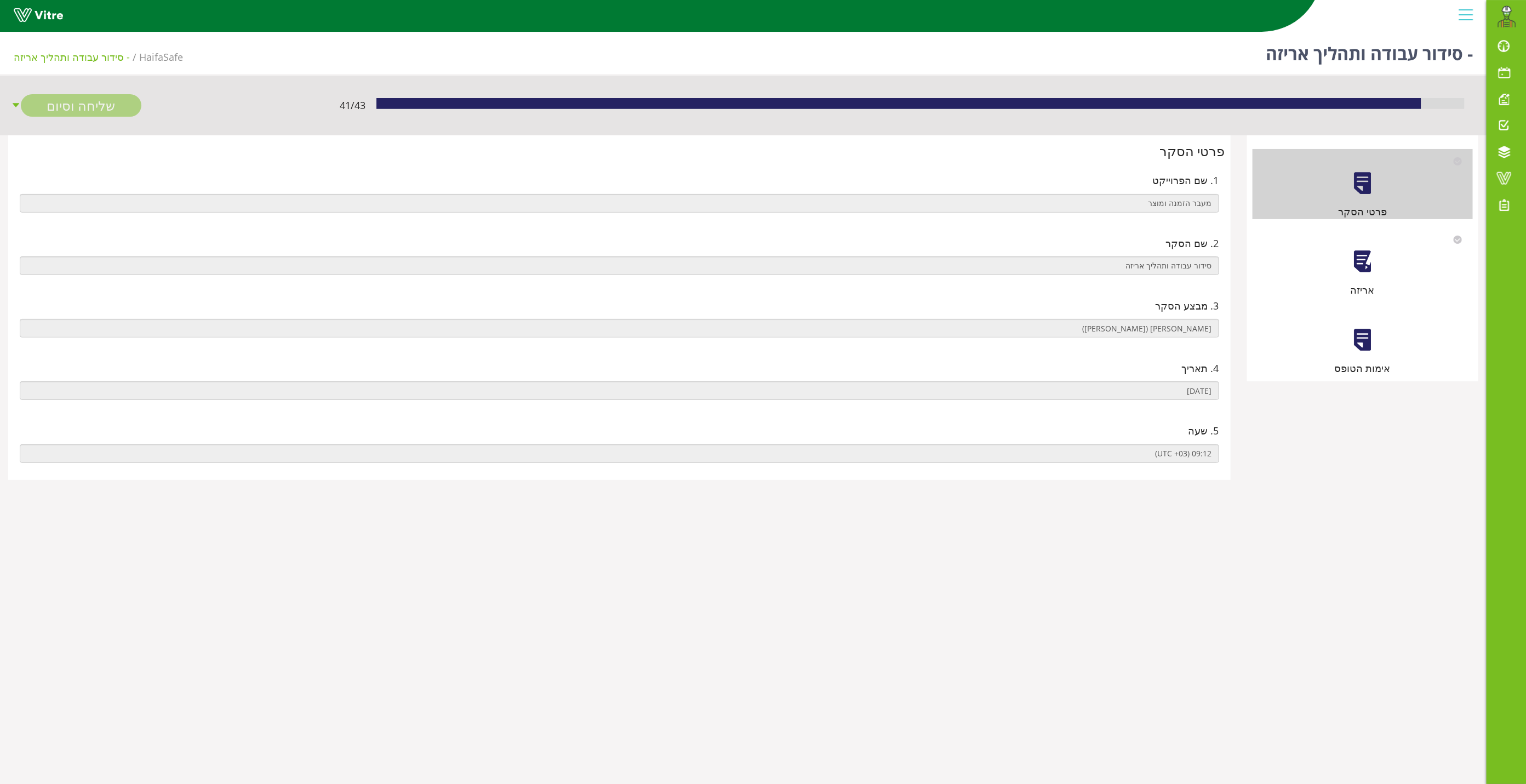
click at [1361, 253] on div at bounding box center [1362, 261] width 25 height 25
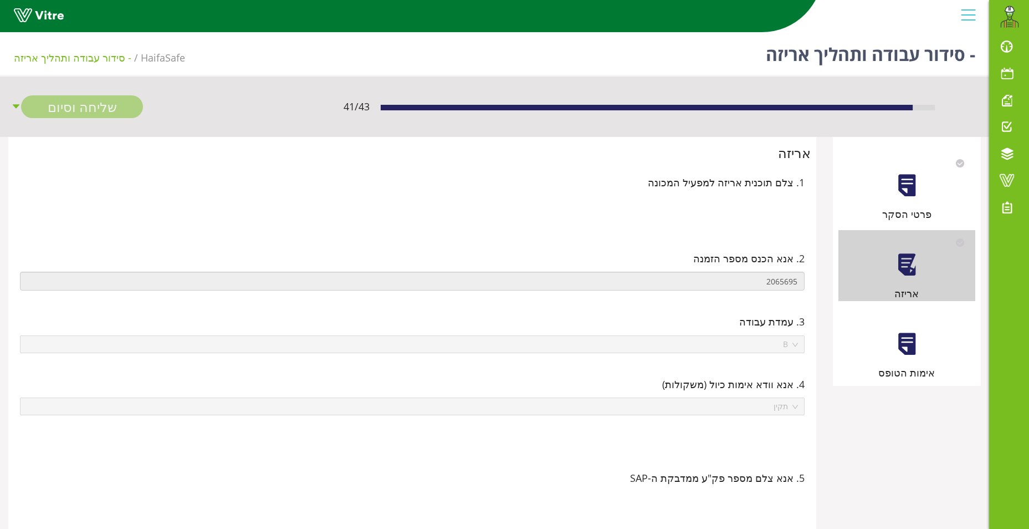
click at [904, 345] on div at bounding box center [906, 343] width 25 height 25
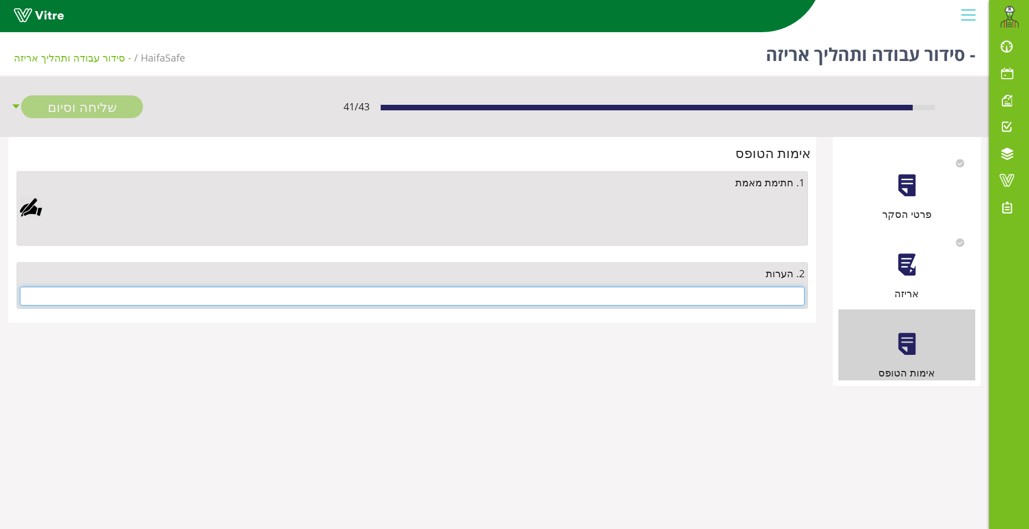
click at [434, 291] on input "text" at bounding box center [412, 295] width 785 height 19
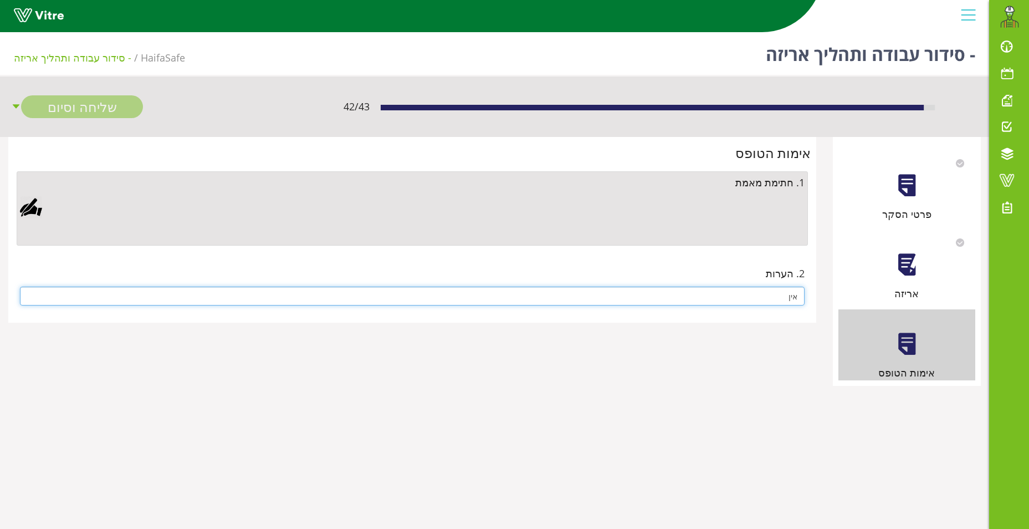
type input "אין"
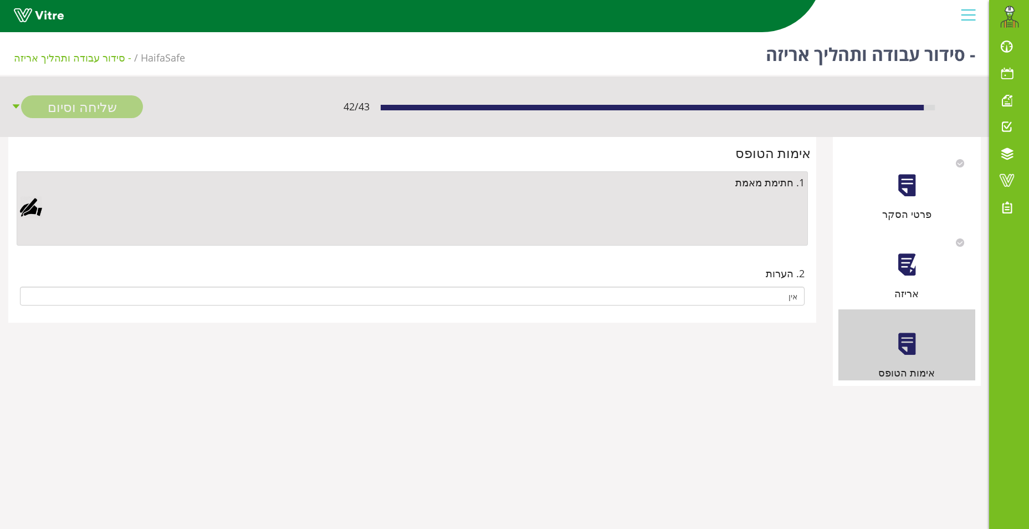
click at [38, 207] on div at bounding box center [31, 207] width 22 height 22
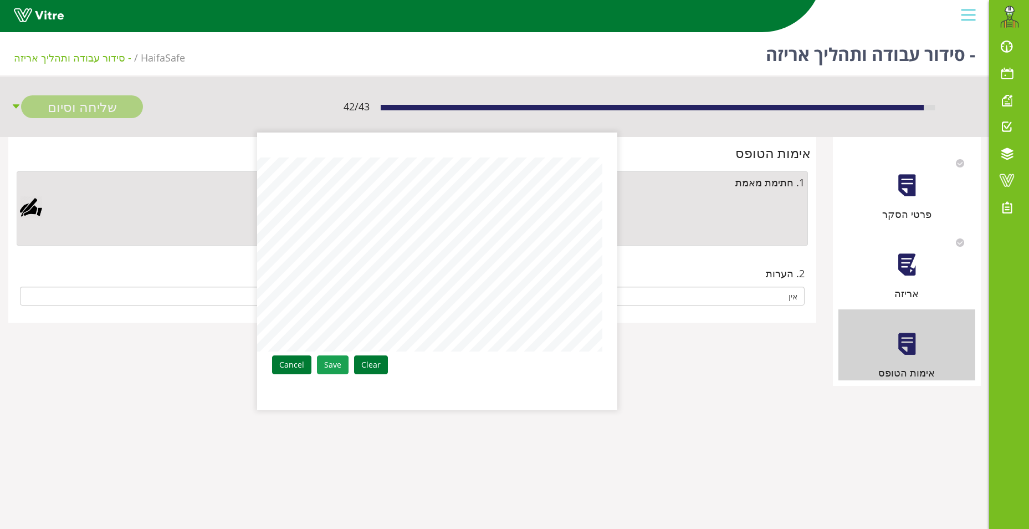
click at [333, 364] on link "Save" at bounding box center [333, 364] width 32 height 19
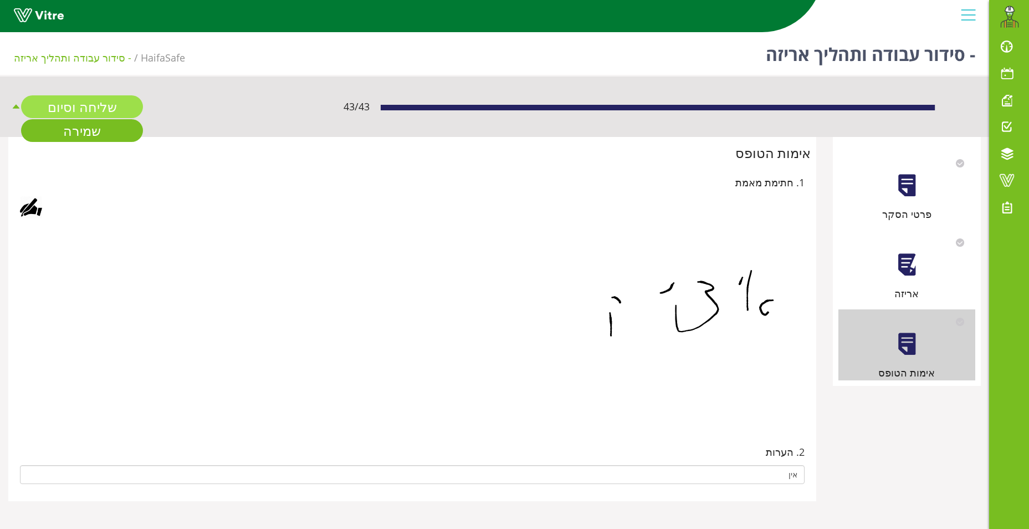
click at [79, 105] on link "שליחה וסיום" at bounding box center [82, 106] width 122 height 23
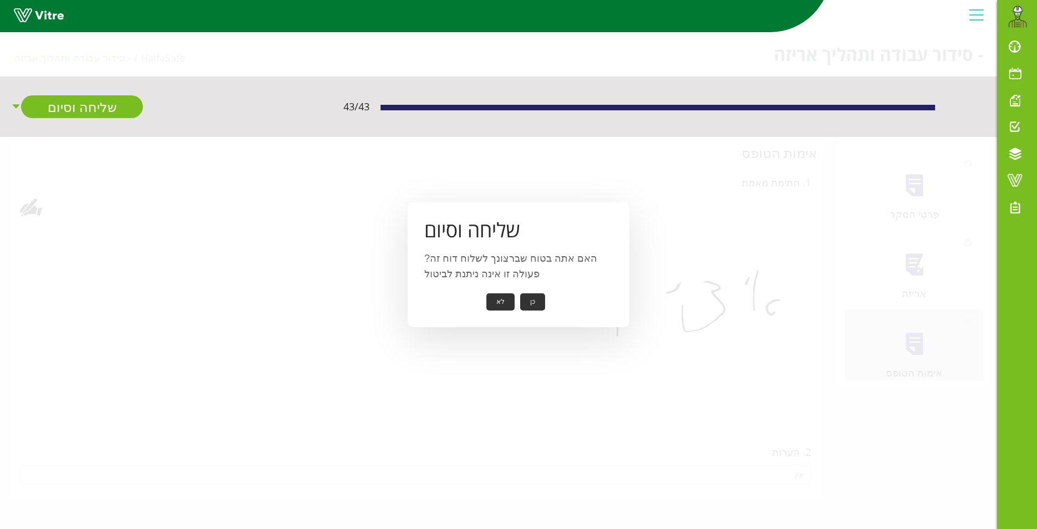
click at [533, 298] on button "כן" at bounding box center [532, 301] width 25 height 17
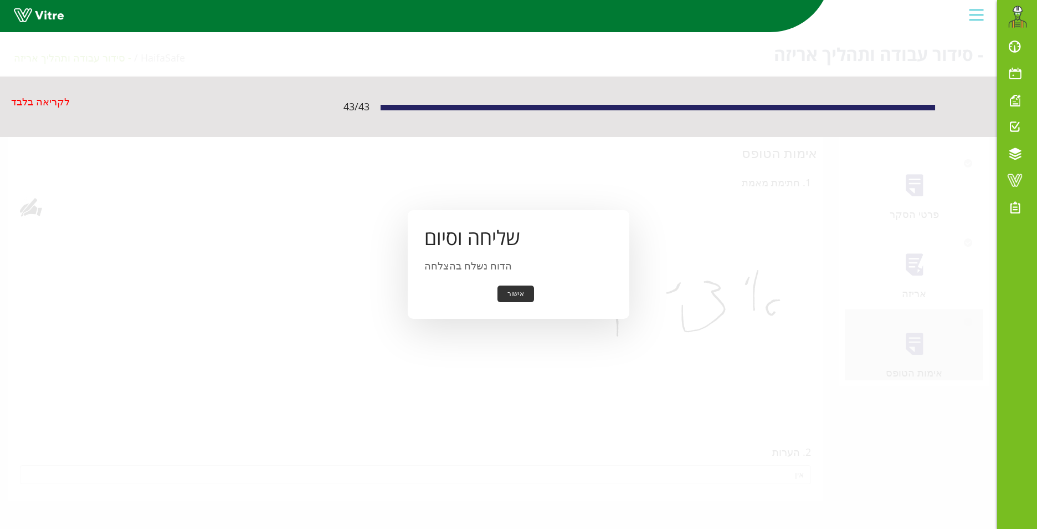
click at [523, 295] on button "אישור" at bounding box center [516, 293] width 37 height 17
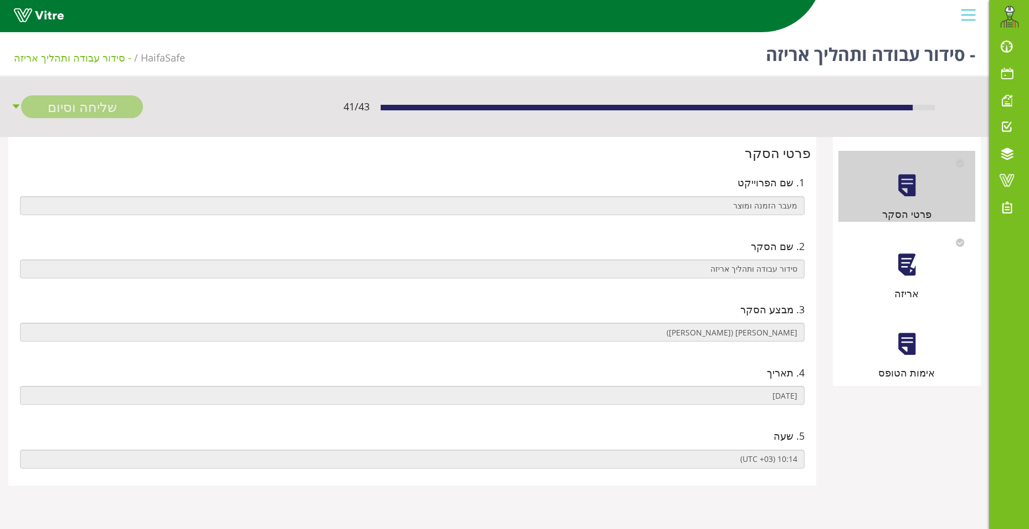
click at [909, 279] on div "אריזה" at bounding box center [906, 265] width 137 height 71
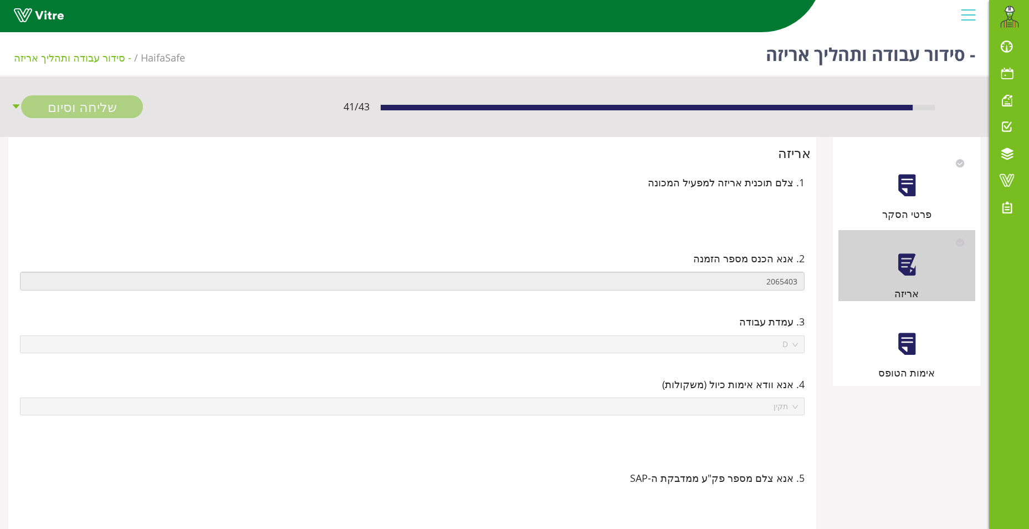
click at [904, 353] on div at bounding box center [906, 343] width 25 height 25
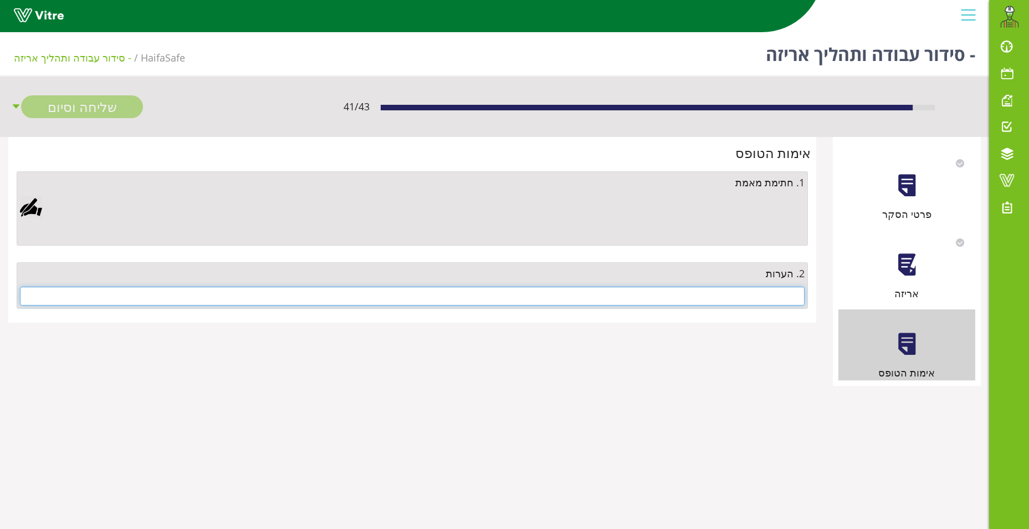
click at [734, 293] on input "text" at bounding box center [412, 295] width 785 height 19
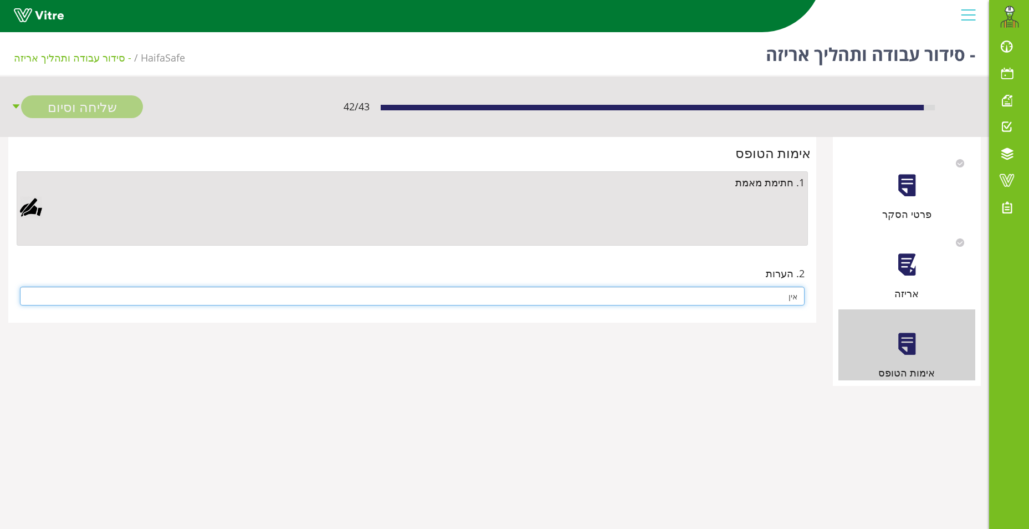
type input "אין"
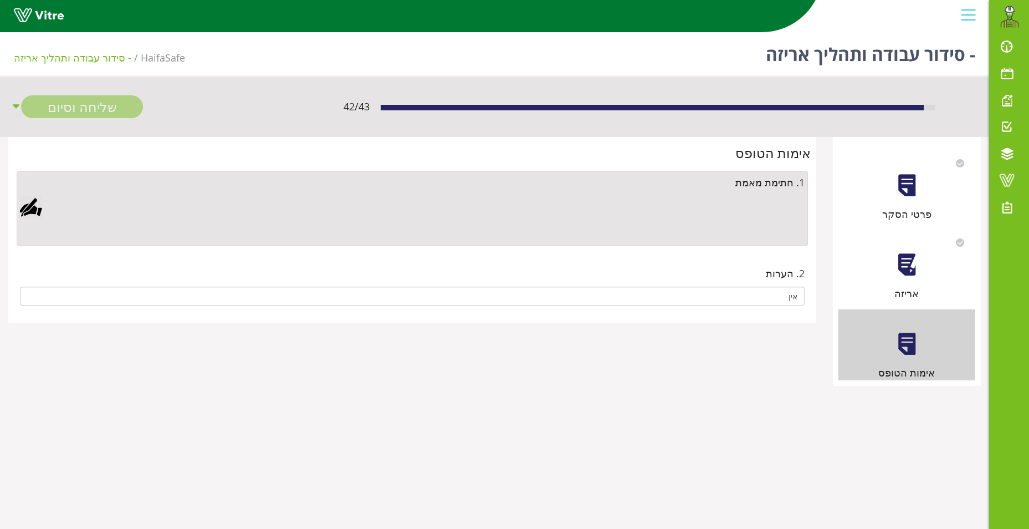
click at [26, 211] on div at bounding box center [31, 207] width 22 height 22
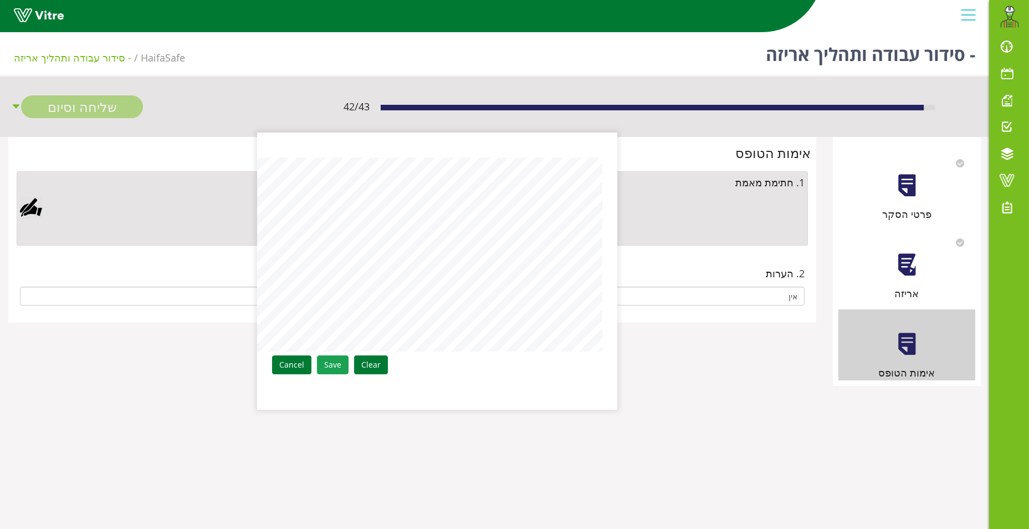
click at [324, 366] on link "Save" at bounding box center [333, 364] width 32 height 19
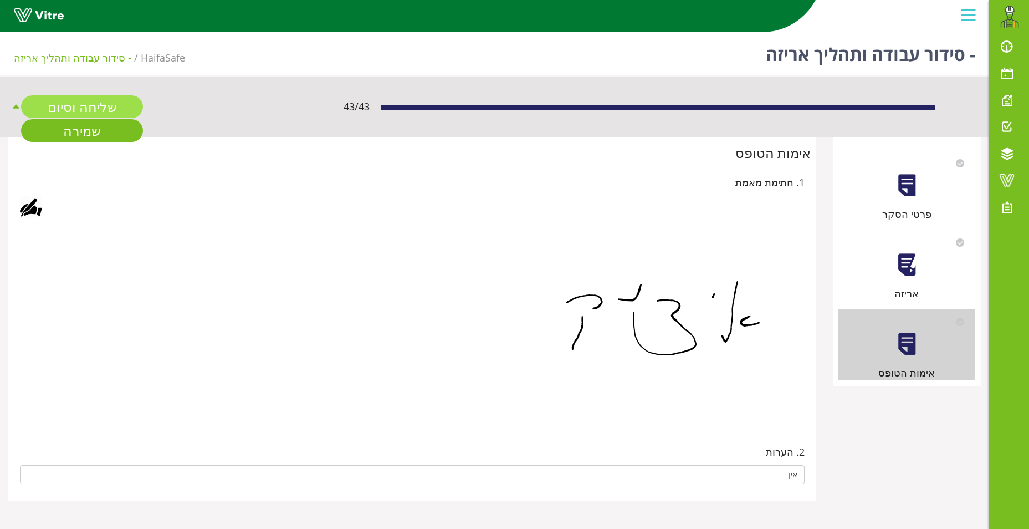
drag, startPoint x: 81, startPoint y: 95, endPoint x: 76, endPoint y: 101, distance: 7.9
click at [81, 96] on link "שליחה וסיום" at bounding box center [82, 106] width 122 height 23
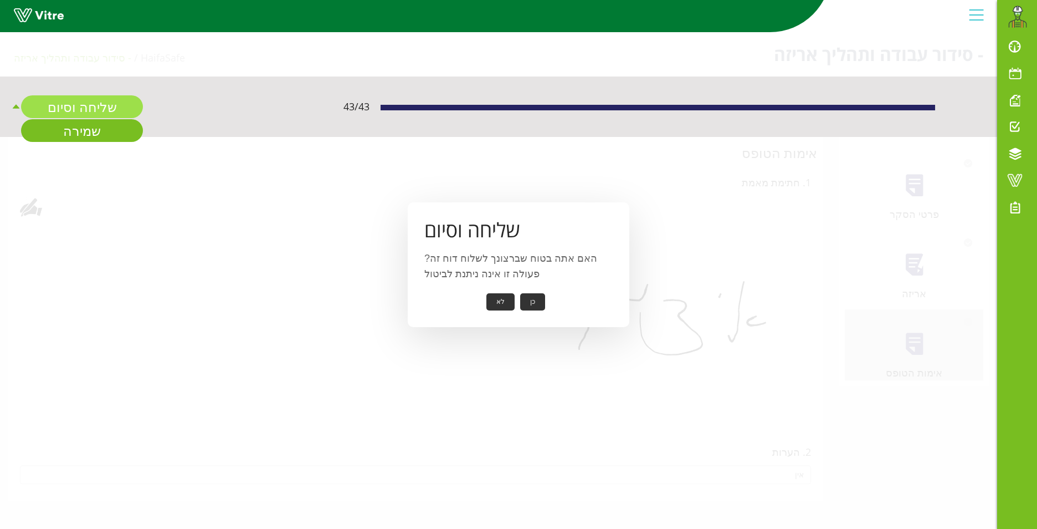
click at [75, 104] on link "שליחה וסיום" at bounding box center [82, 106] width 122 height 23
click at [534, 298] on button "כן" at bounding box center [532, 301] width 25 height 17
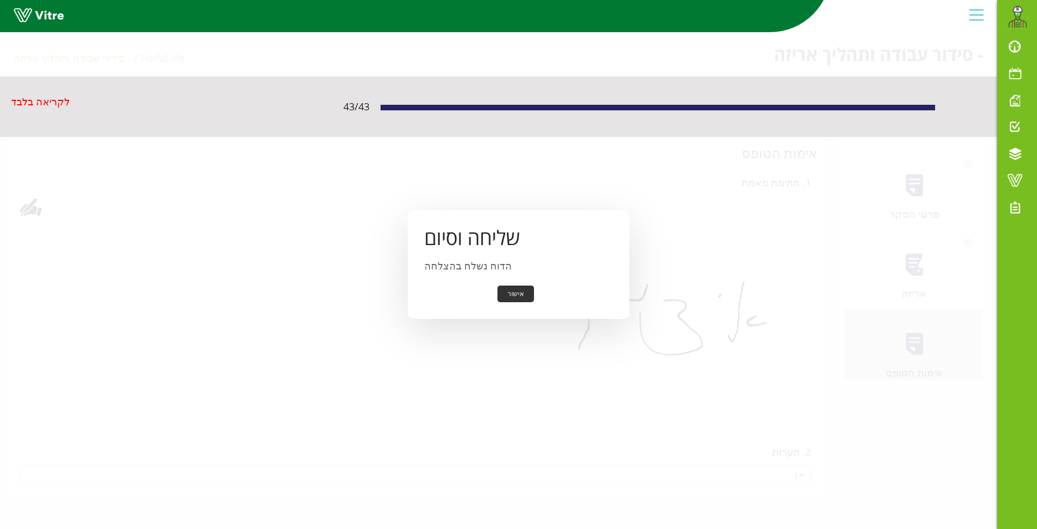
click at [524, 295] on button "אישור" at bounding box center [516, 293] width 37 height 17
